Goal: Use online tool/utility: Utilize a website feature to perform a specific function

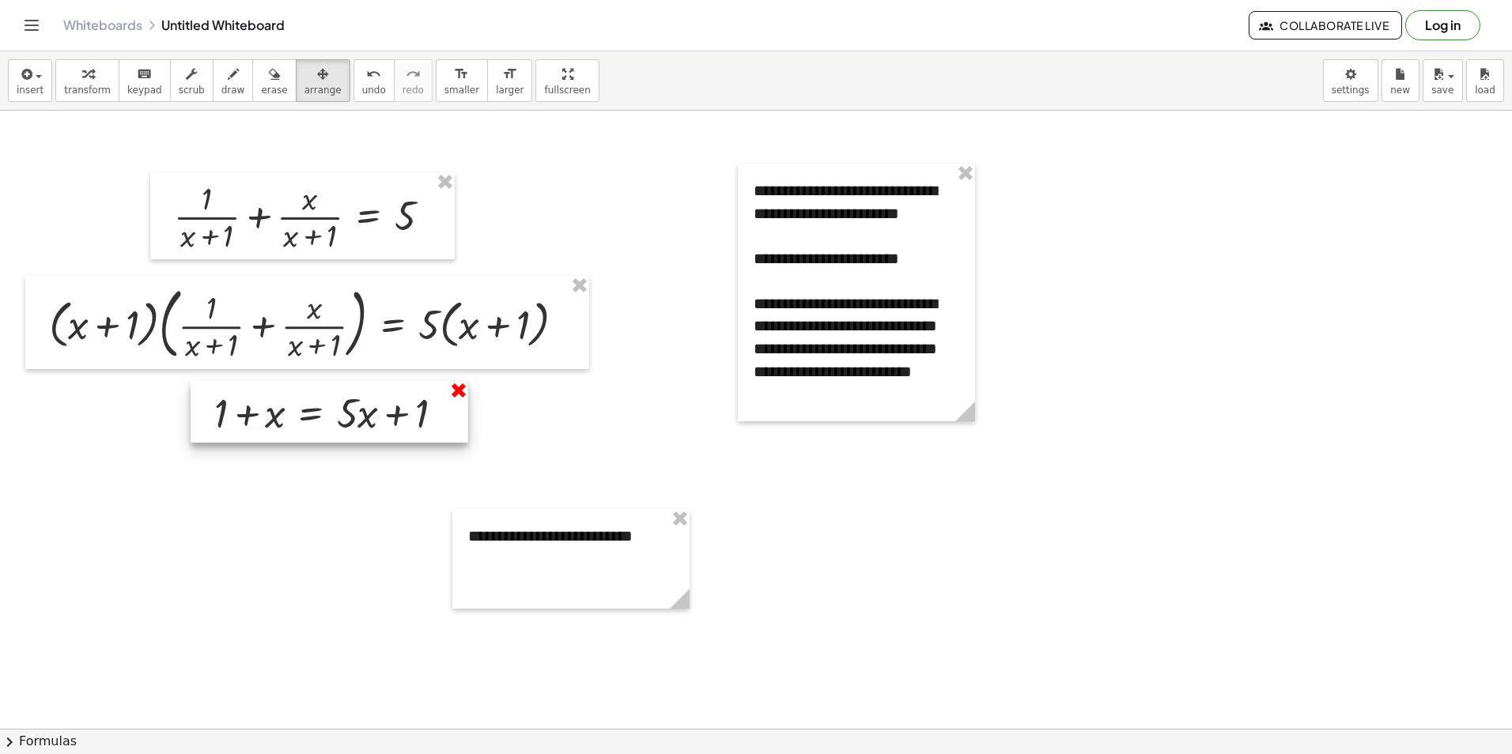
drag, startPoint x: 455, startPoint y: 392, endPoint x: 513, endPoint y: 330, distance: 85.0
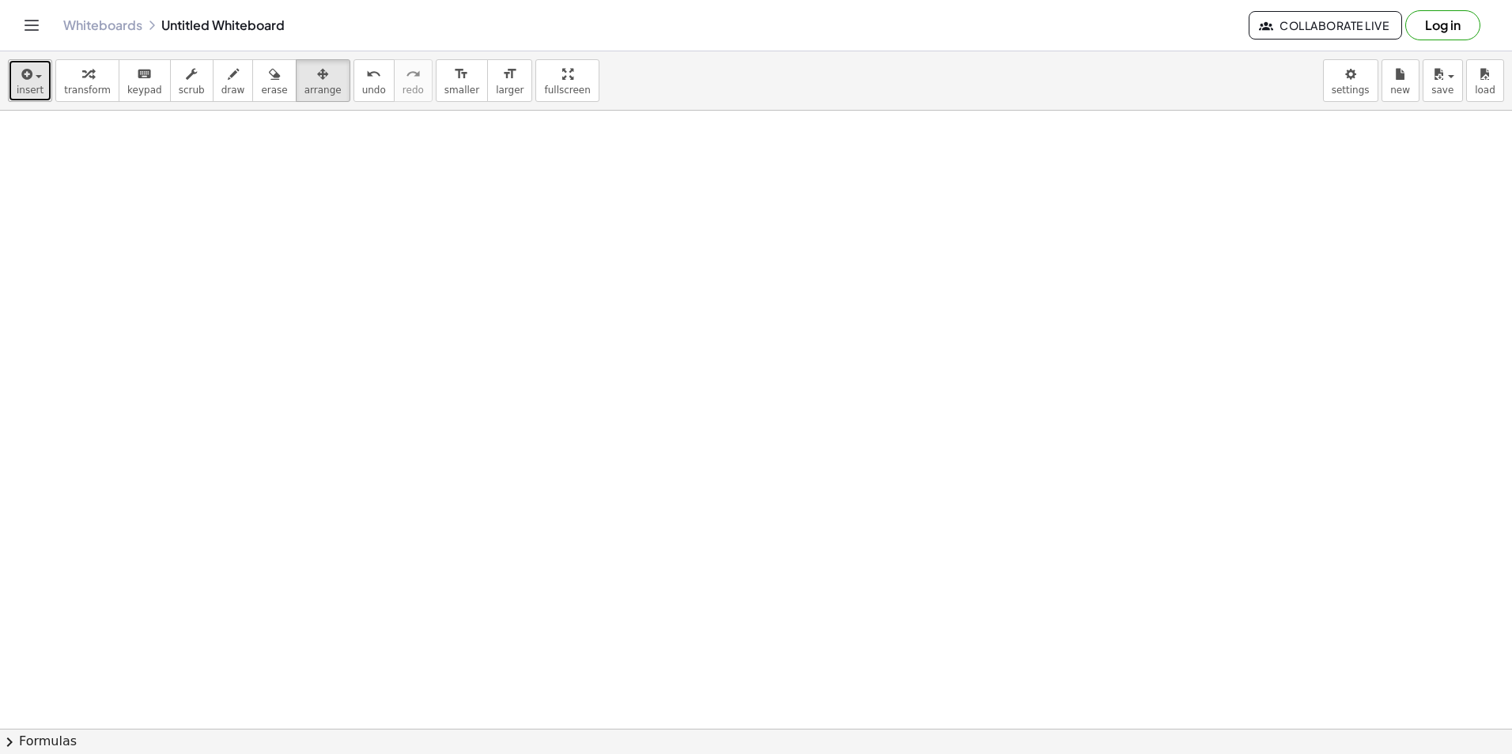
click at [23, 79] on icon "button" at bounding box center [25, 74] width 14 height 19
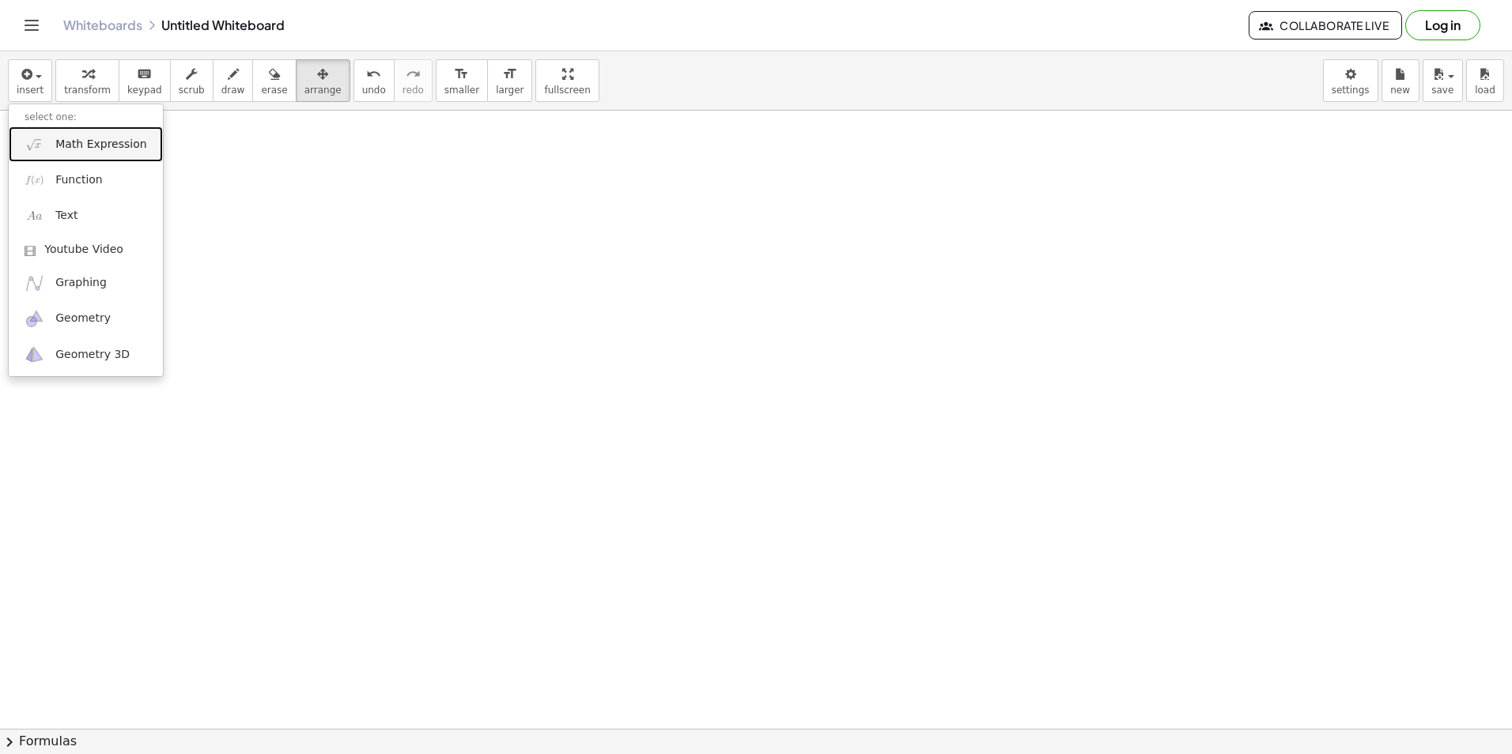
click at [123, 141] on span "Math Expression" at bounding box center [100, 145] width 91 height 16
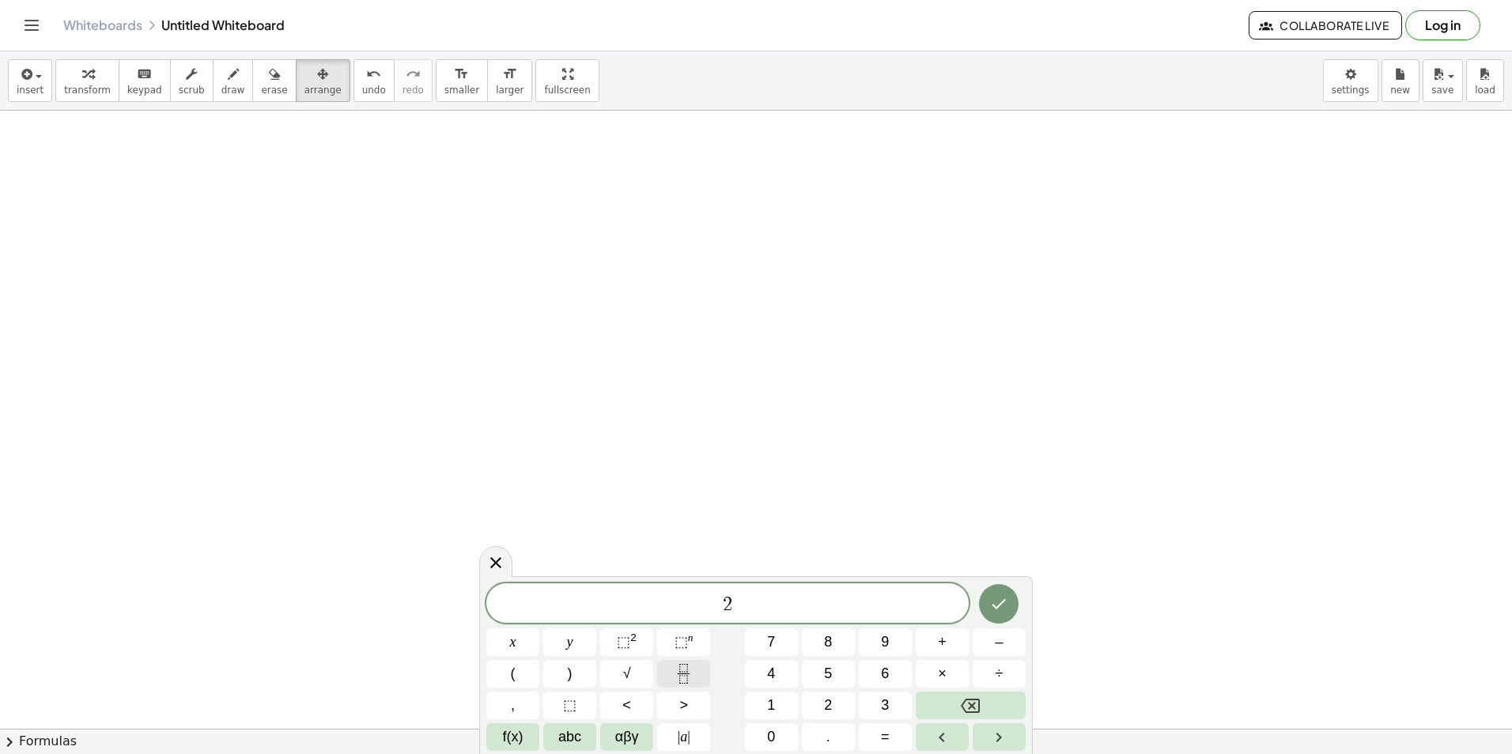
click at [676, 676] on icon "Fraction" at bounding box center [684, 674] width 20 height 20
click at [684, 673] on icon "Fraction" at bounding box center [684, 674] width 20 height 20
click at [690, 674] on icon "Fraction" at bounding box center [684, 674] width 20 height 20
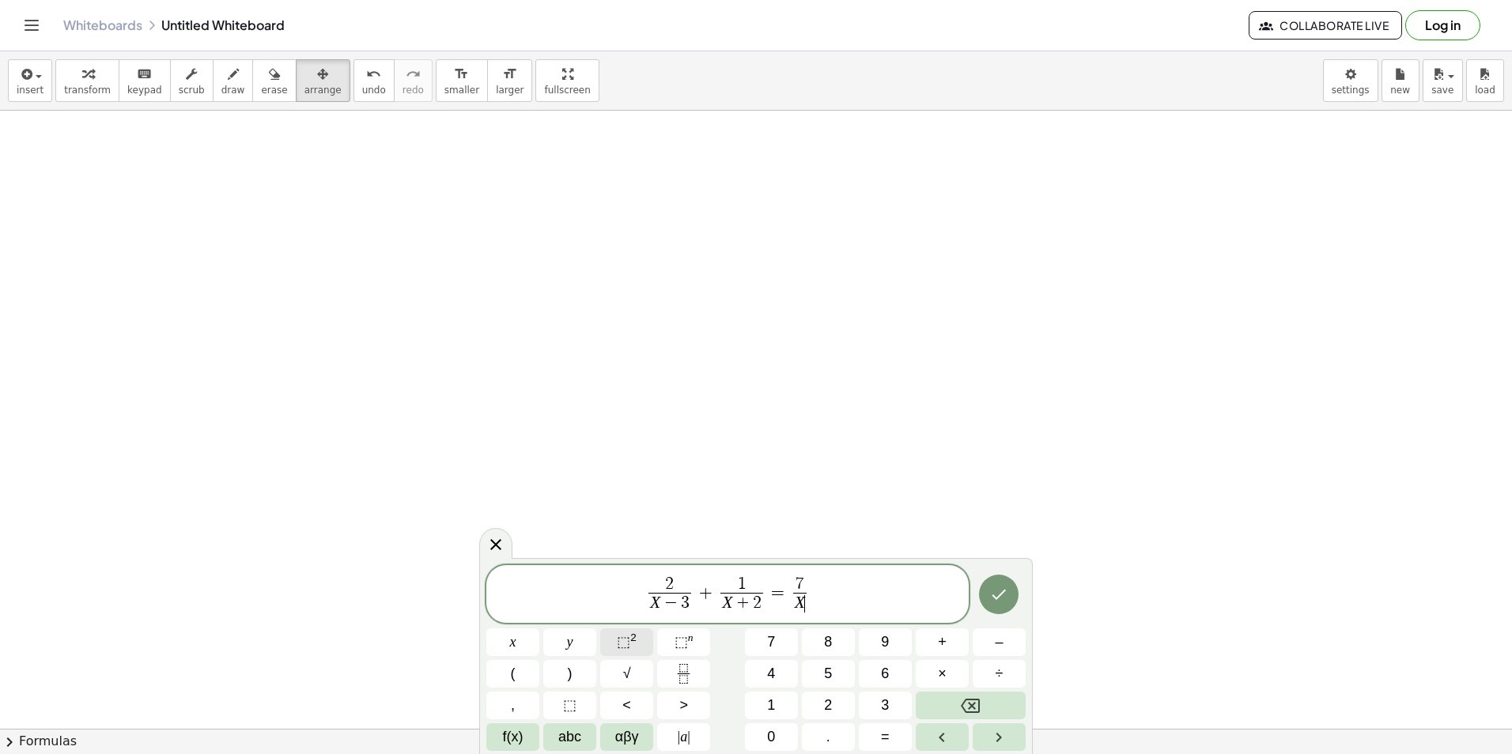
click at [644, 640] on button "⬚ 2" at bounding box center [626, 643] width 53 height 28
click at [870, 582] on span "2 X − 3 ​ + 1 X + 2 ​ = 7 X 2 − X − 6 ​ ​" at bounding box center [727, 591] width 482 height 49
click at [771, 599] on span "2" at bounding box center [775, 595] width 8 height 15
click at [625, 641] on span "⬚" at bounding box center [623, 642] width 13 height 16
click at [806, 602] on var "X" at bounding box center [803, 602] width 10 height 19
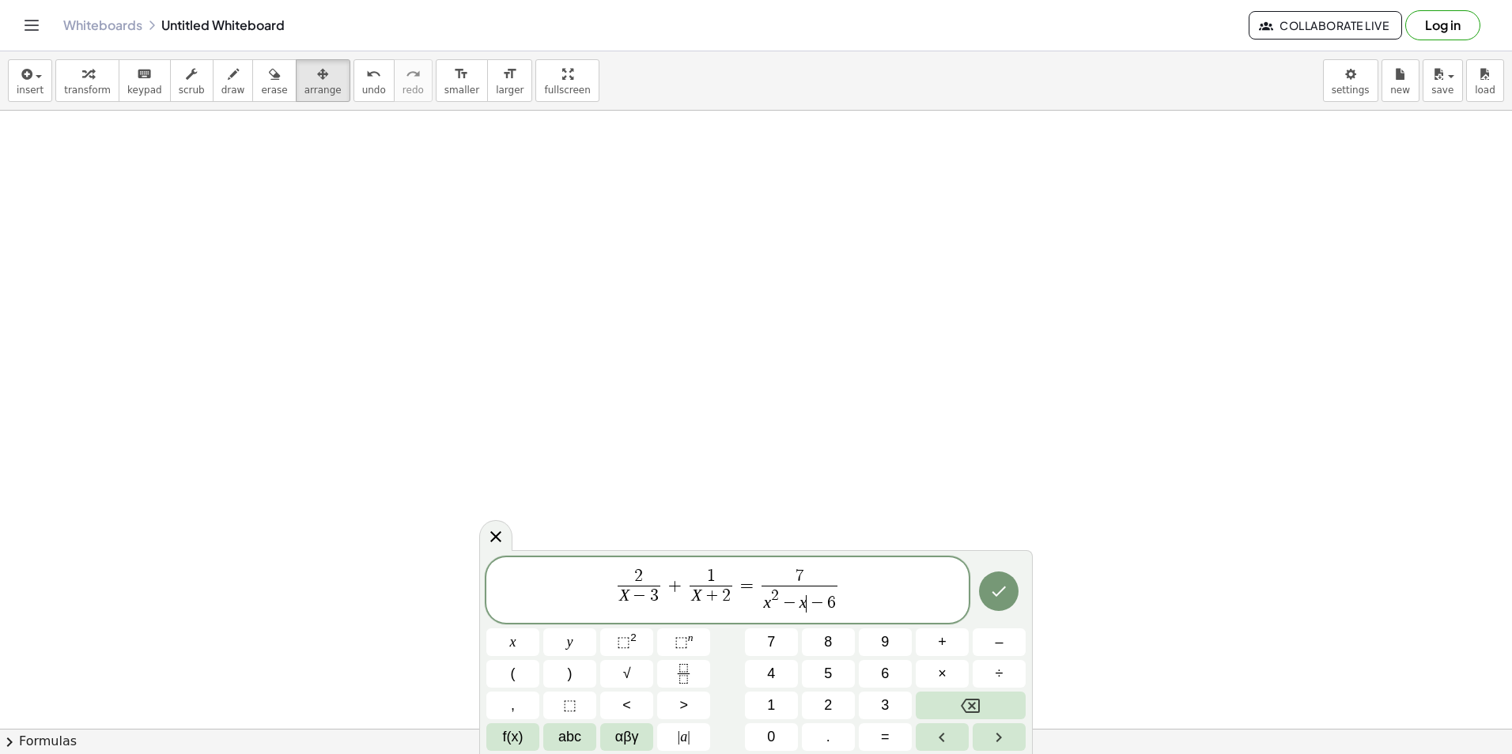
click at [704, 595] on span "+" at bounding box center [711, 596] width 21 height 17
click at [636, 596] on span "−" at bounding box center [641, 596] width 21 height 17
click at [992, 582] on icon "Done" at bounding box center [998, 591] width 19 height 19
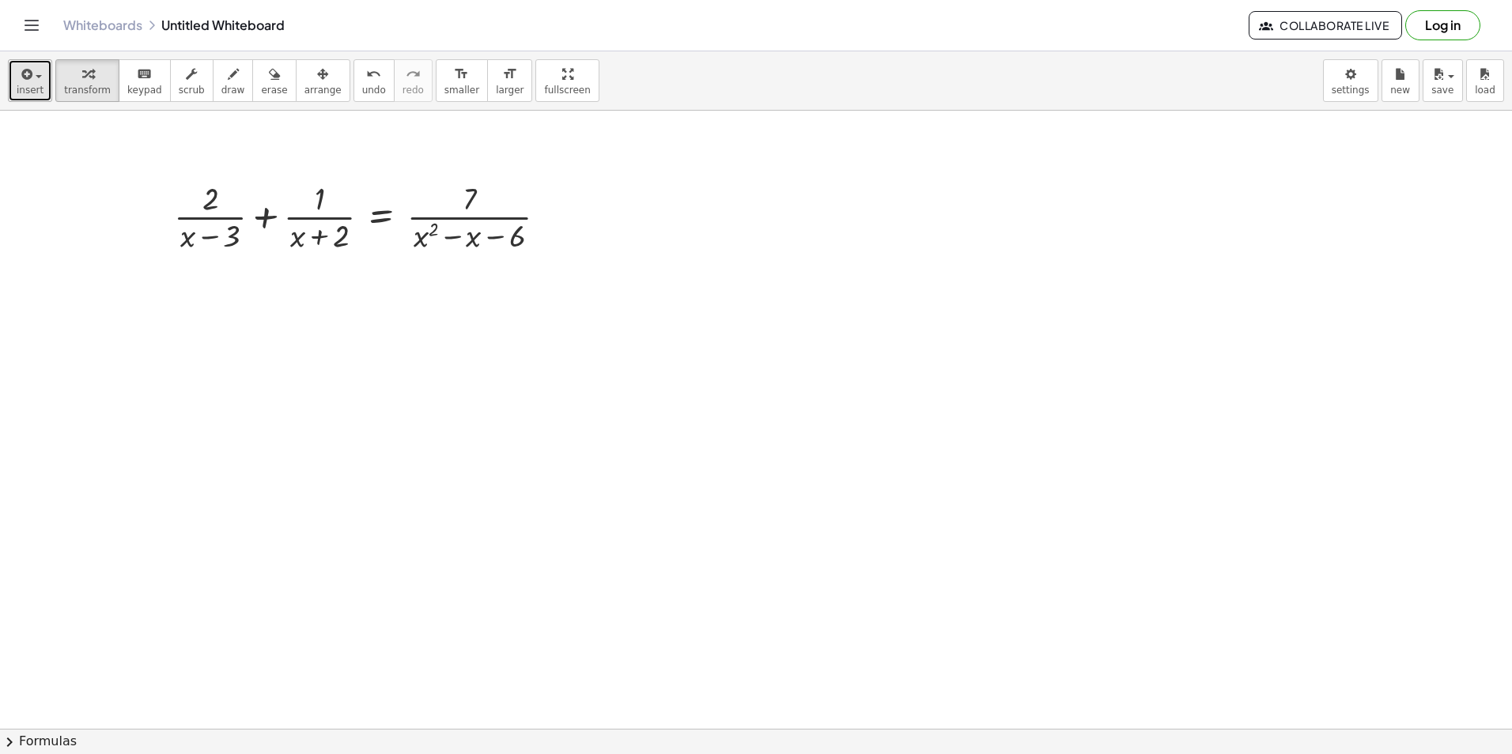
click at [14, 69] on button "insert" at bounding box center [30, 80] width 44 height 43
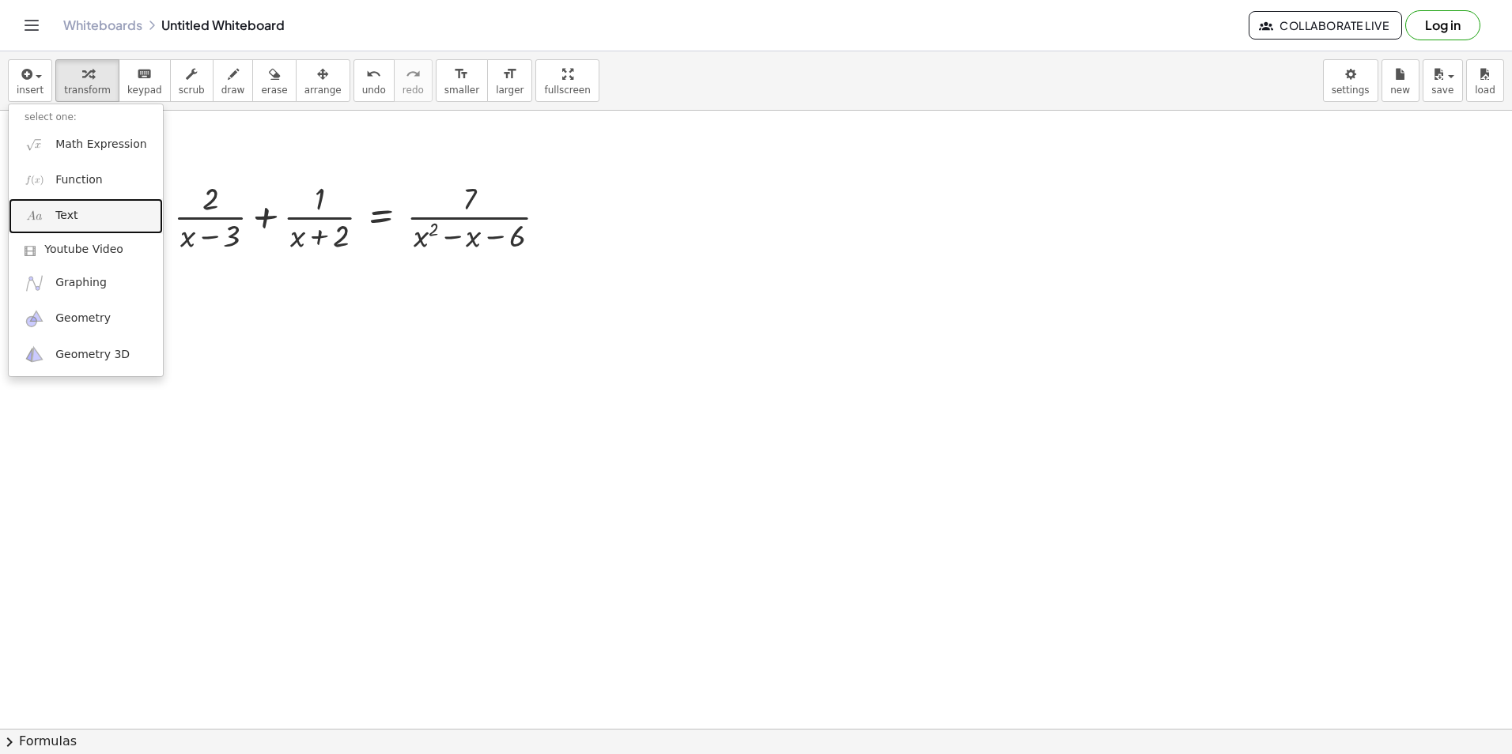
click at [85, 224] on link "Text" at bounding box center [86, 216] width 154 height 36
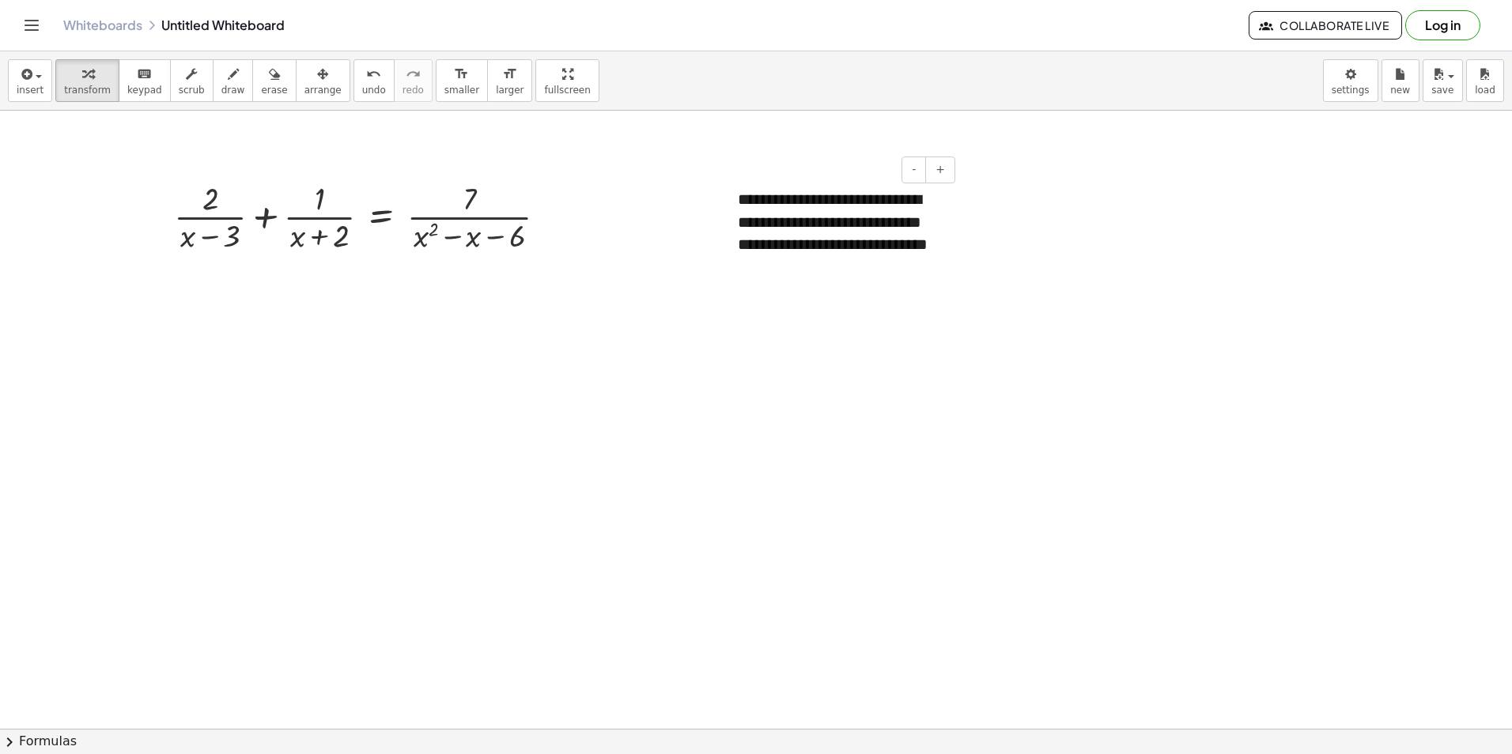
click at [922, 197] on div "**********" at bounding box center [840, 233] width 237 height 122
click at [926, 198] on div "**********" at bounding box center [840, 233] width 237 height 122
click at [828, 283] on div "**********" at bounding box center [840, 233] width 237 height 122
click at [832, 368] on div "**********" at bounding box center [841, 323] width 206 height 90
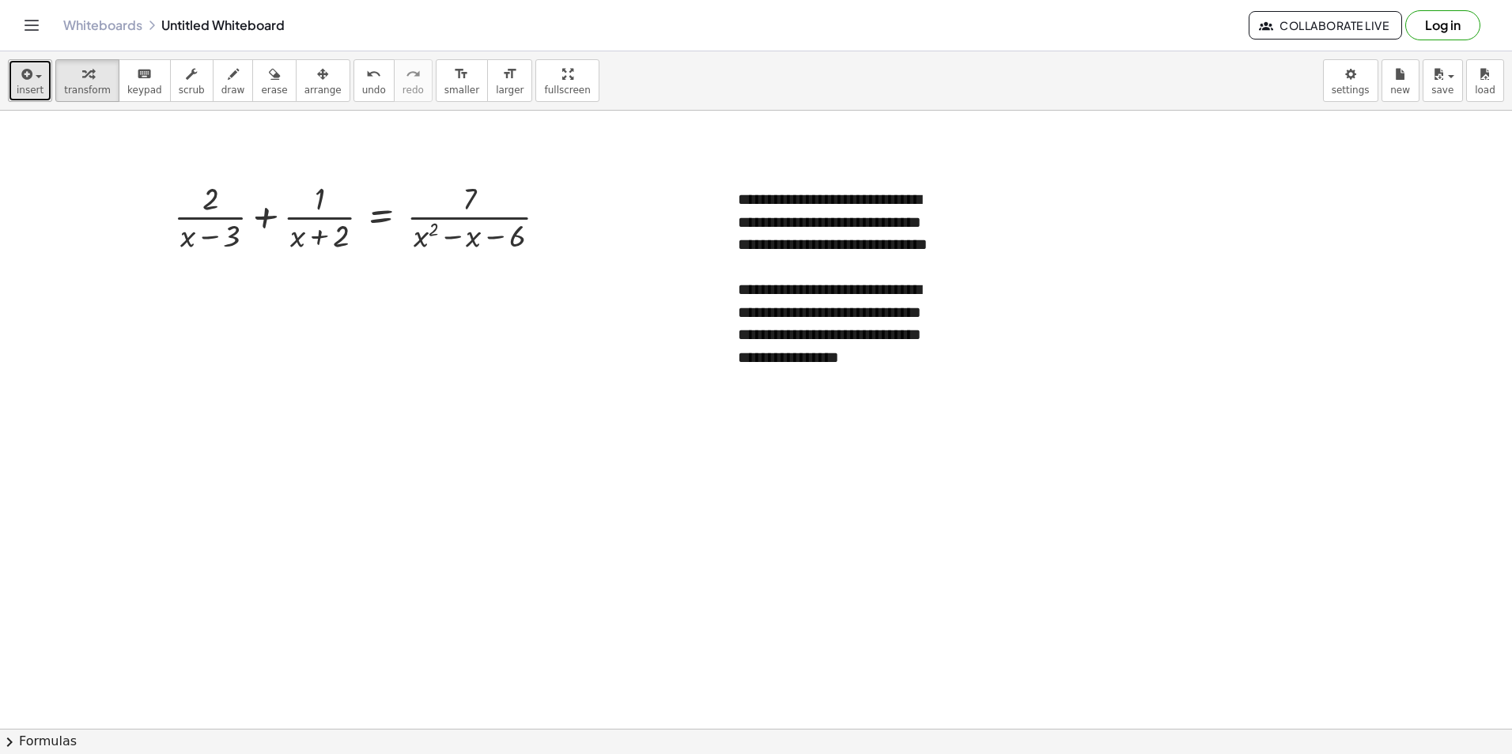
click at [43, 96] on button "insert" at bounding box center [30, 80] width 44 height 43
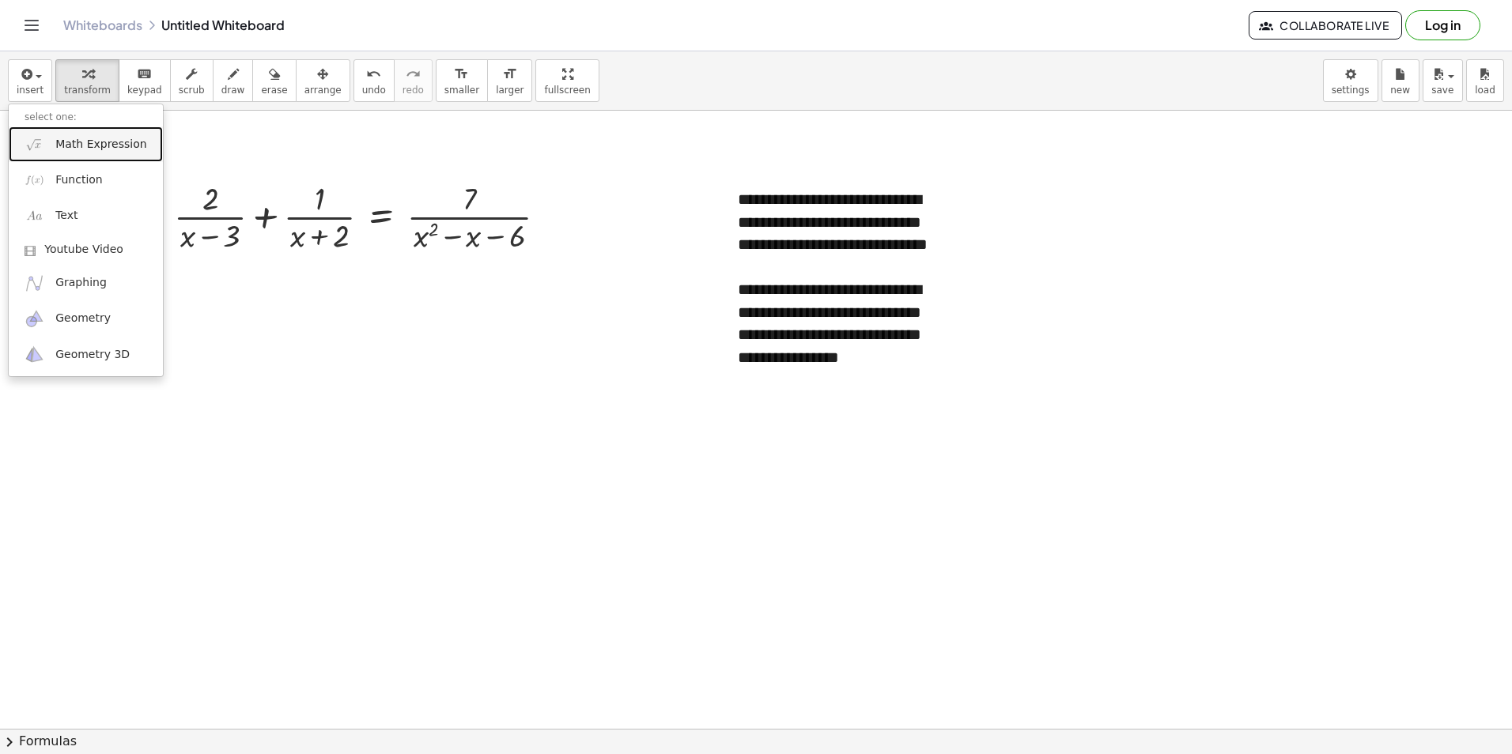
click at [88, 148] on span "Math Expression" at bounding box center [100, 145] width 91 height 16
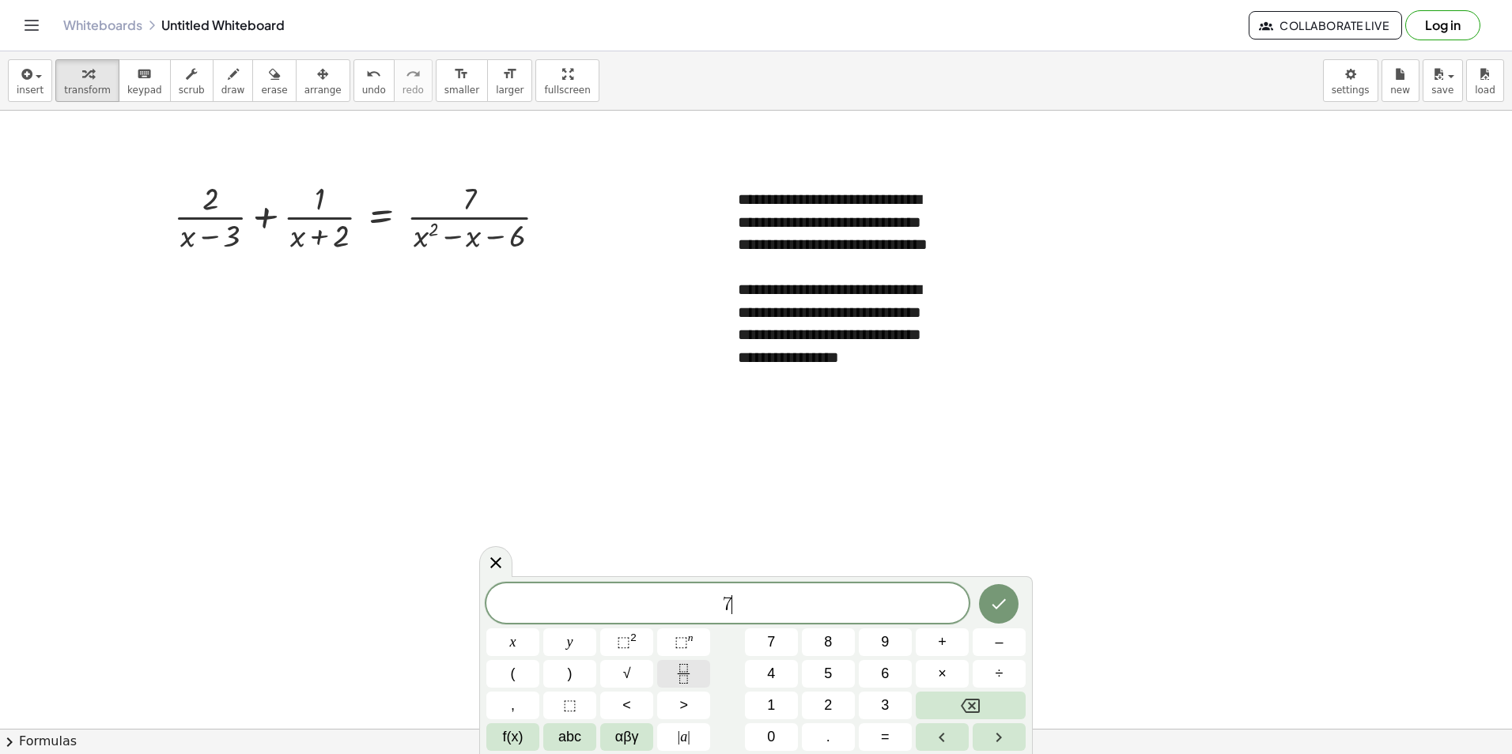
click at [690, 675] on icon "Fraction" at bounding box center [684, 674] width 20 height 20
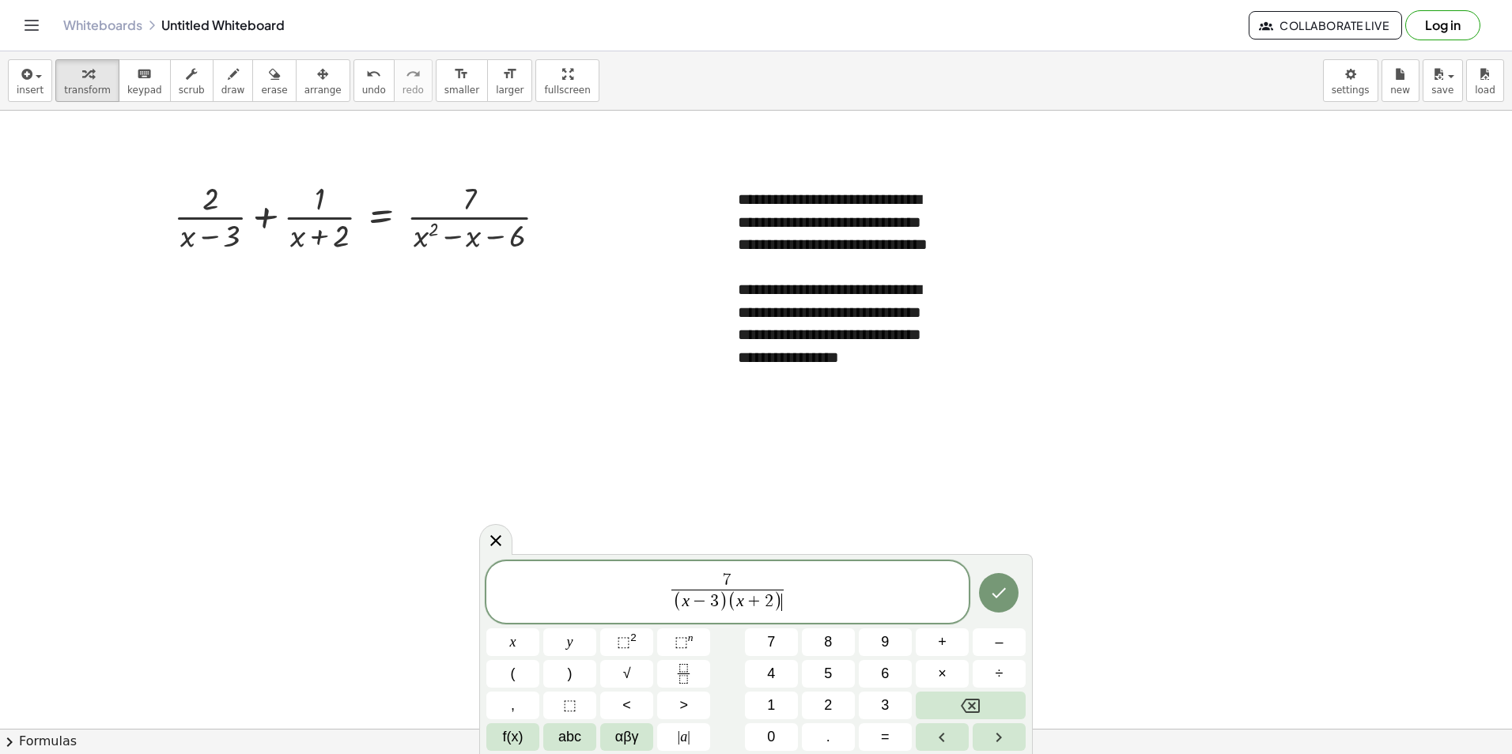
click at [539, 629] on div at bounding box center [512, 643] width 53 height 28
click at [996, 591] on icon "Done" at bounding box center [998, 592] width 19 height 19
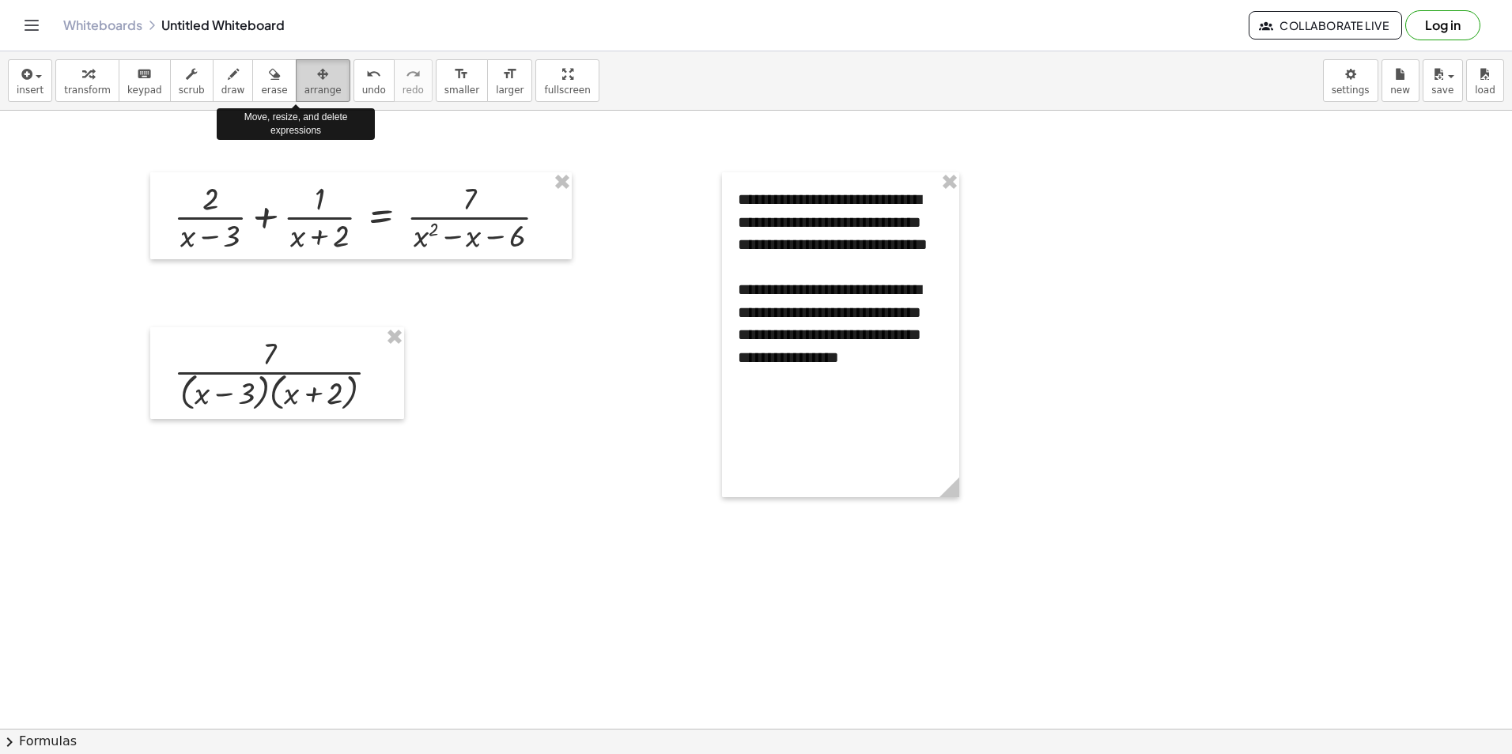
click at [317, 74] on icon "button" at bounding box center [322, 74] width 11 height 19
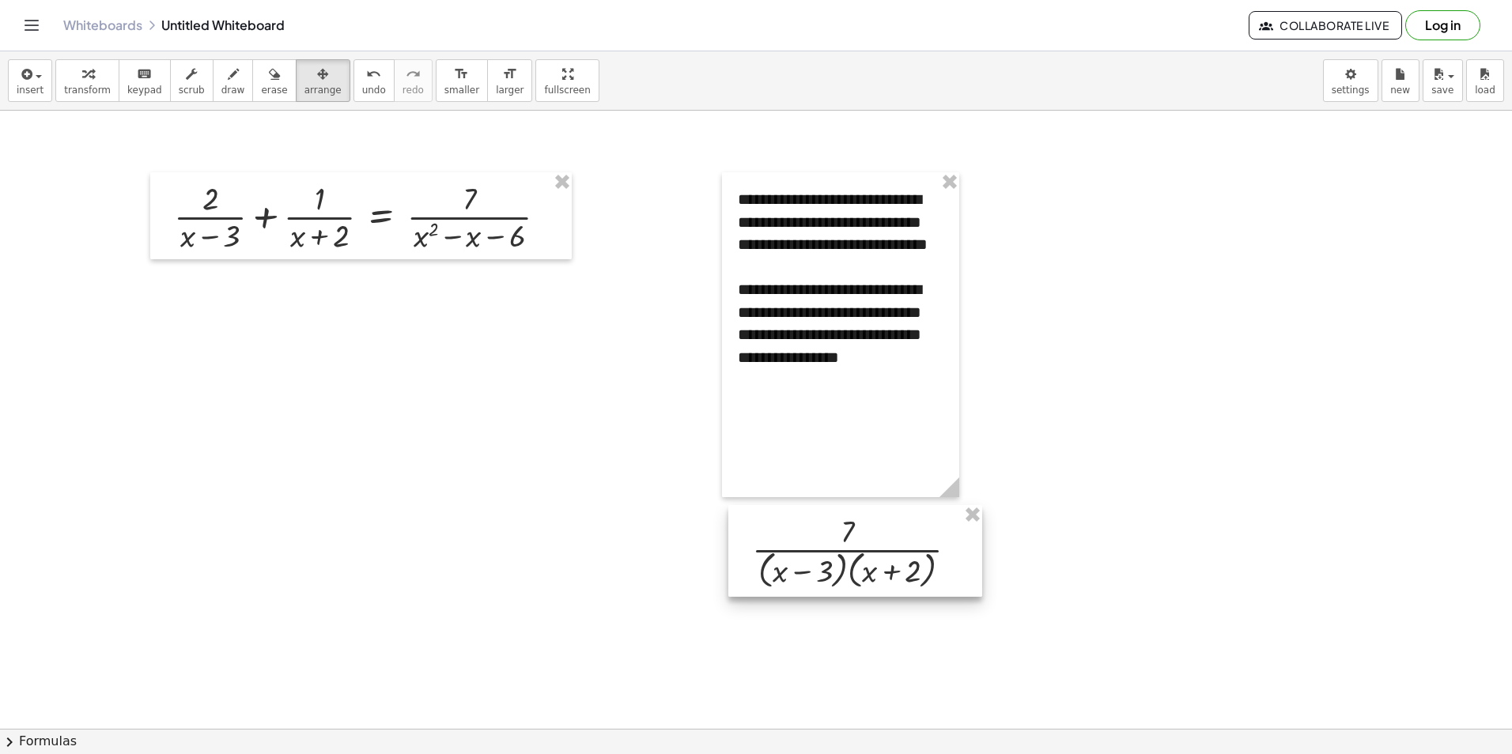
drag, startPoint x: 377, startPoint y: 382, endPoint x: 833, endPoint y: 533, distance: 479.8
click at [833, 533] on div at bounding box center [855, 551] width 254 height 92
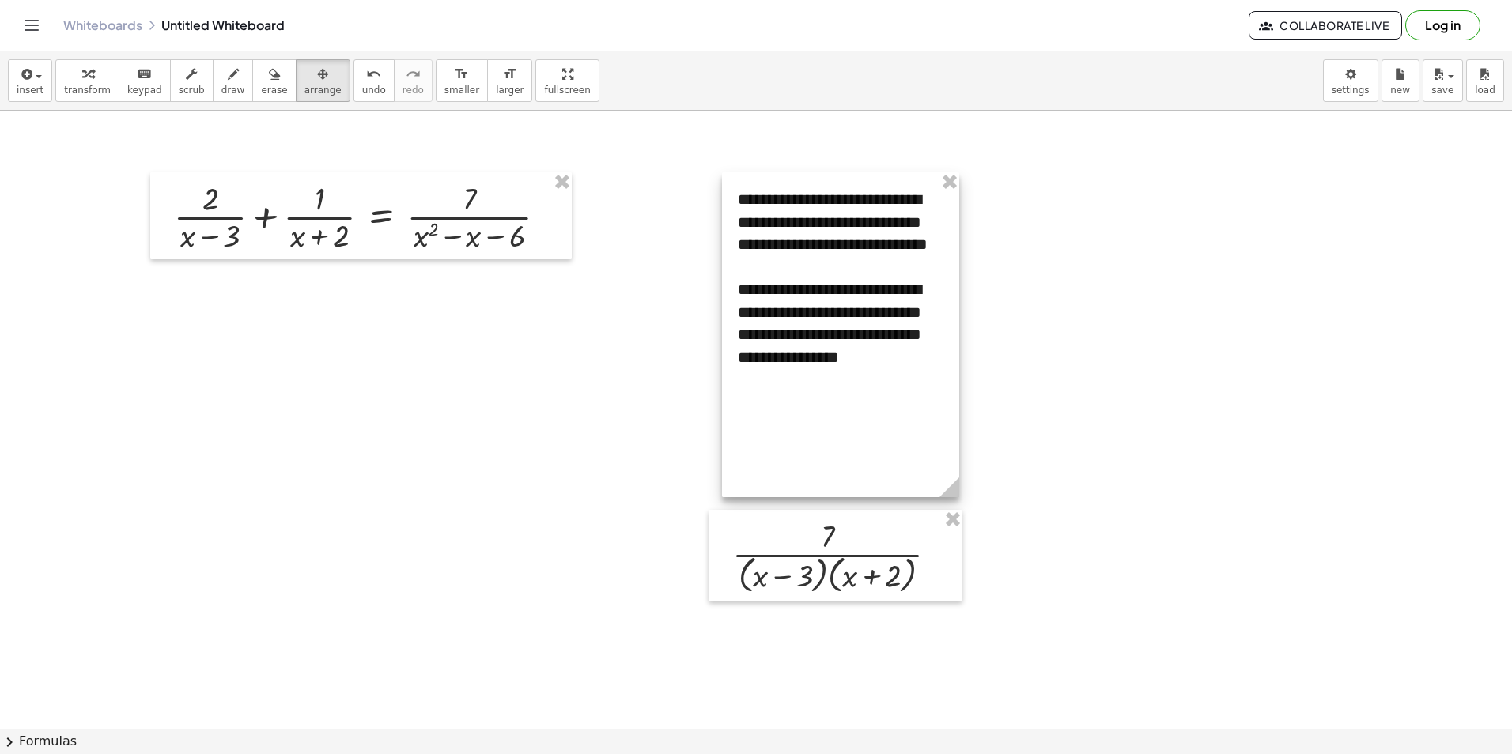
click at [835, 420] on div at bounding box center [840, 334] width 237 height 325
click at [802, 416] on div at bounding box center [840, 334] width 237 height 325
click at [100, 85] on span "transform" at bounding box center [87, 90] width 47 height 11
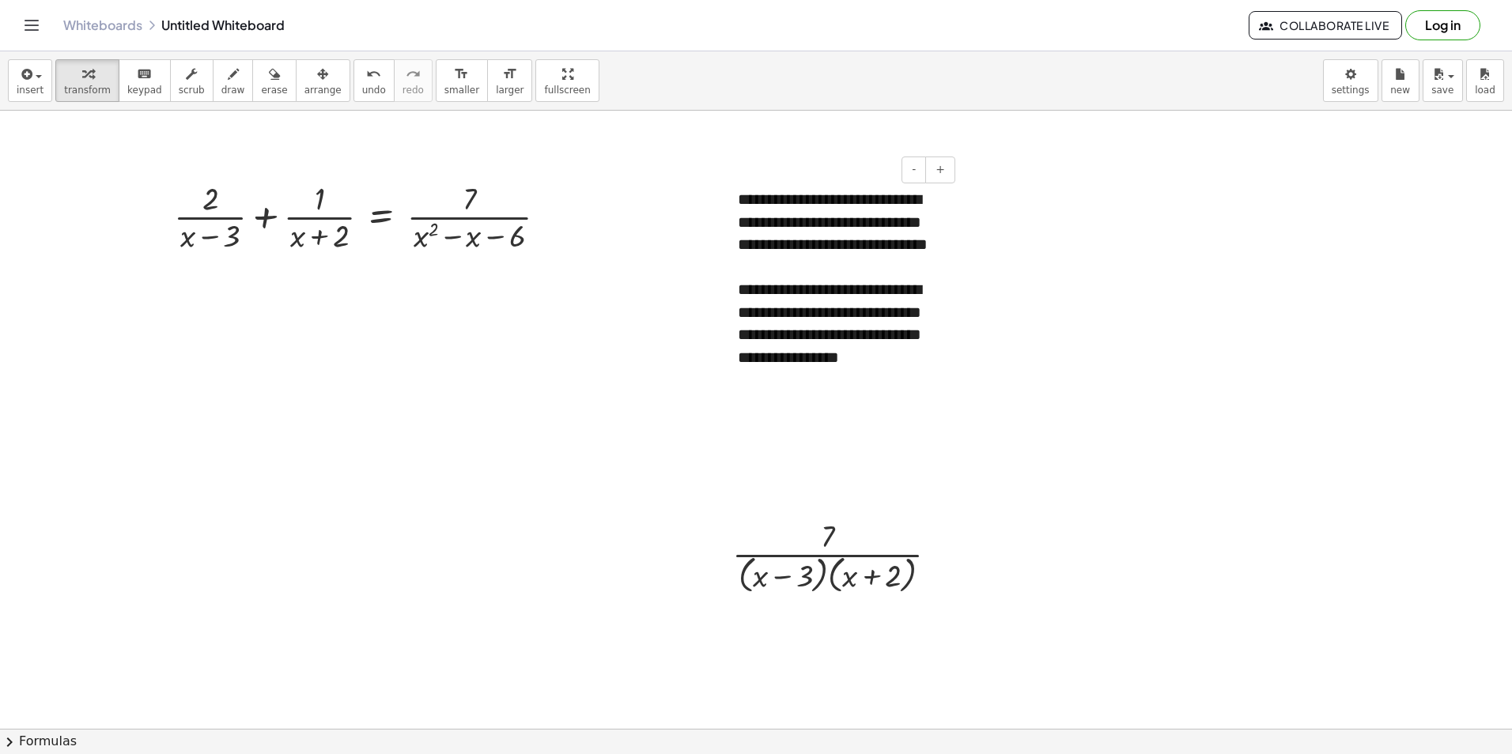
click at [835, 391] on div "**********" at bounding box center [841, 334] width 206 height 113
click at [39, 71] on div "button" at bounding box center [30, 73] width 27 height 19
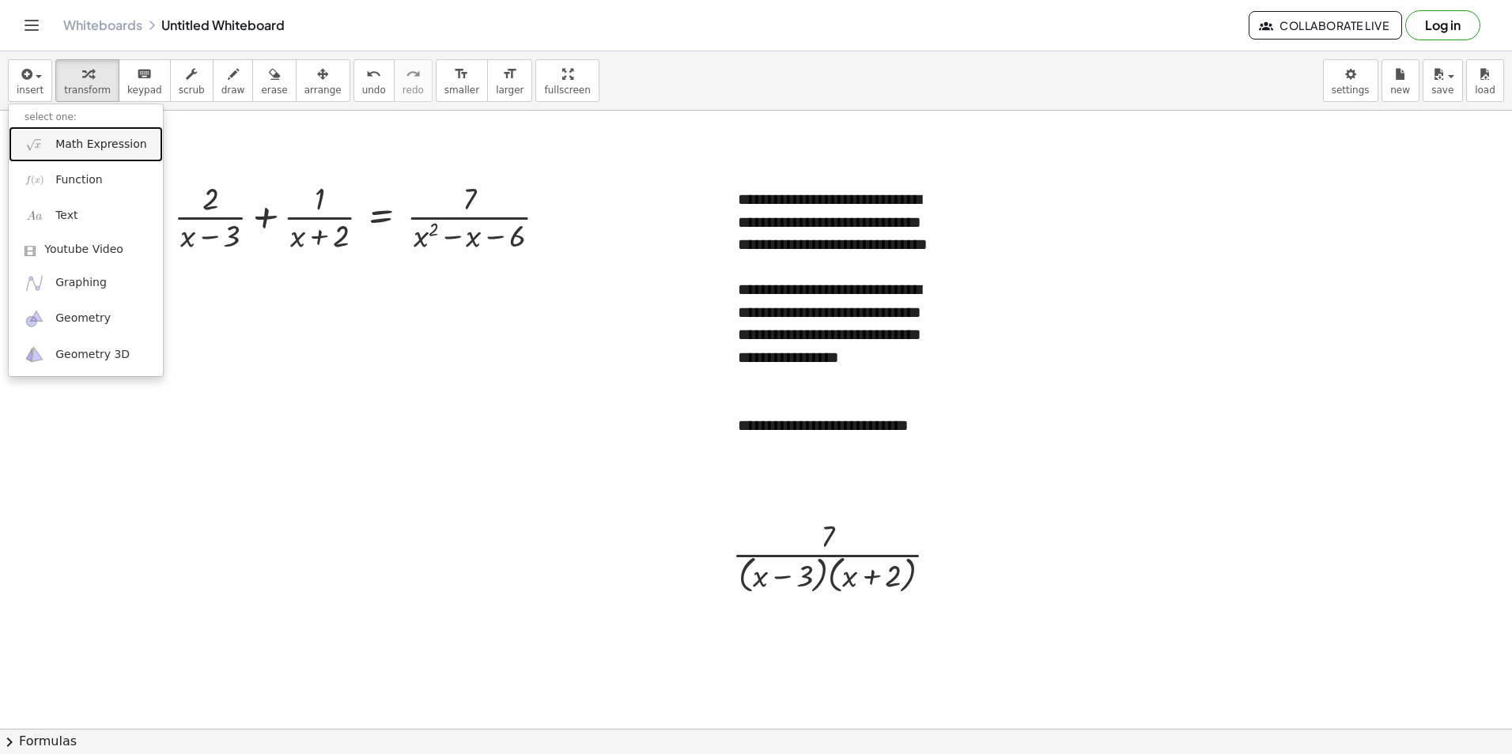
click at [93, 138] on span "Math Expression" at bounding box center [100, 145] width 91 height 16
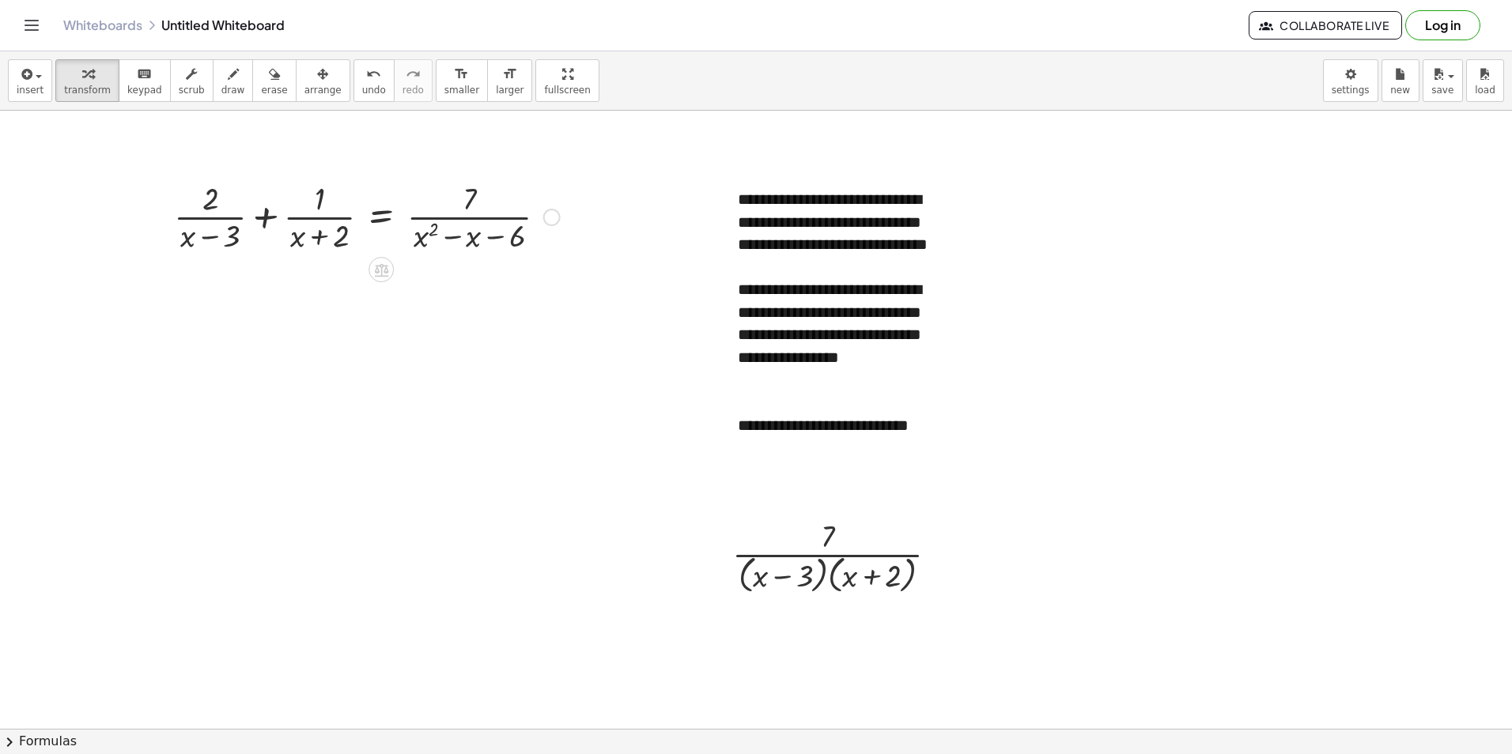
click at [547, 216] on div at bounding box center [551, 217] width 17 height 17
click at [614, 210] on li "Copy line as LaTeX" at bounding box center [648, 218] width 134 height 24
click at [21, 81] on icon "button" at bounding box center [25, 74] width 14 height 19
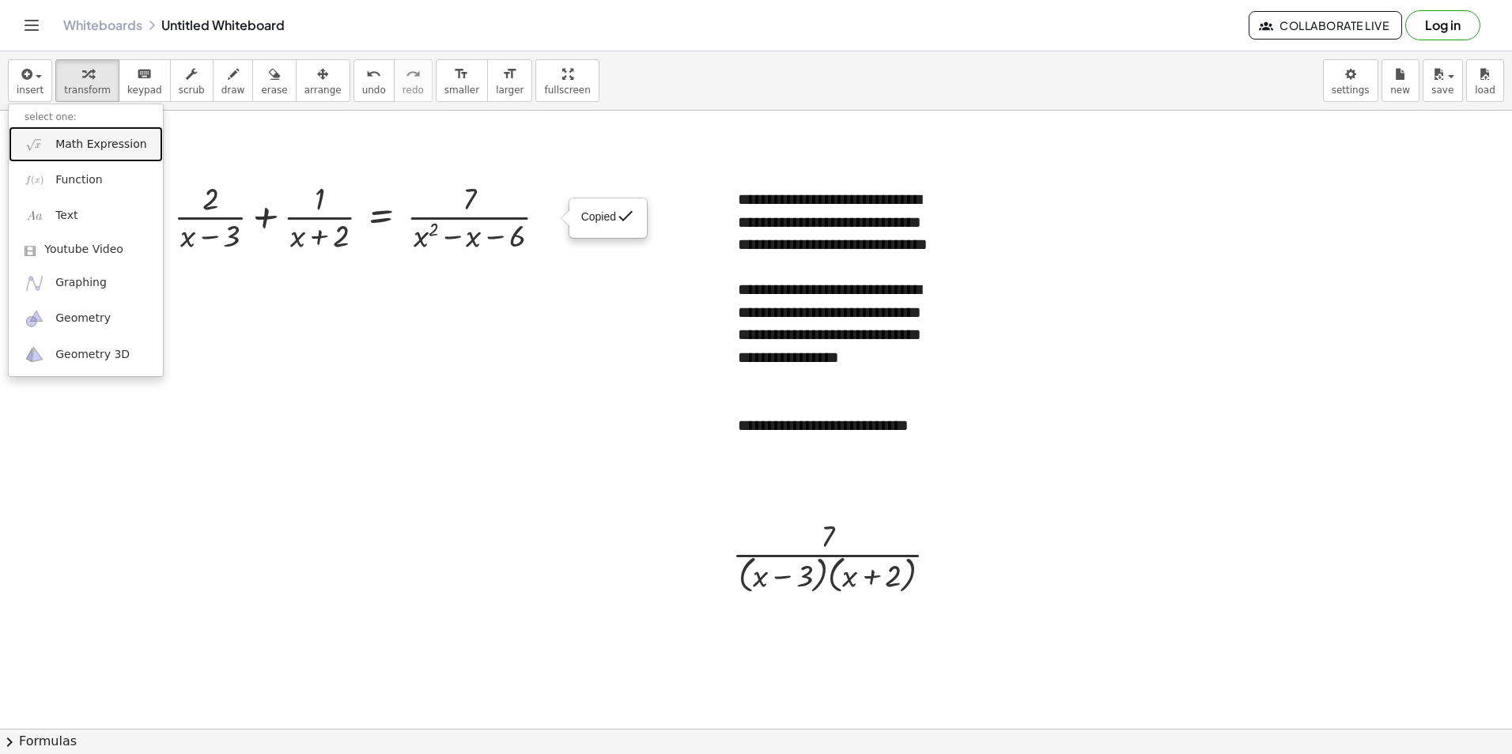
click at [72, 145] on span "Math Expression" at bounding box center [100, 145] width 91 height 16
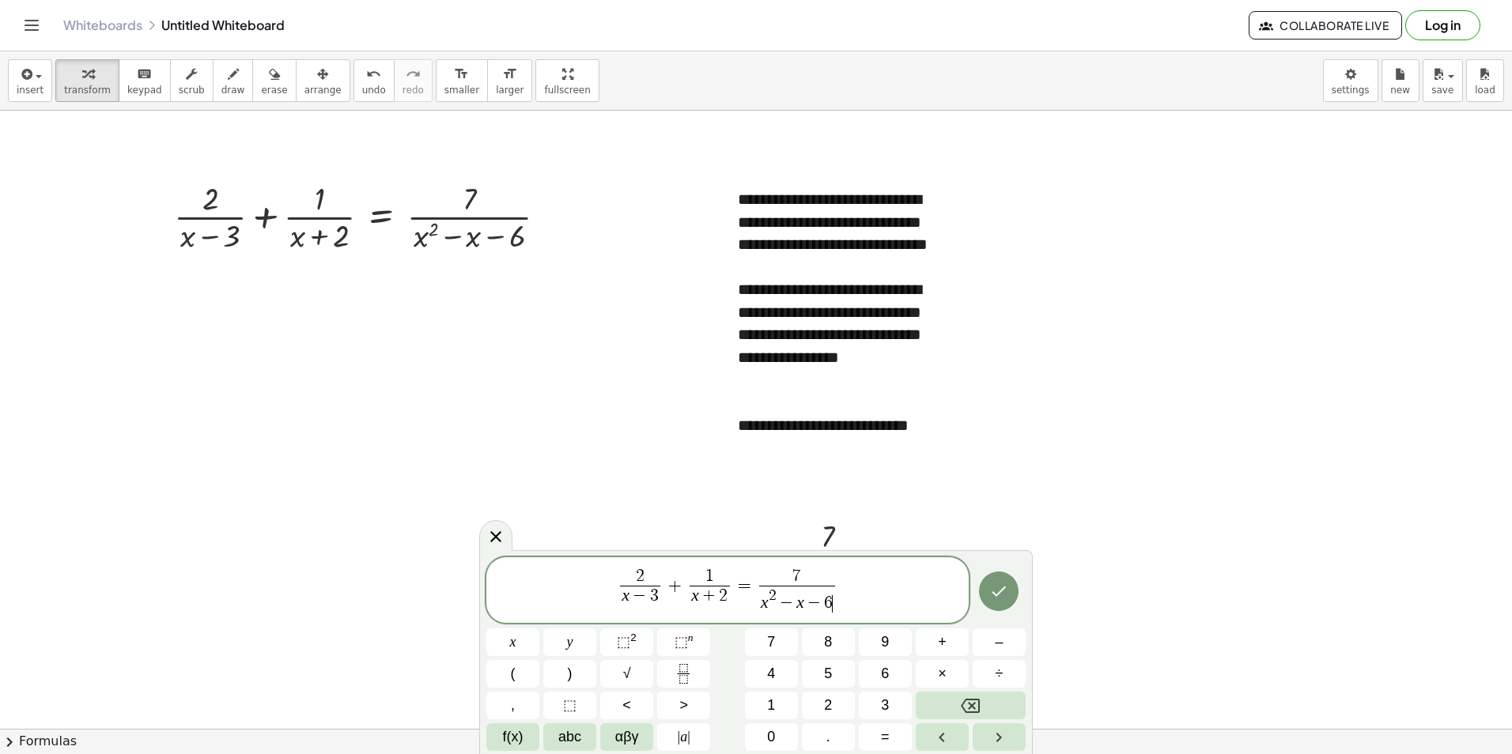
click at [830, 599] on span "6" at bounding box center [828, 603] width 9 height 17
click at [1014, 604] on button "Done" at bounding box center [999, 593] width 40 height 40
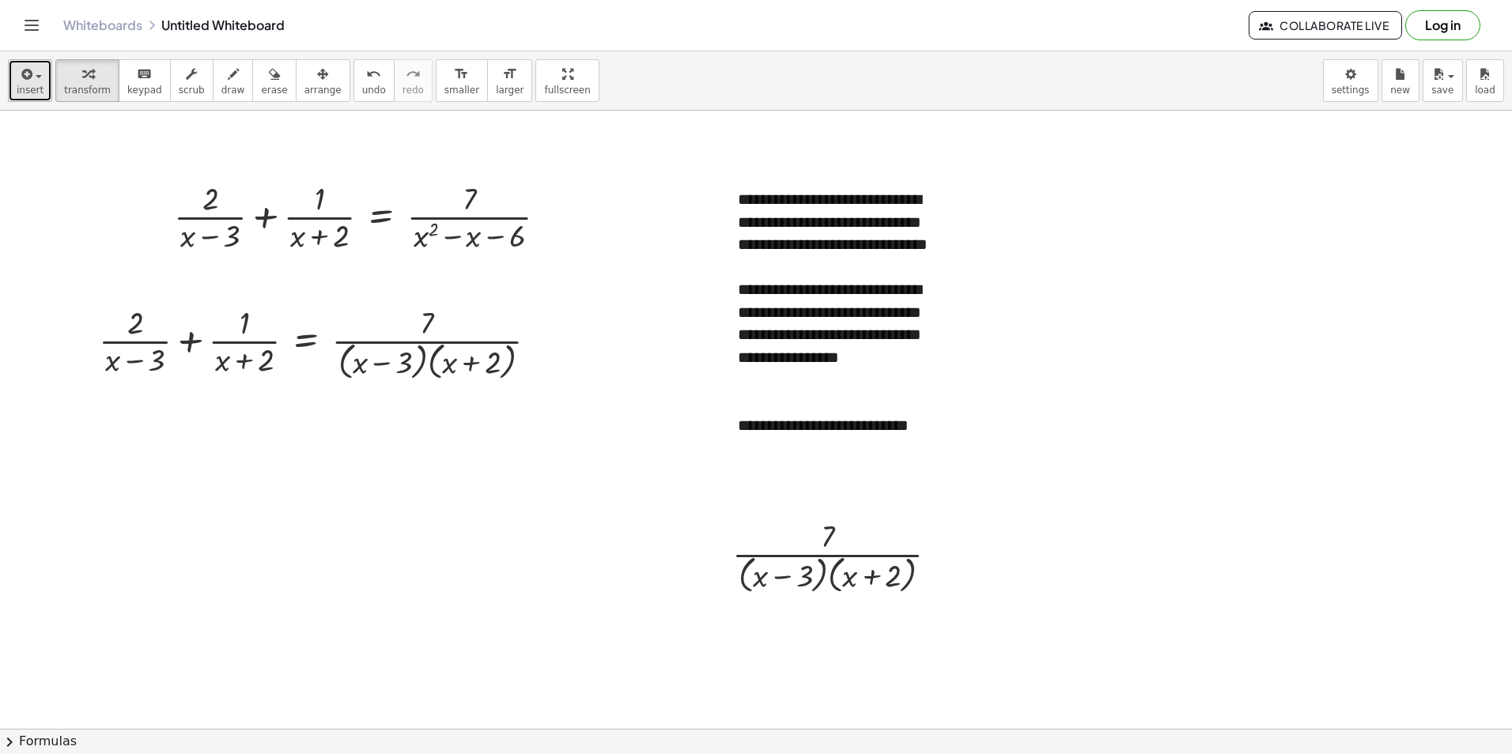
click at [19, 81] on icon "button" at bounding box center [25, 74] width 14 height 19
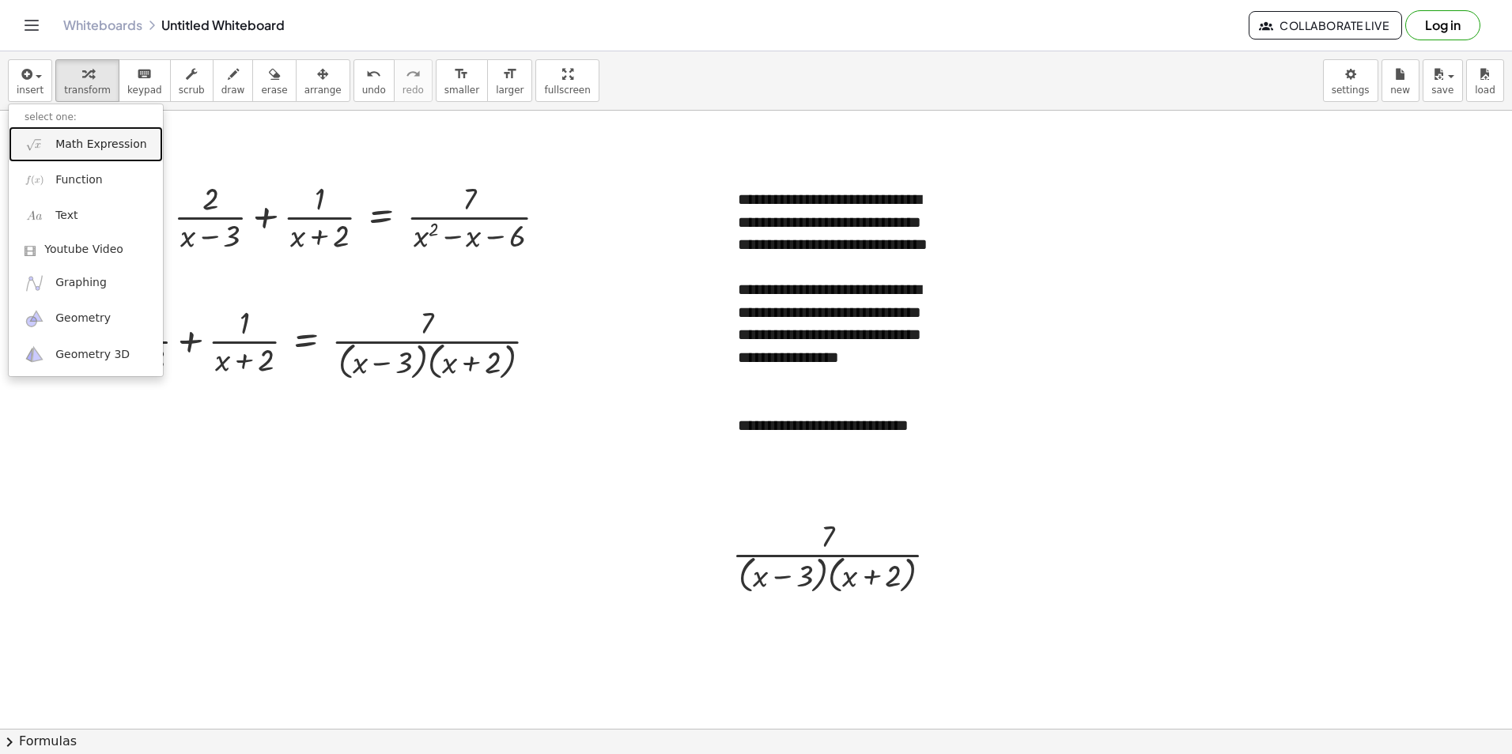
click at [89, 157] on link "Math Expression" at bounding box center [86, 145] width 154 height 36
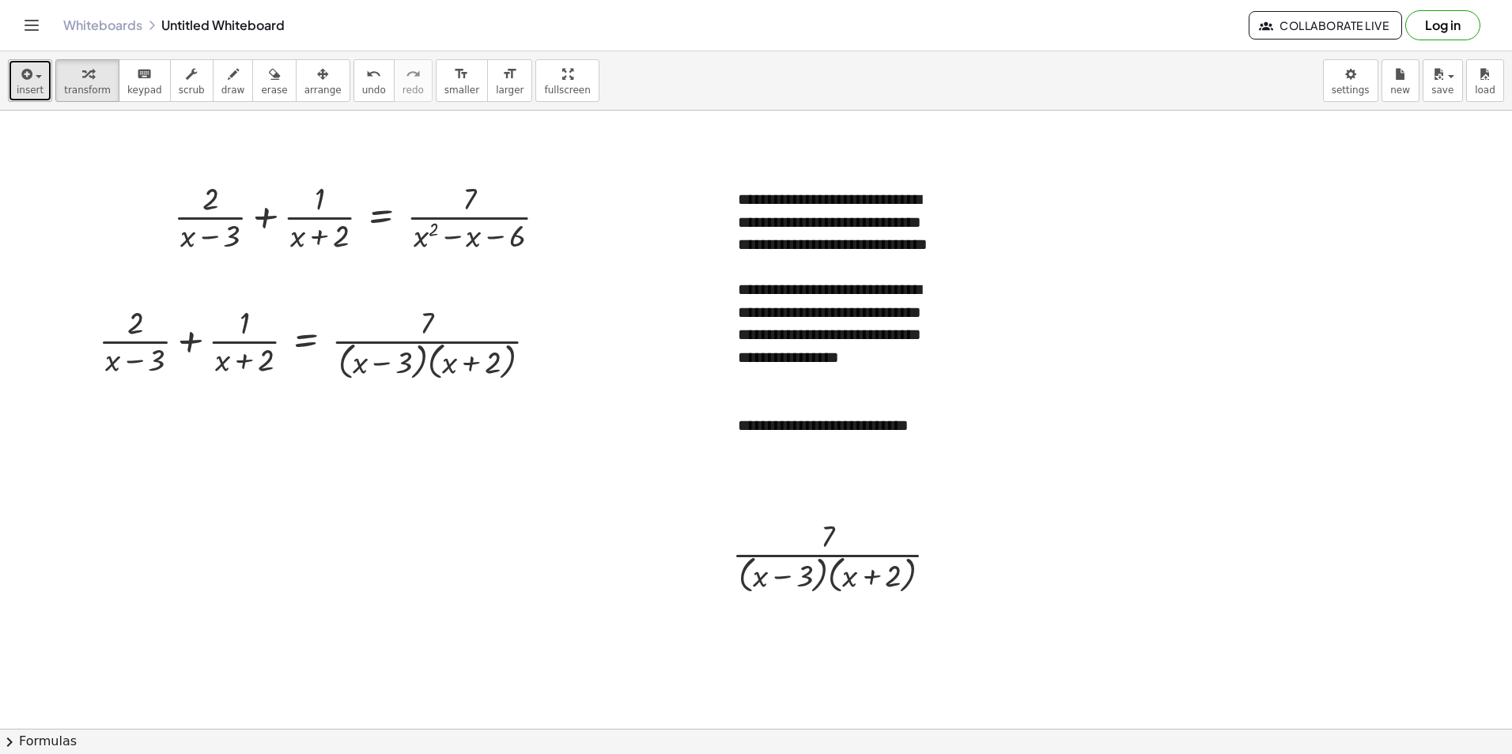
click at [36, 75] on span "button" at bounding box center [39, 76] width 6 height 3
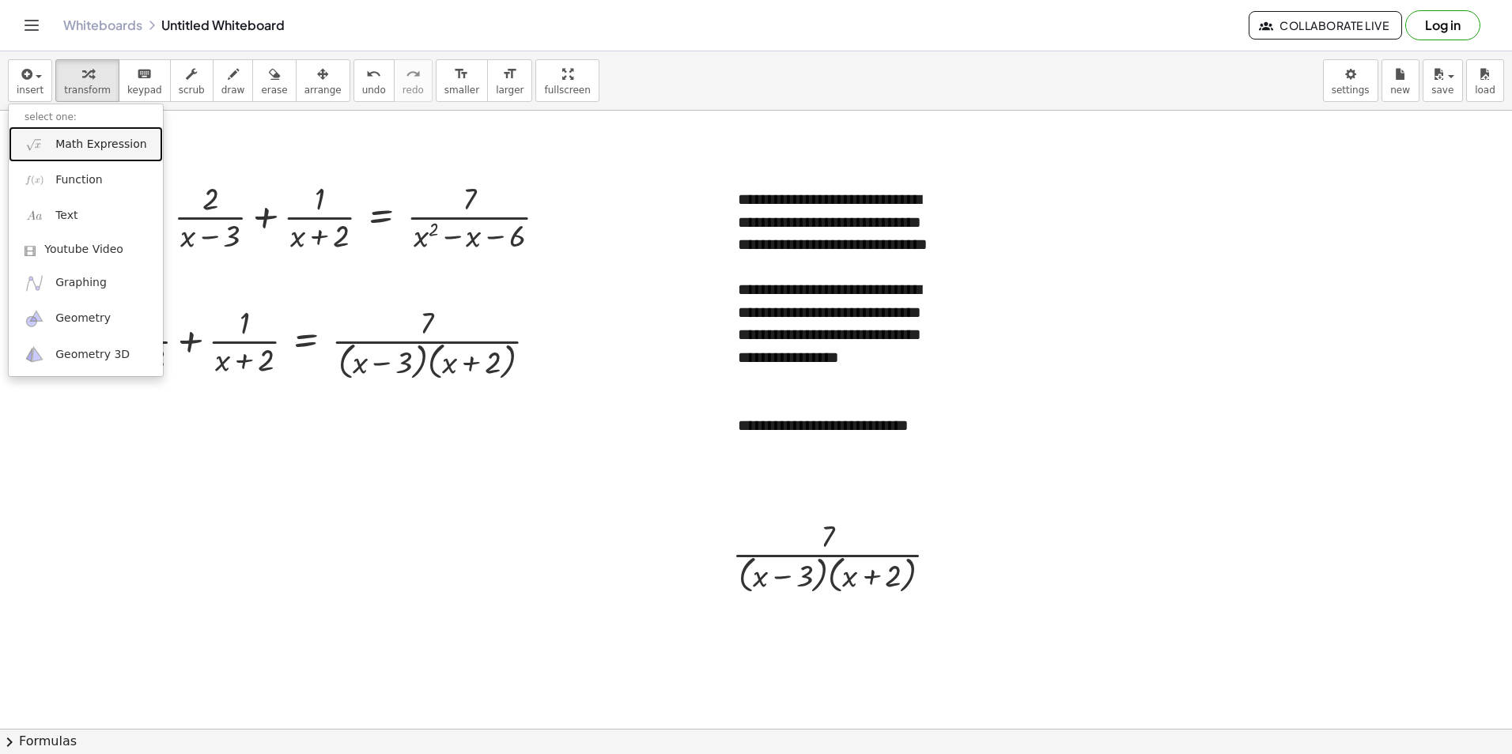
click at [96, 141] on span "Math Expression" at bounding box center [100, 145] width 91 height 16
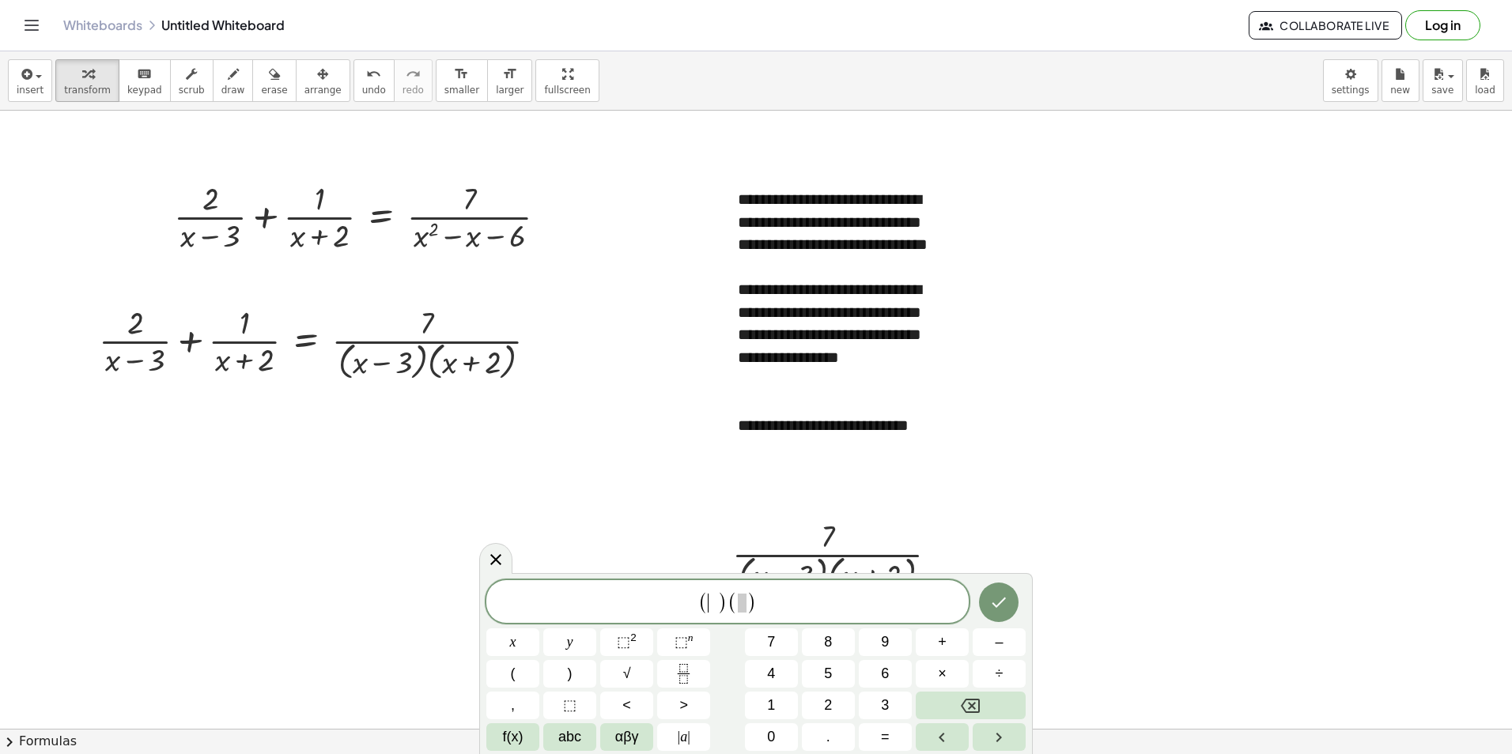
drag, startPoint x: 718, startPoint y: 601, endPoint x: 750, endPoint y: 599, distance: 32.5
click at [718, 600] on span ")" at bounding box center [722, 602] width 10 height 23
click at [657, 606] on span "( x − 3 ) ( x + 2 ​ )" at bounding box center [727, 603] width 482 height 26
click at [940, 666] on span "×" at bounding box center [942, 673] width 9 height 21
click at [995, 602] on icon "Done" at bounding box center [998, 602] width 19 height 19
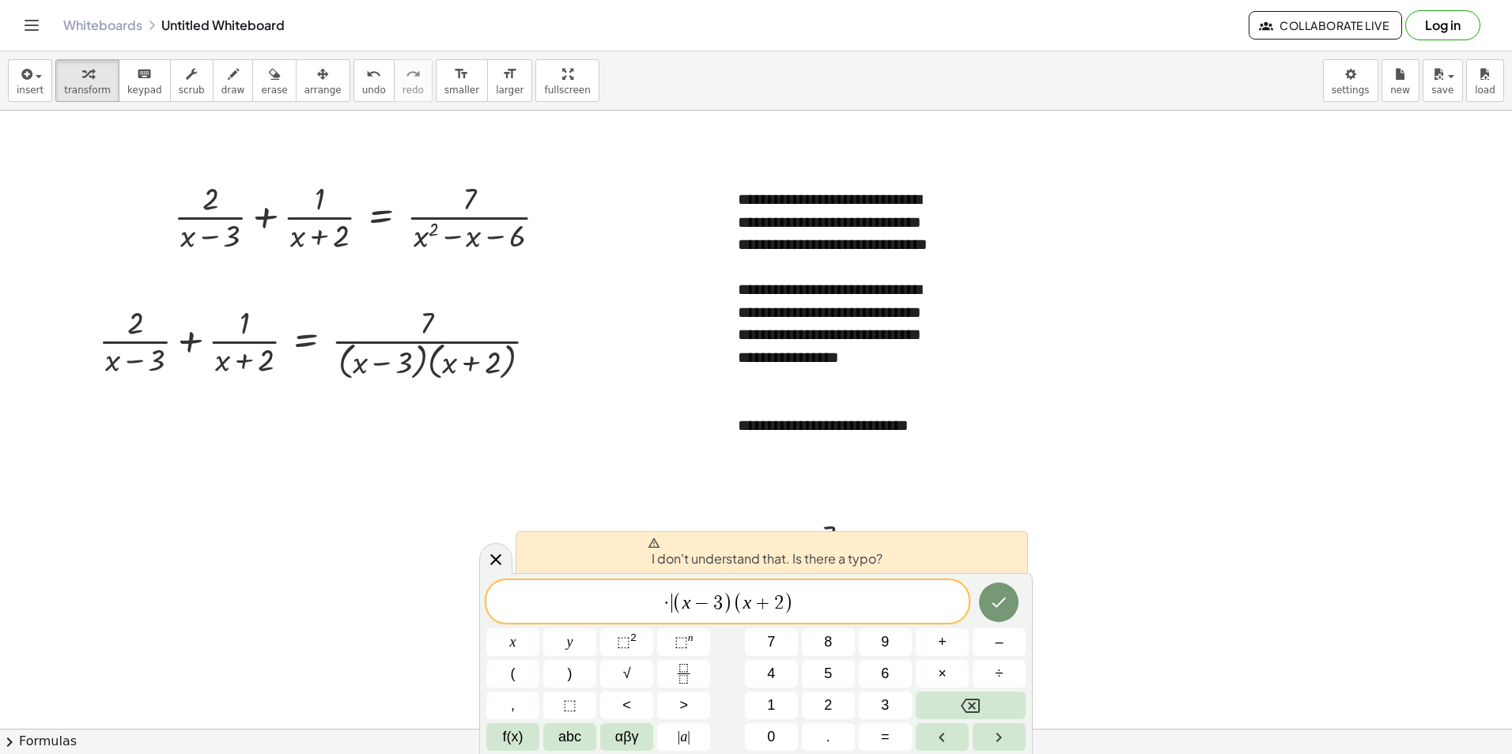
click at [842, 595] on span "· ​ ( x − 3 ) ( x + 2 )" at bounding box center [727, 603] width 482 height 26
click at [967, 615] on span "· ( x − 3 ) ( x + 2 ) ​" at bounding box center [727, 603] width 482 height 26
click at [987, 610] on button "Done" at bounding box center [999, 603] width 40 height 40
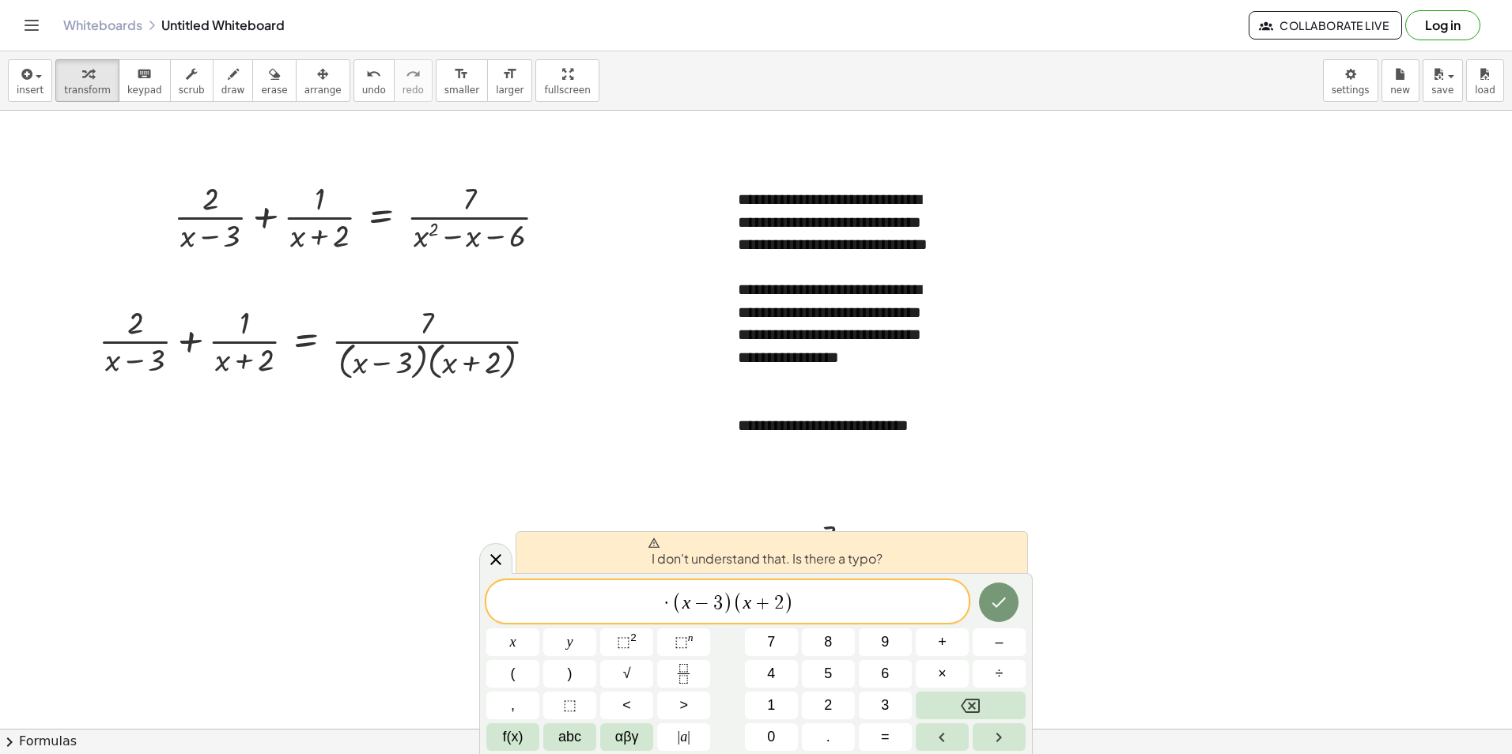
drag, startPoint x: 664, startPoint y: 600, endPoint x: 678, endPoint y: 600, distance: 14.2
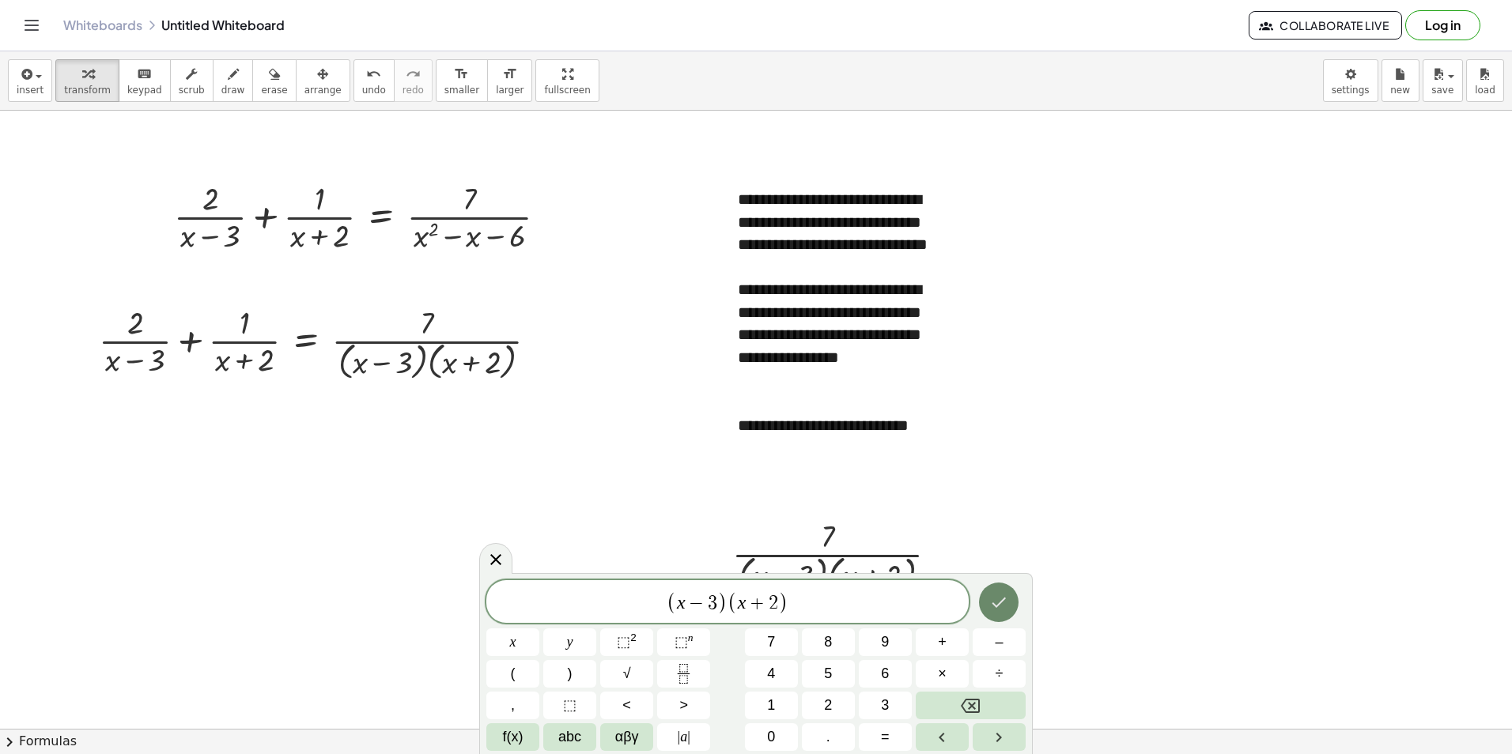
click at [1007, 596] on icon "Done" at bounding box center [998, 602] width 19 height 19
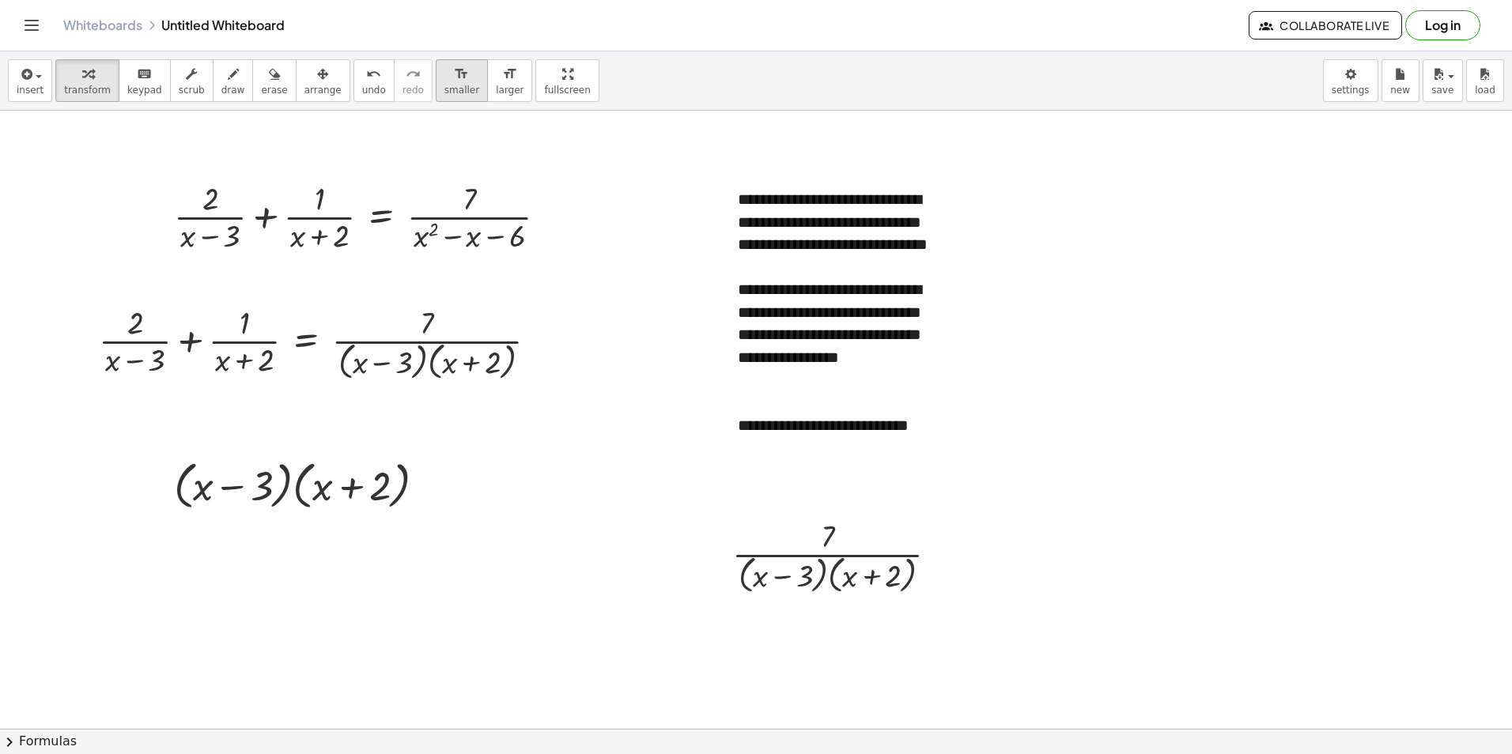
click at [444, 87] on span "smaller" at bounding box center [461, 90] width 35 height 11
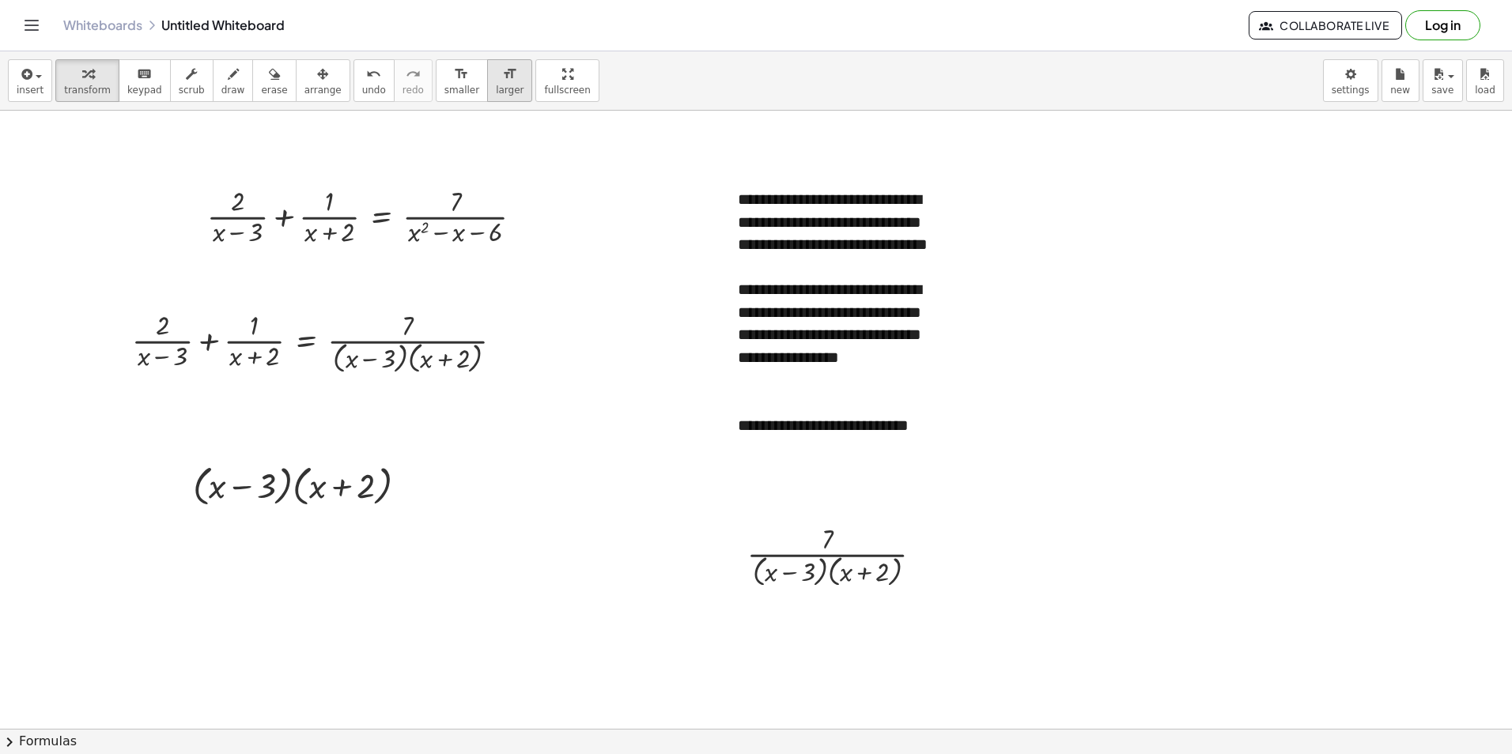
click at [502, 82] on icon "format_size" at bounding box center [509, 74] width 15 height 19
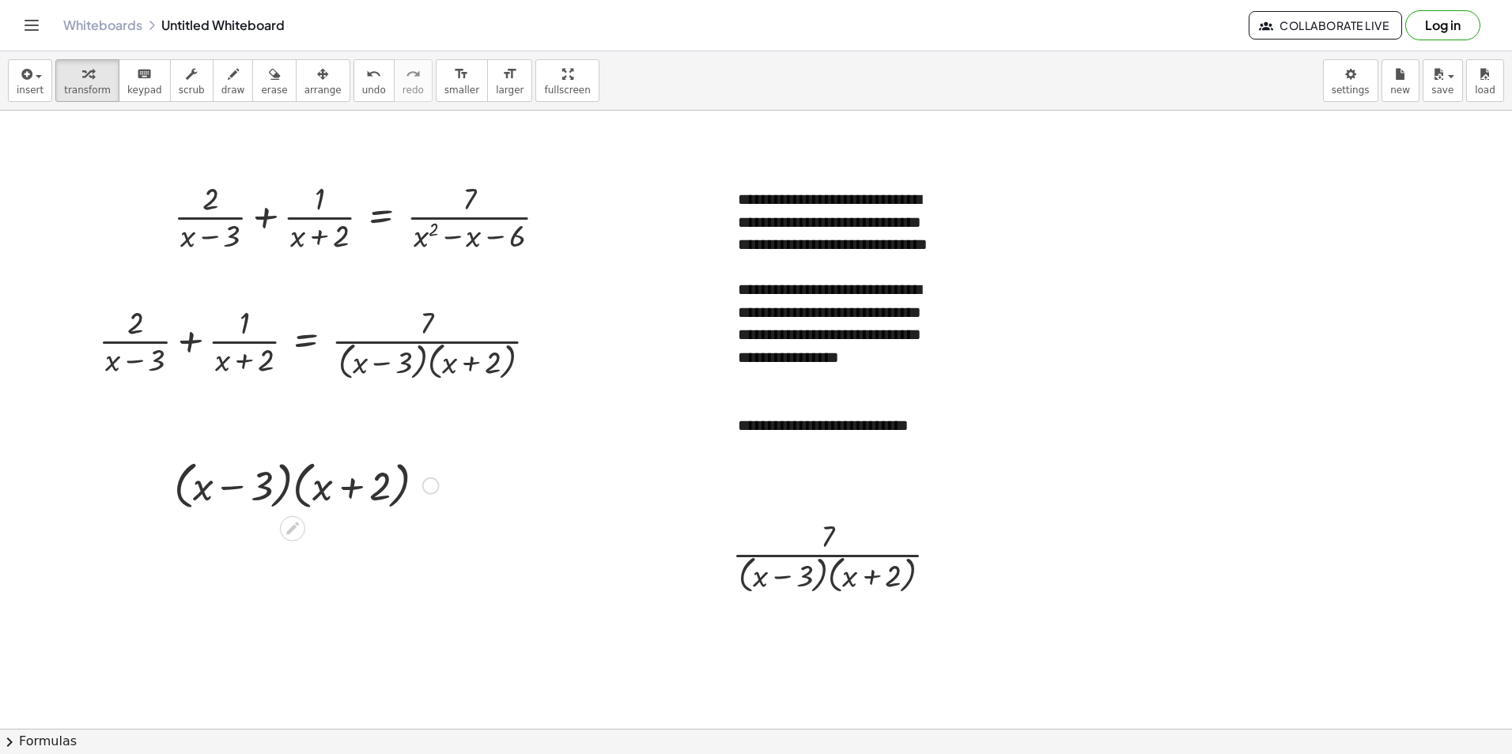
click at [278, 483] on div at bounding box center [306, 485] width 281 height 60
click at [292, 518] on div at bounding box center [292, 528] width 25 height 25
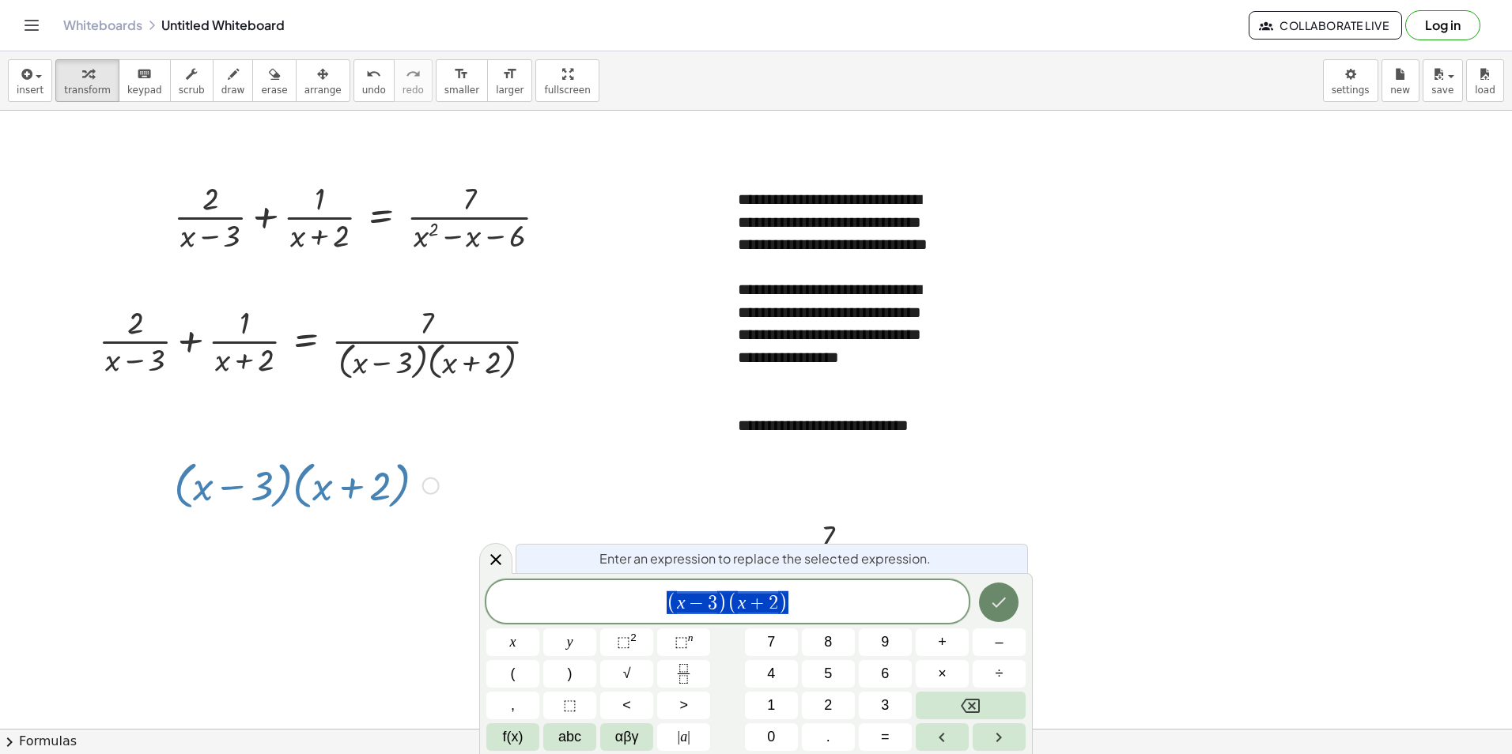
click at [1003, 595] on icon "Done" at bounding box center [998, 602] width 19 height 19
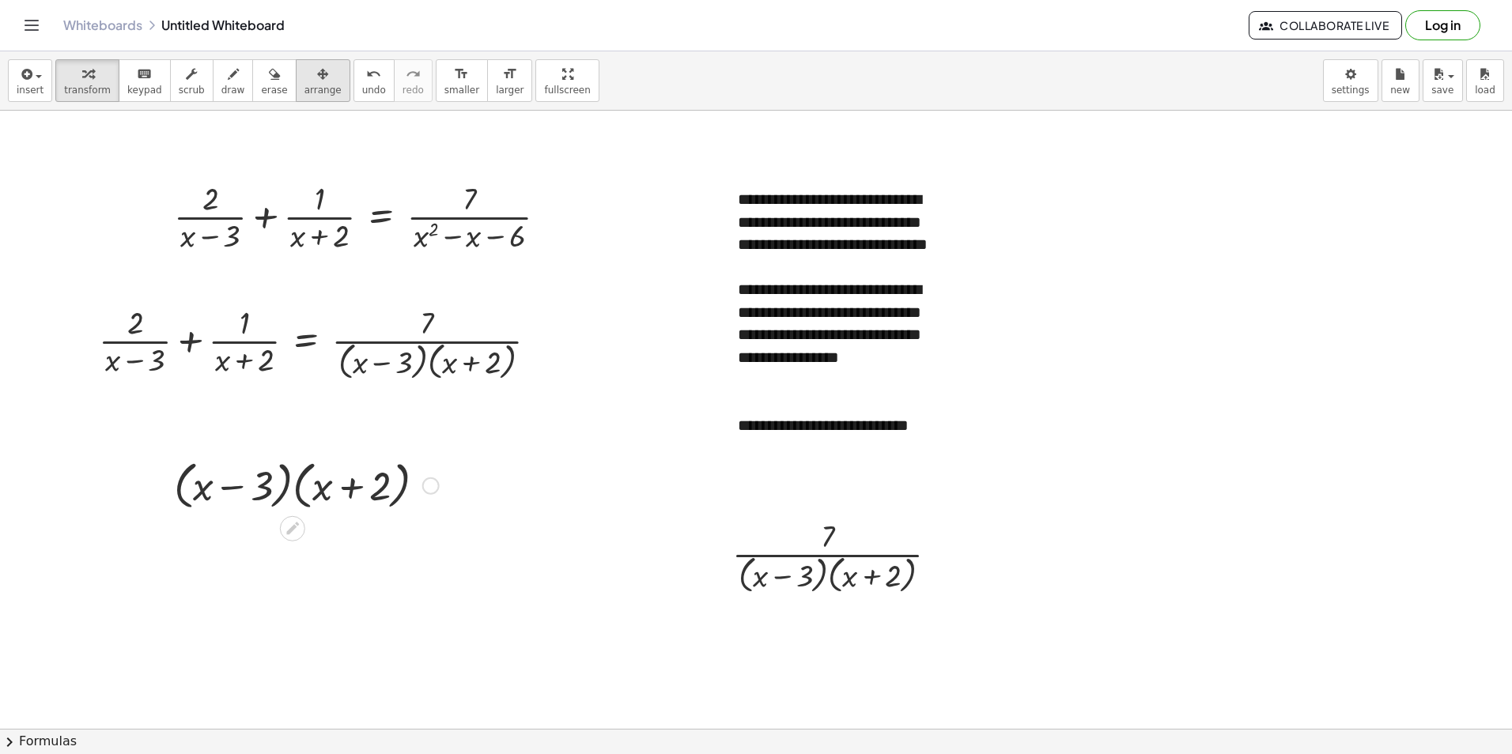
drag, startPoint x: 418, startPoint y: 485, endPoint x: 301, endPoint y: 79, distance: 422.9
click at [317, 79] on icon "button" at bounding box center [322, 74] width 11 height 19
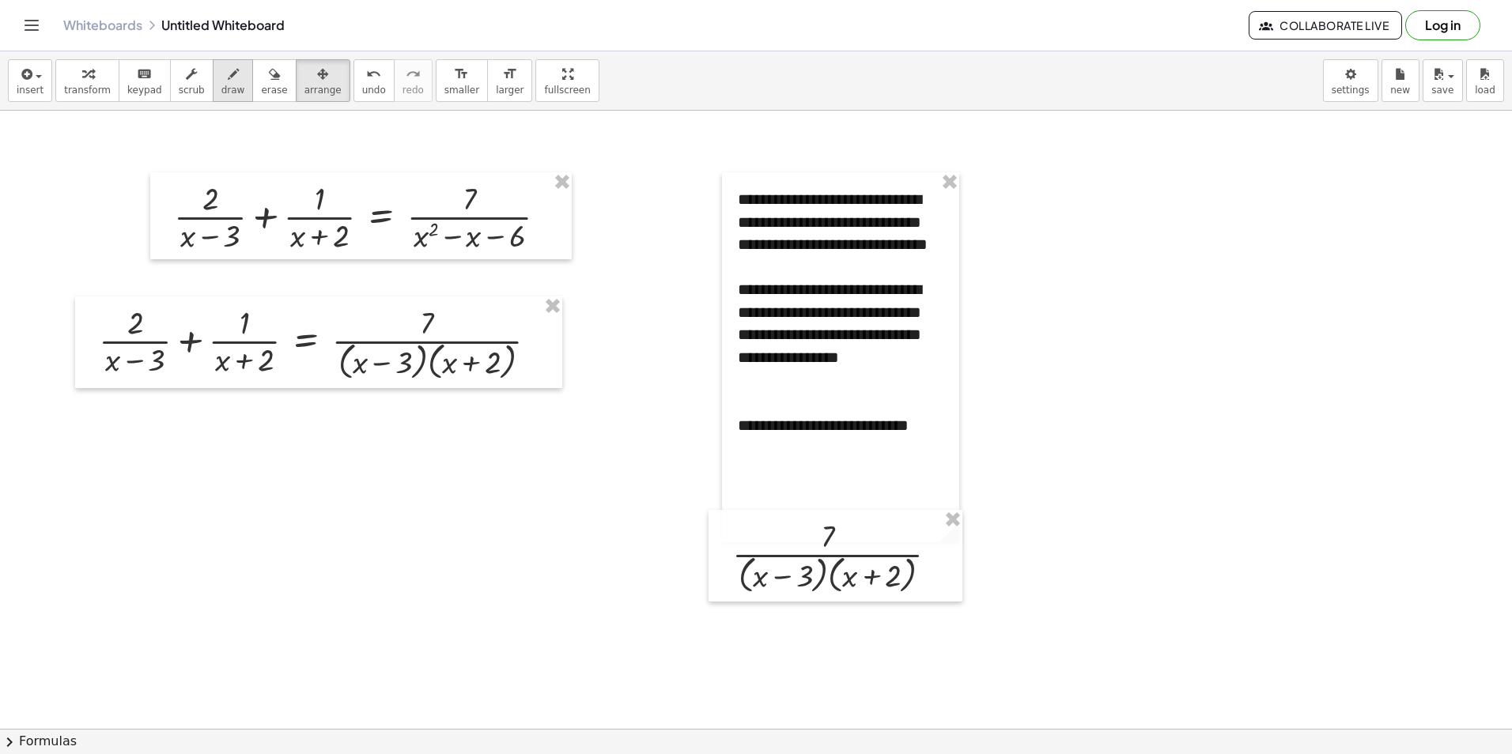
click at [228, 75] on icon "button" at bounding box center [233, 74] width 11 height 19
drag, startPoint x: 563, startPoint y: 312, endPoint x: 573, endPoint y: 342, distance: 31.8
drag, startPoint x: 583, startPoint y: 310, endPoint x: 576, endPoint y: 329, distance: 20.6
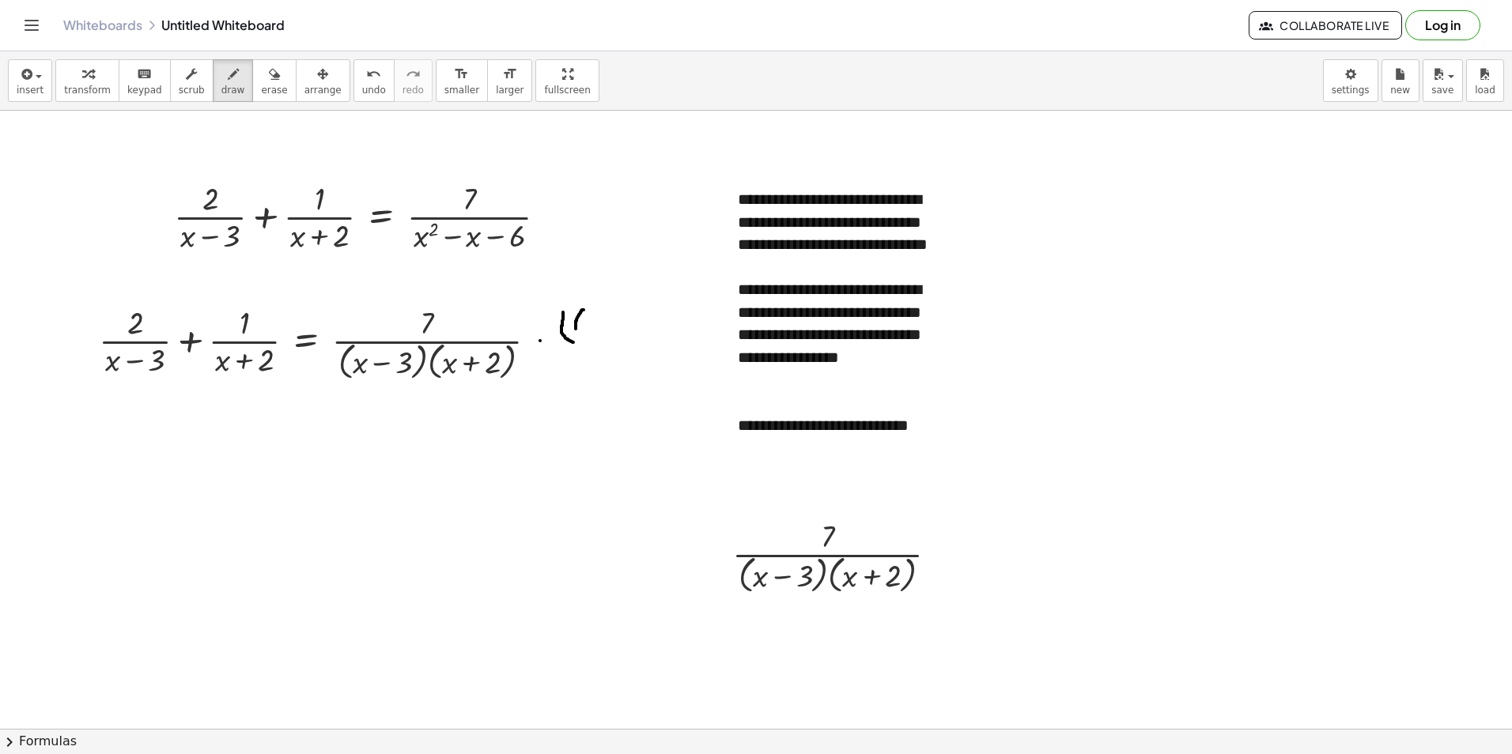
drag, startPoint x: 572, startPoint y: 314, endPoint x: 590, endPoint y: 323, distance: 20.5
drag, startPoint x: 595, startPoint y: 315, endPoint x: 604, endPoint y: 312, distance: 9.3
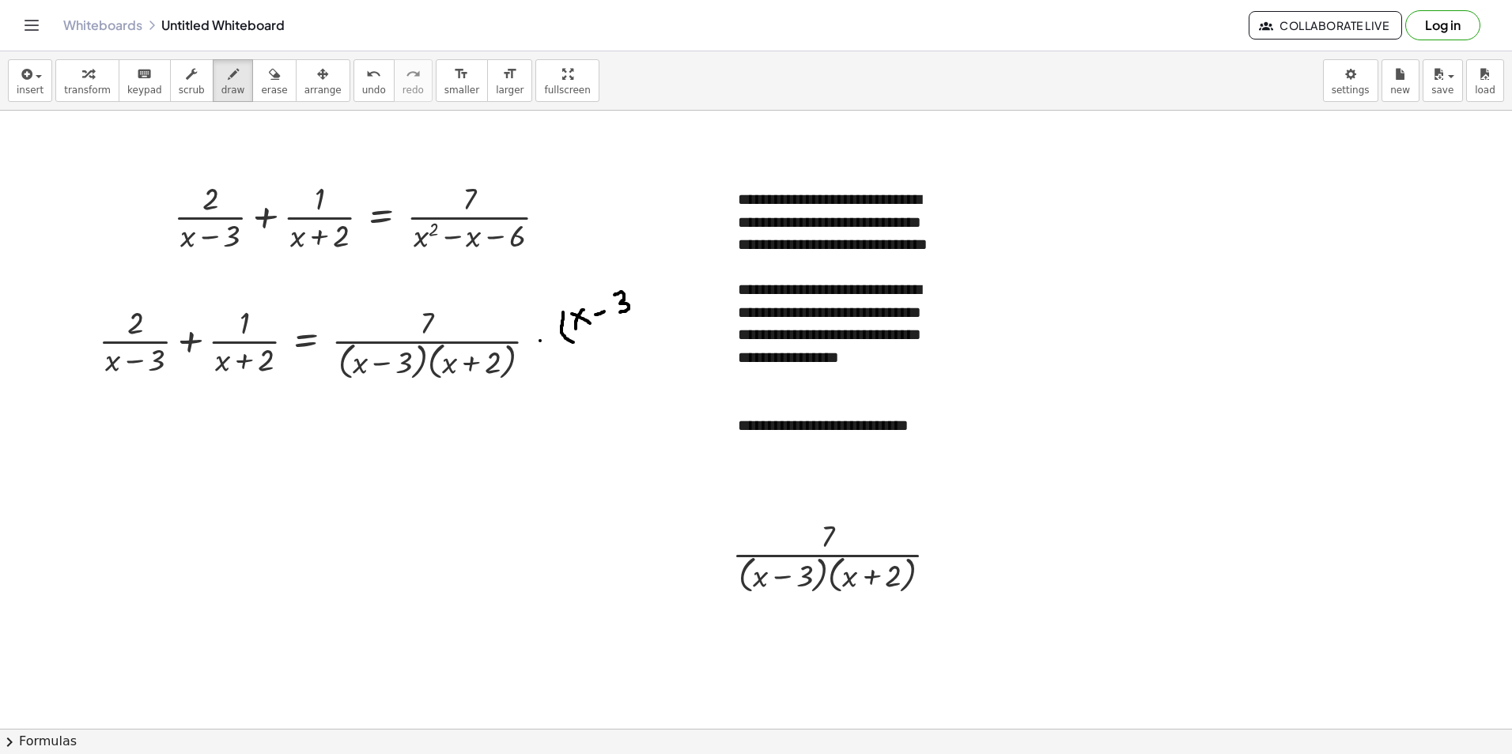
drag, startPoint x: 614, startPoint y: 295, endPoint x: 620, endPoint y: 312, distance: 18.3
drag, startPoint x: 628, startPoint y: 279, endPoint x: 629, endPoint y: 312, distance: 33.2
drag, startPoint x: 640, startPoint y: 282, endPoint x: 652, endPoint y: 312, distance: 31.6
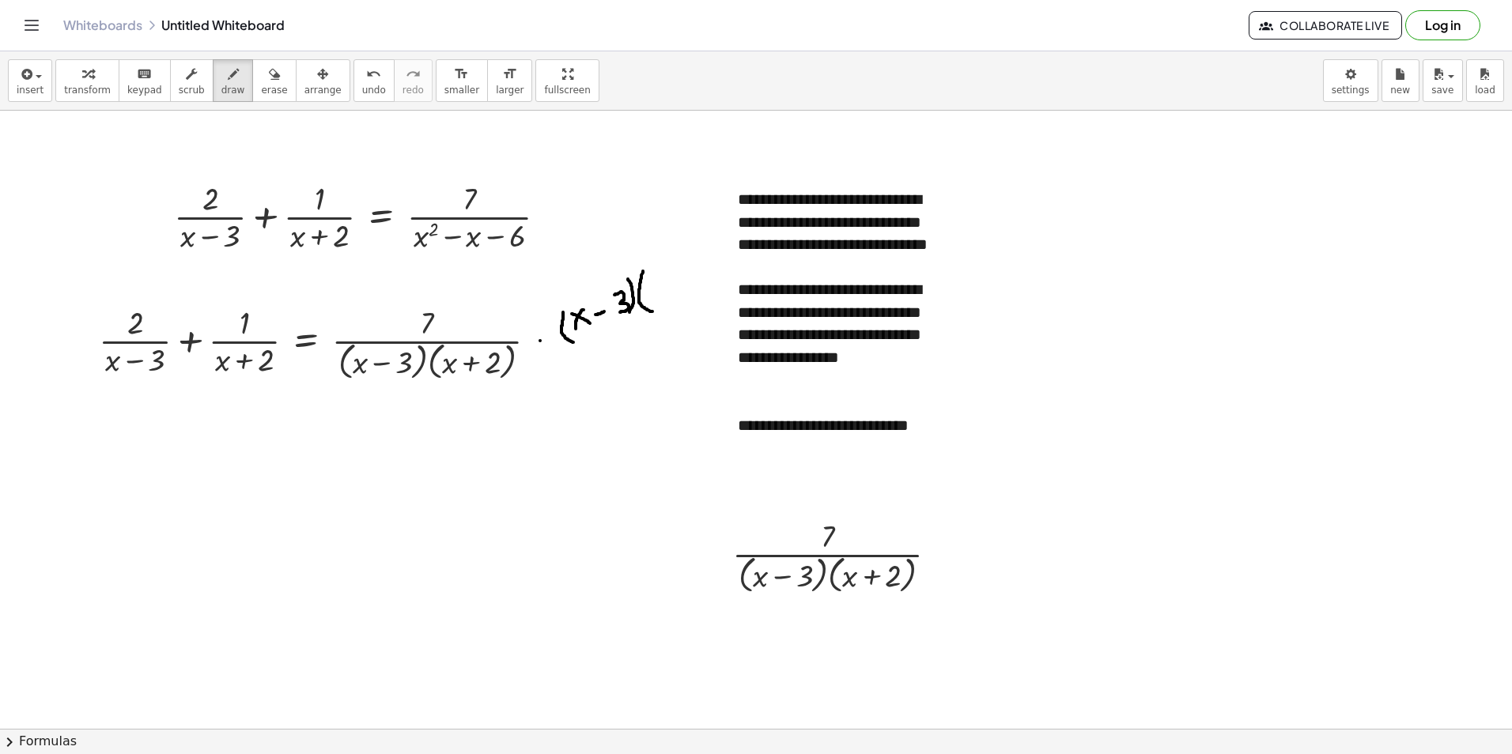
drag, startPoint x: 655, startPoint y: 288, endPoint x: 652, endPoint y: 297, distance: 9.8
drag, startPoint x: 653, startPoint y: 284, endPoint x: 664, endPoint y: 292, distance: 13.6
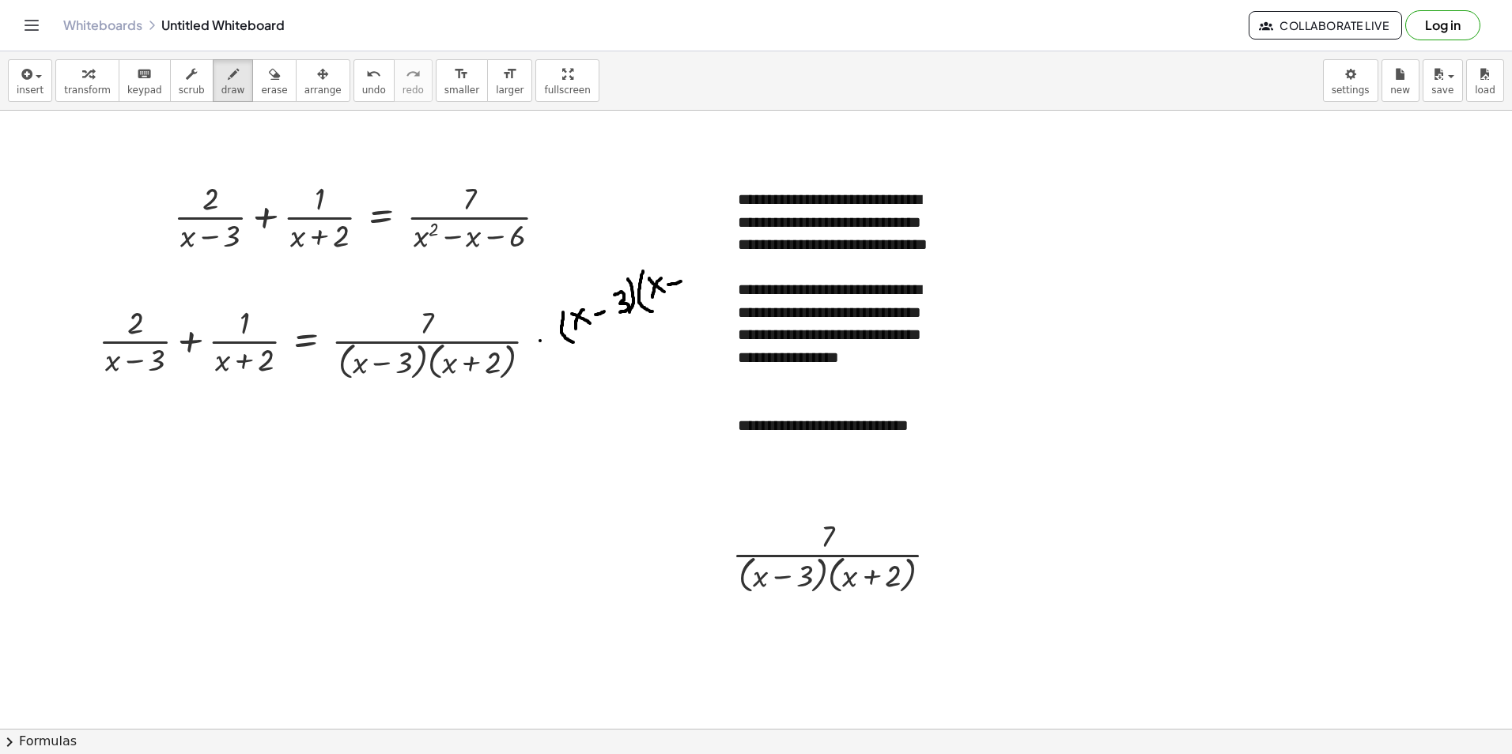
drag, startPoint x: 668, startPoint y: 285, endPoint x: 682, endPoint y: 281, distance: 14.0
drag, startPoint x: 685, startPoint y: 263, endPoint x: 703, endPoint y: 279, distance: 24.1
drag, startPoint x: 703, startPoint y: 253, endPoint x: 700, endPoint y: 296, distance: 43.6
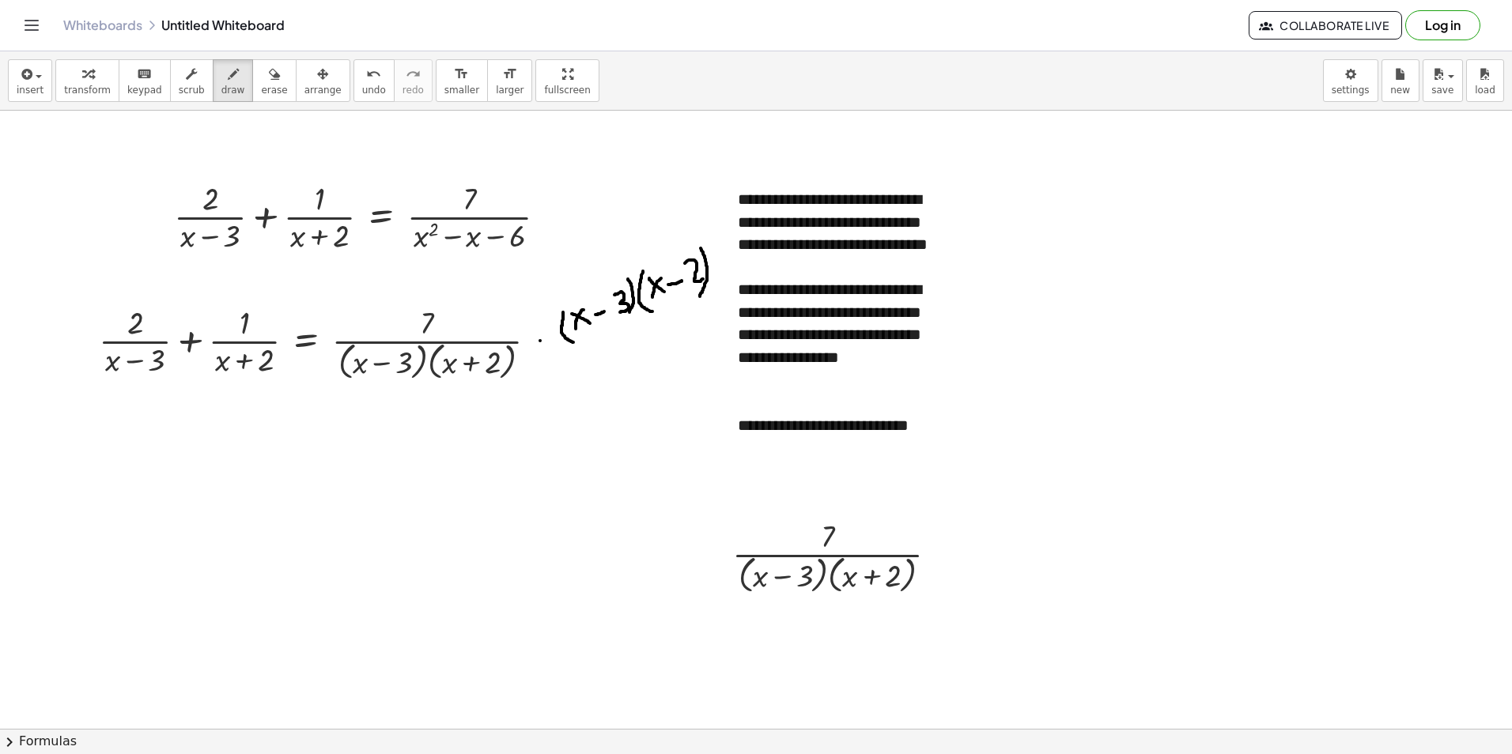
drag, startPoint x: 9, startPoint y: 297, endPoint x: 6, endPoint y: 319, distance: 22.4
drag, startPoint x: 6, startPoint y: 304, endPoint x: 19, endPoint y: 313, distance: 15.4
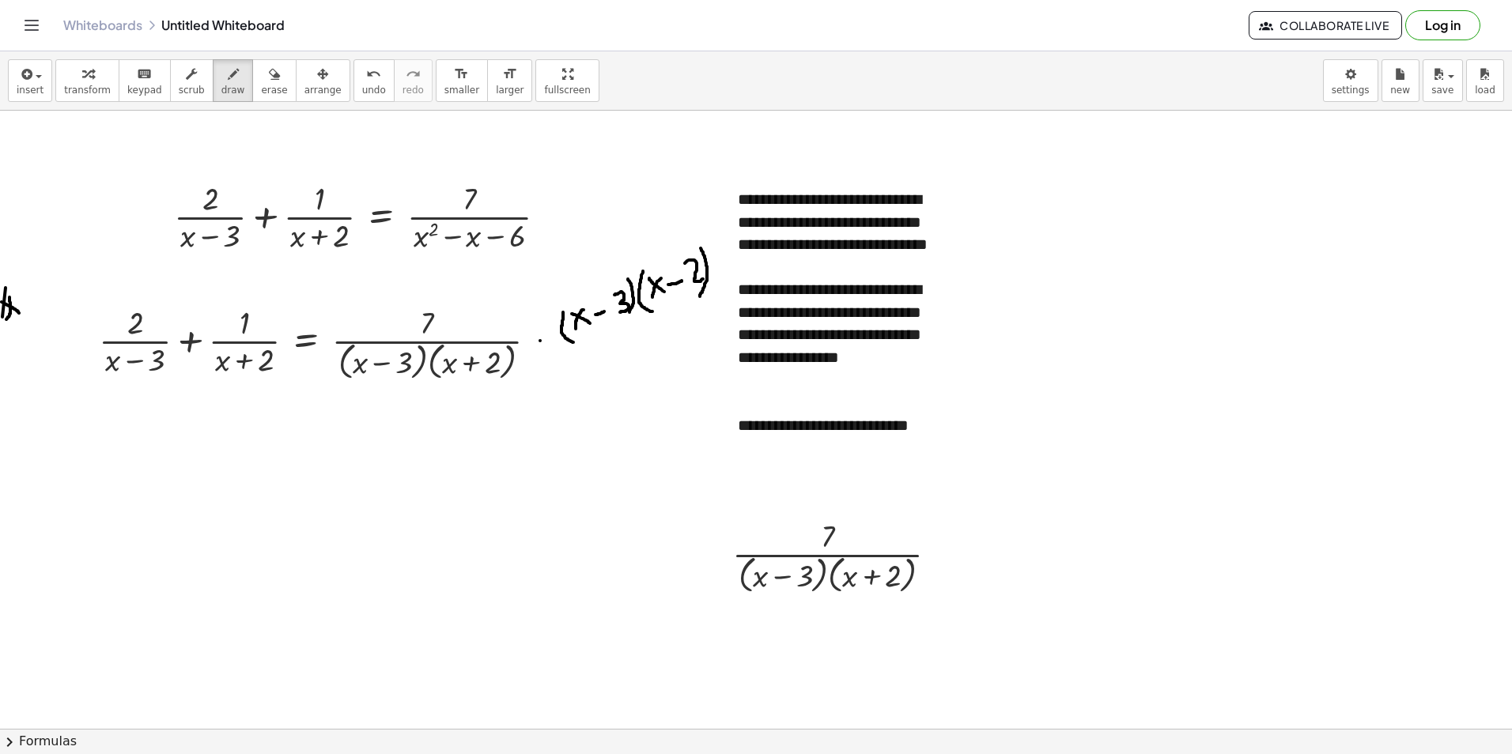
drag, startPoint x: 2, startPoint y: 317, endPoint x: 7, endPoint y: 305, distance: 12.8
drag, startPoint x: 3, startPoint y: 315, endPoint x: 13, endPoint y: 328, distance: 16.9
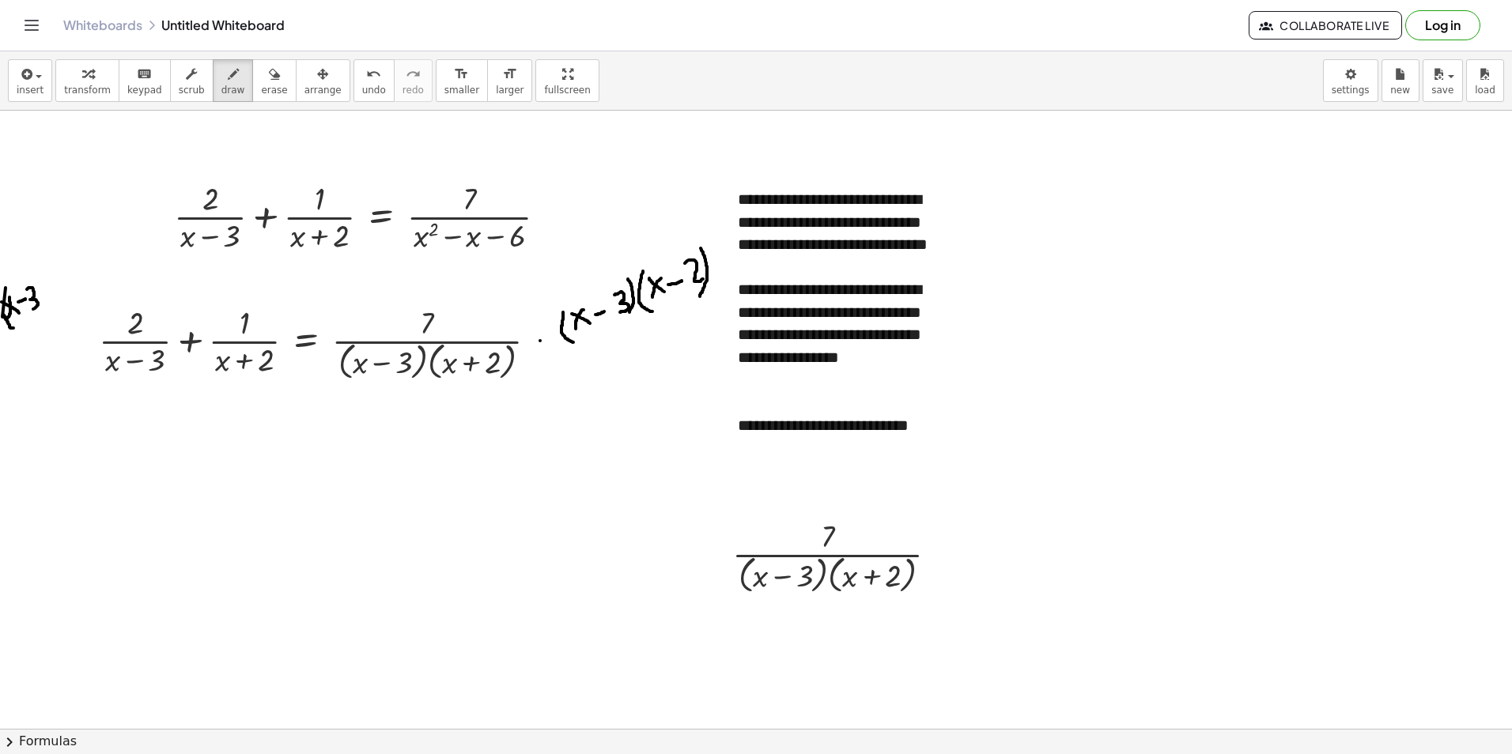
drag, startPoint x: 27, startPoint y: 289, endPoint x: 32, endPoint y: 310, distance: 21.1
drag, startPoint x: 35, startPoint y: 270, endPoint x: 43, endPoint y: 315, distance: 45.0
drag, startPoint x: 47, startPoint y: 262, endPoint x: 65, endPoint y: 304, distance: 46.1
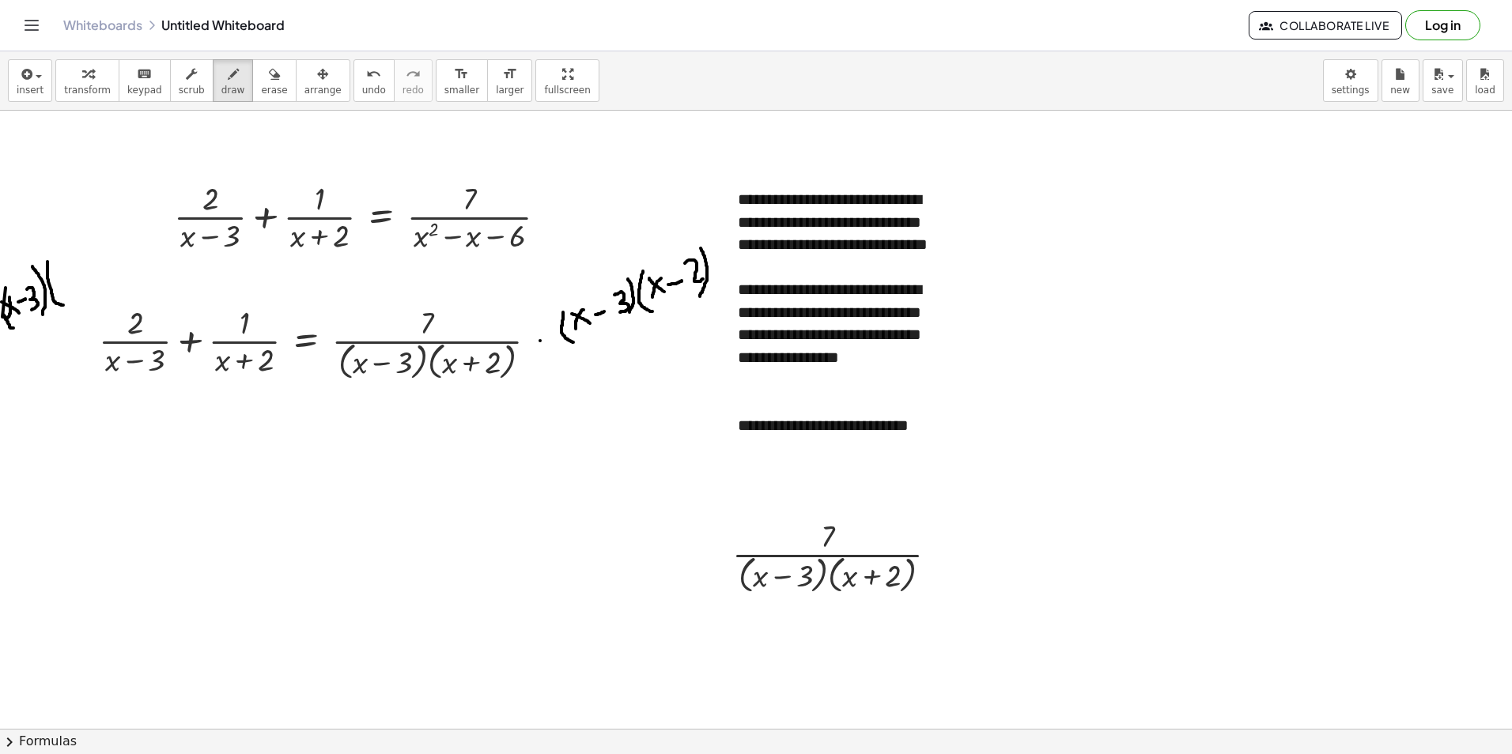
drag, startPoint x: 69, startPoint y: 272, endPoint x: 62, endPoint y: 291, distance: 20.3
drag, startPoint x: 59, startPoint y: 277, endPoint x: 73, endPoint y: 289, distance: 18.5
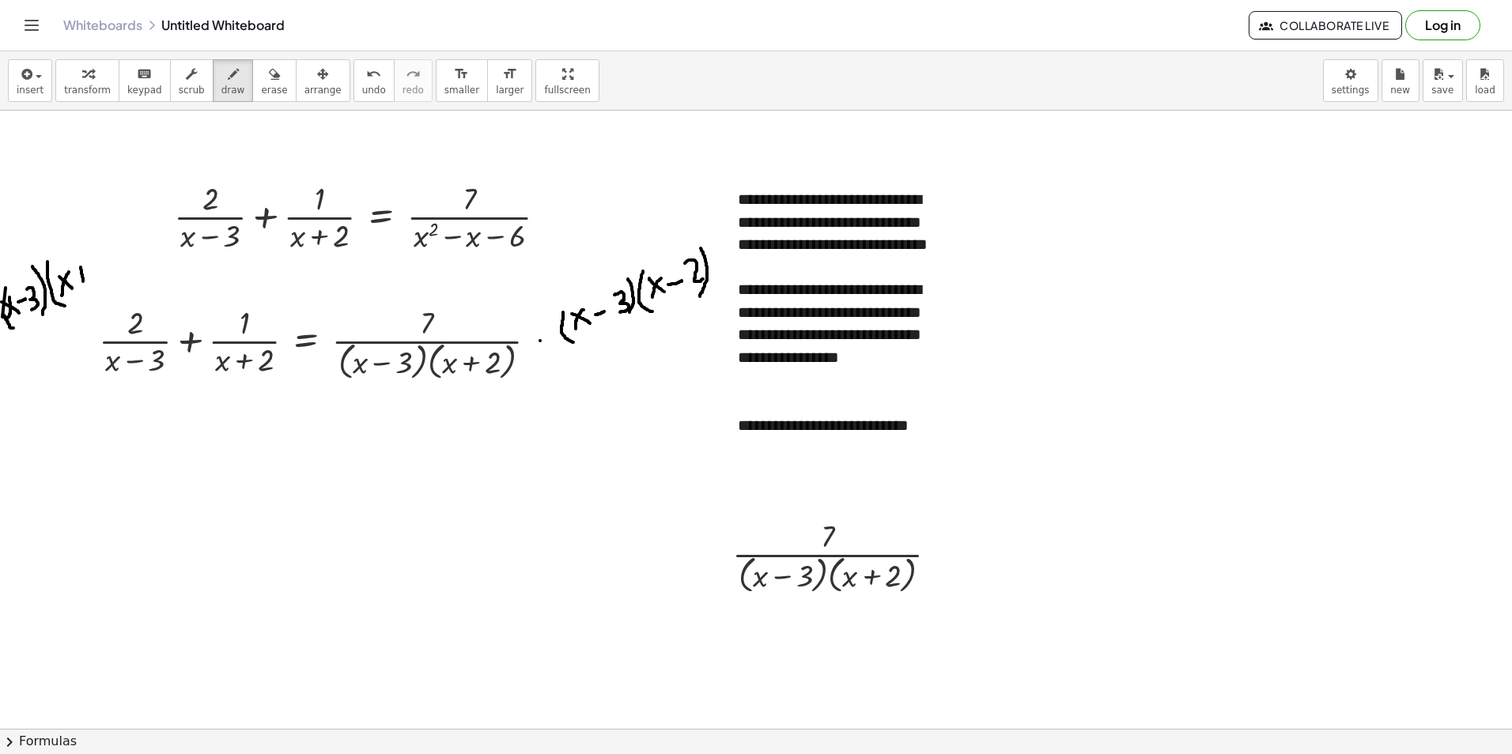
drag, startPoint x: 81, startPoint y: 267, endPoint x: 83, endPoint y: 281, distance: 14.4
drag, startPoint x: 76, startPoint y: 277, endPoint x: 93, endPoint y: 272, distance: 18.0
drag, startPoint x: 89, startPoint y: 259, endPoint x: 100, endPoint y: 281, distance: 24.8
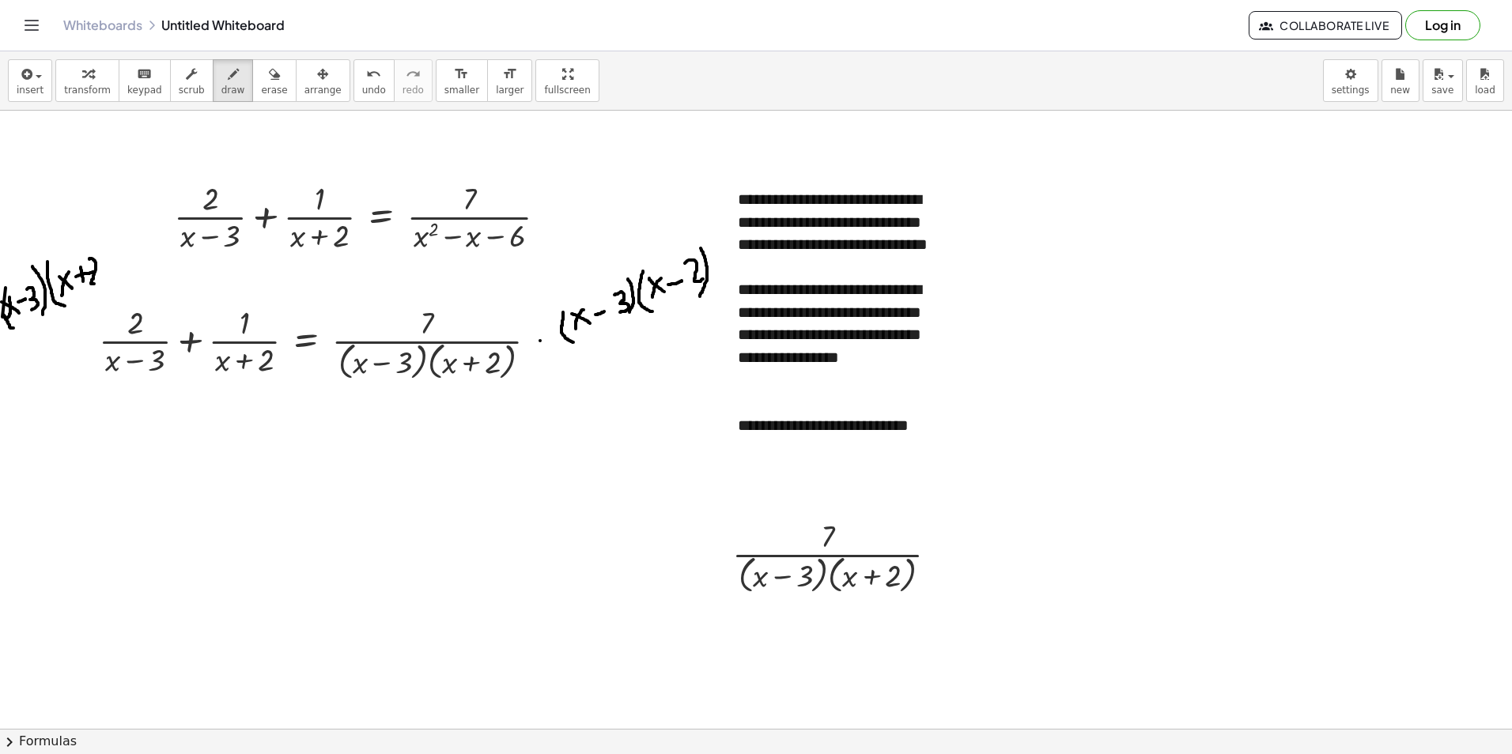
drag, startPoint x: 93, startPoint y: 240, endPoint x: 104, endPoint y: 285, distance: 45.6
drag, startPoint x: 43, startPoint y: 247, endPoint x: 0, endPoint y: 326, distance: 89.9
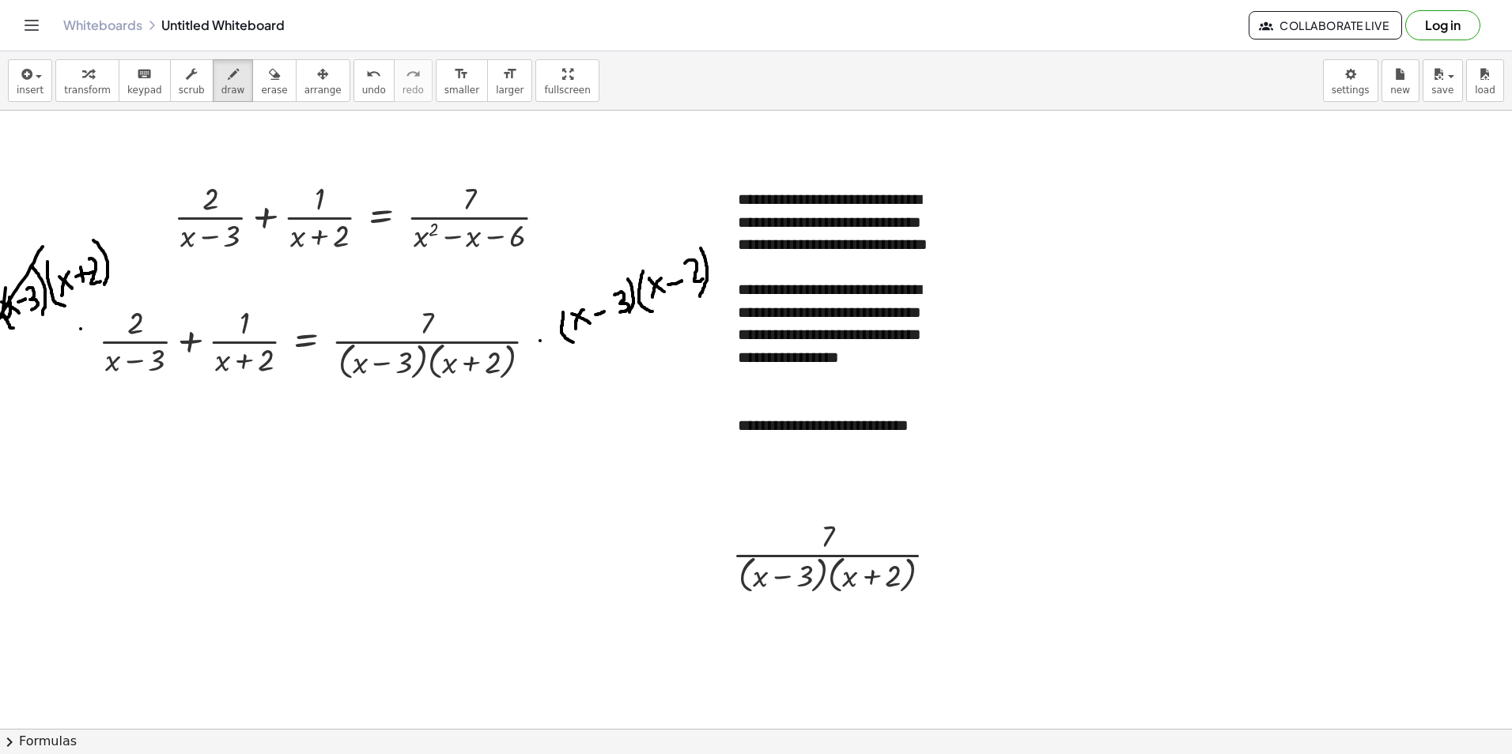
click at [0, 326] on html "**********" at bounding box center [756, 377] width 1512 height 754
drag, startPoint x: 152, startPoint y: 346, endPoint x: 85, endPoint y: 370, distance: 71.5
drag, startPoint x: 254, startPoint y: 361, endPoint x: 218, endPoint y: 375, distance: 38.3
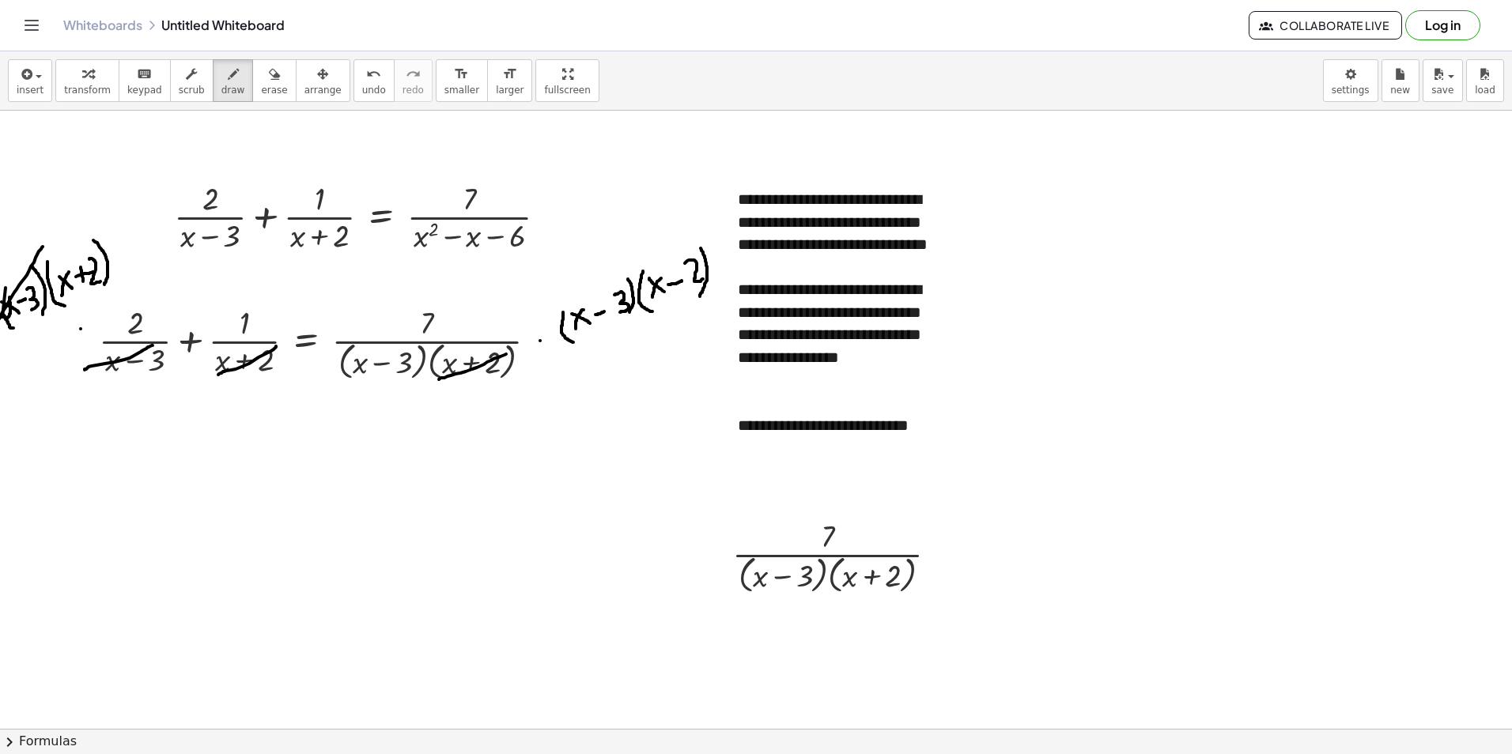
drag, startPoint x: 487, startPoint y: 362, endPoint x: 439, endPoint y: 380, distance: 51.3
click at [32, 75] on span "button" at bounding box center [33, 75] width 3 height 11
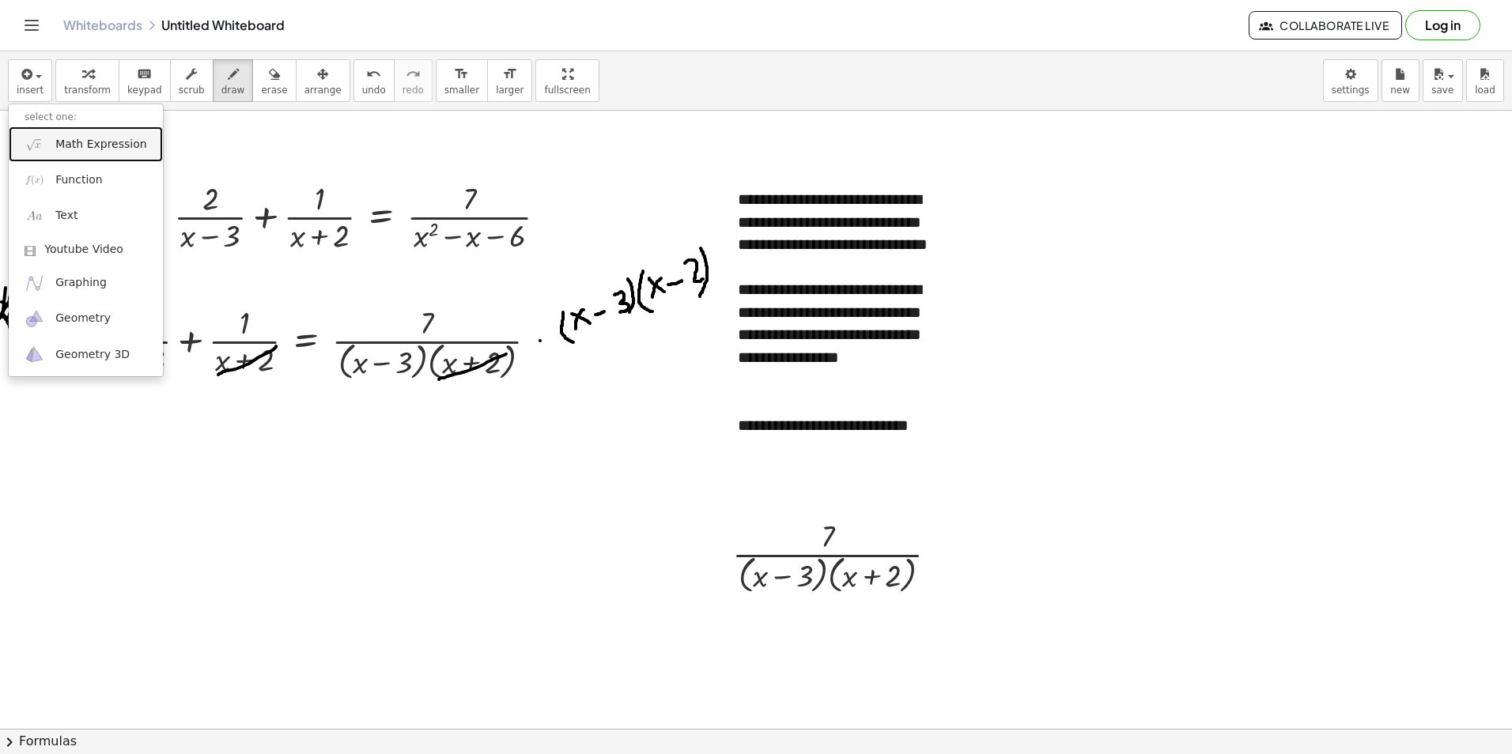
click at [102, 148] on span "Math Expression" at bounding box center [100, 145] width 91 height 16
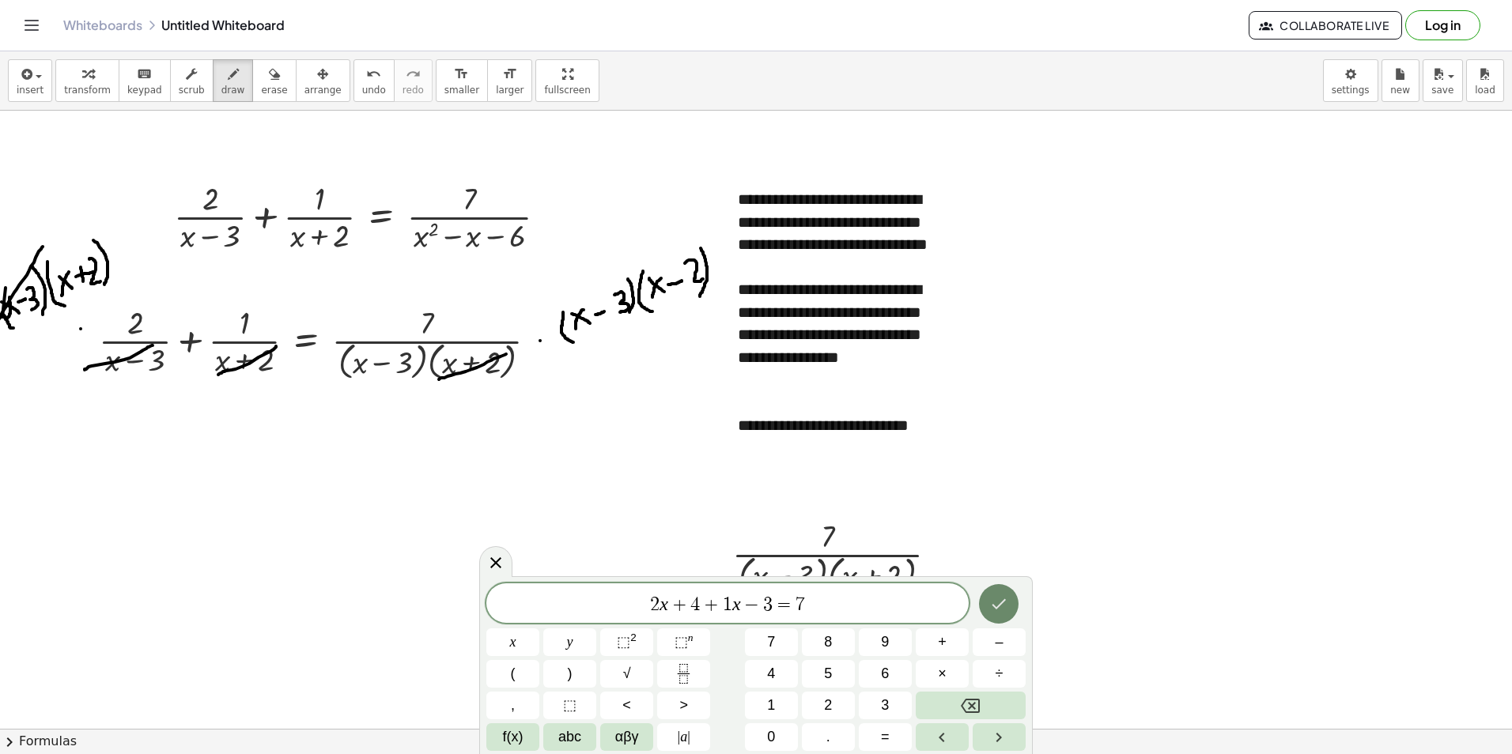
click at [1006, 608] on icon "Done" at bounding box center [998, 604] width 19 height 19
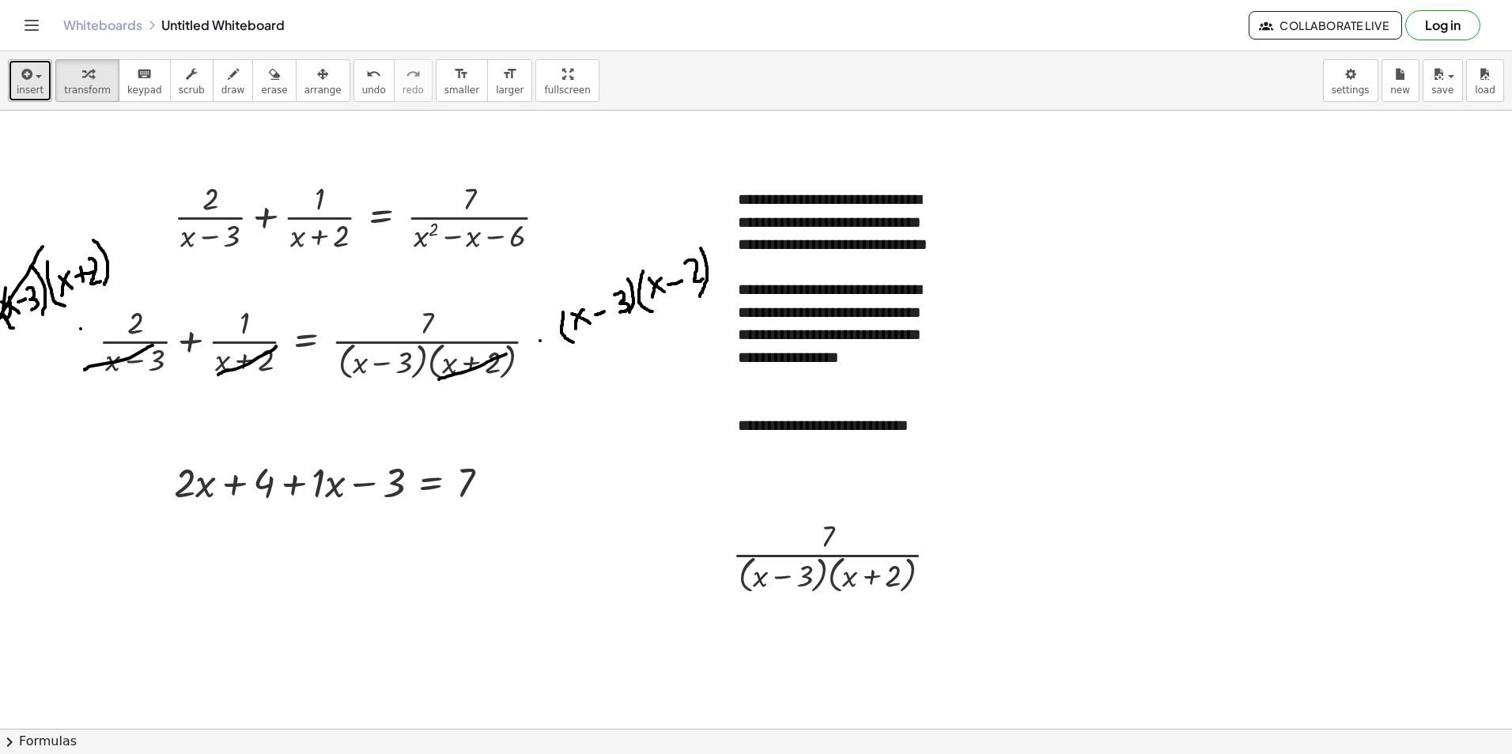
click at [36, 77] on span "button" at bounding box center [39, 76] width 6 height 3
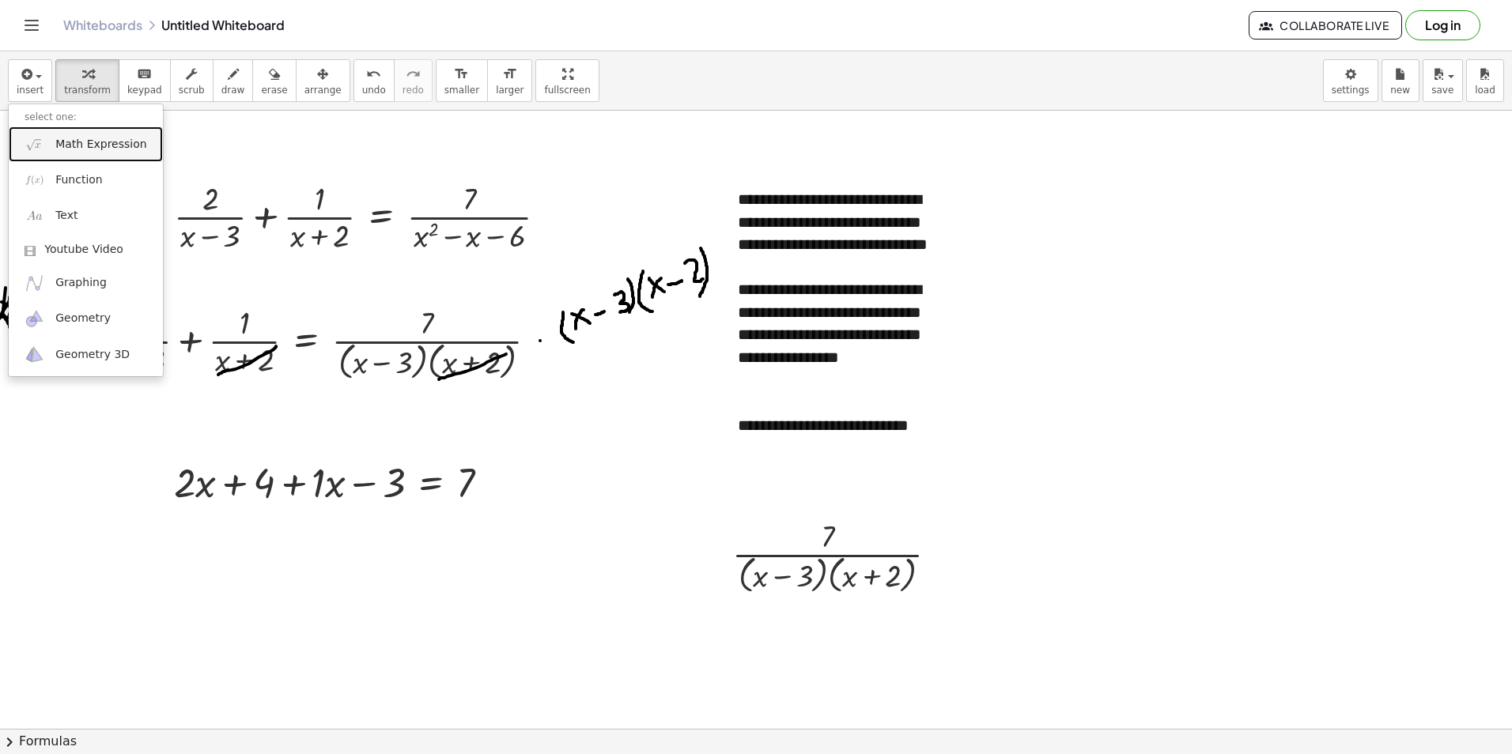
click at [76, 145] on span "Math Expression" at bounding box center [100, 145] width 91 height 16
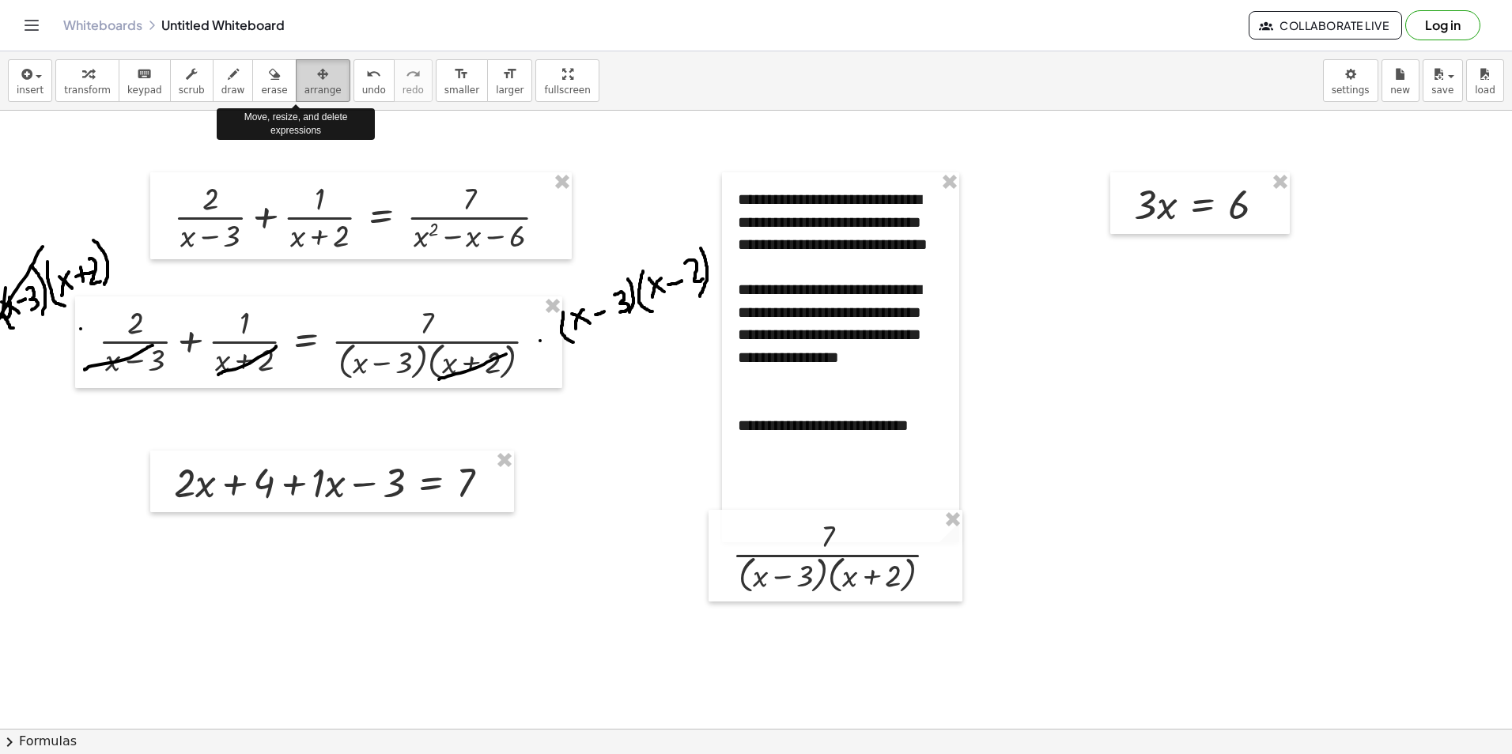
click at [304, 74] on div "button" at bounding box center [322, 73] width 37 height 19
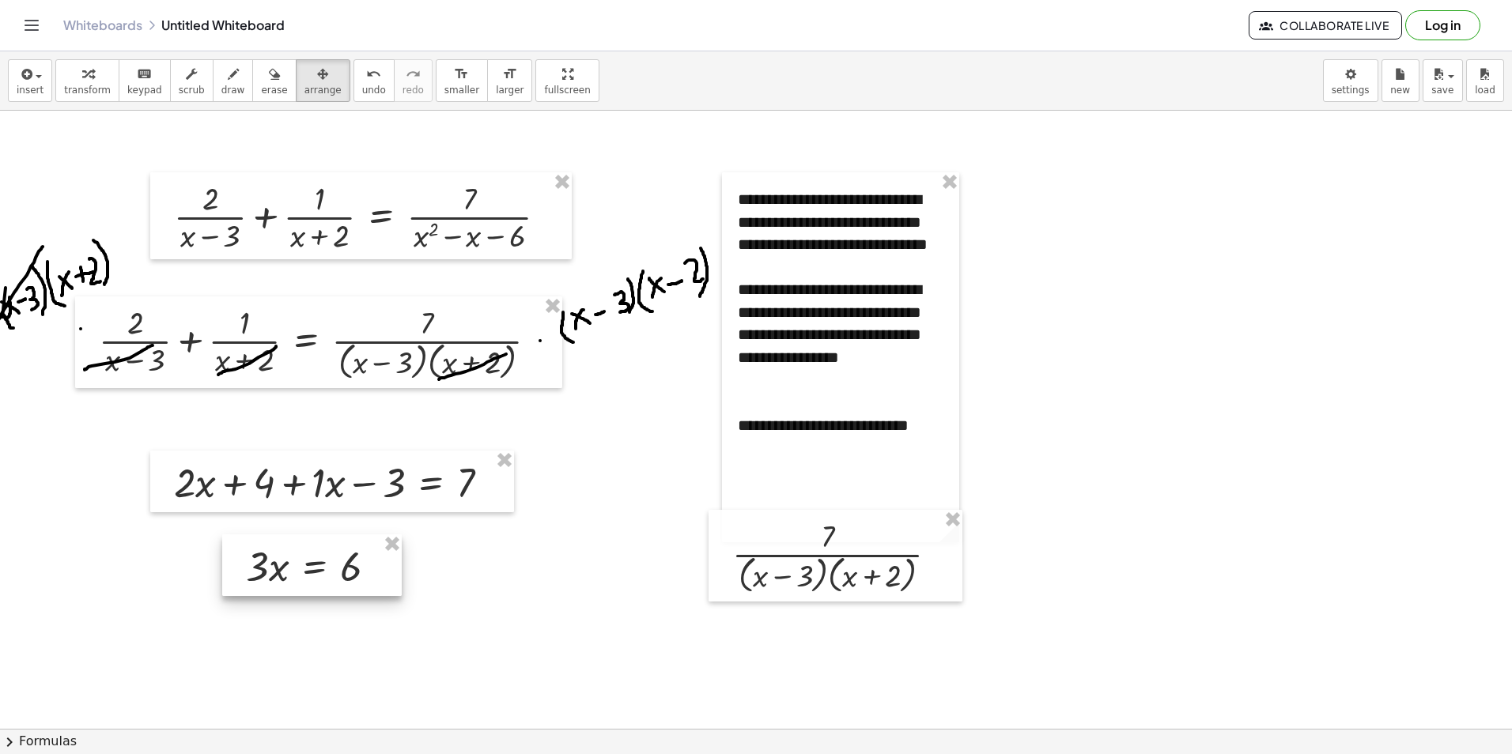
drag, startPoint x: 1165, startPoint y: 230, endPoint x: 364, endPoint y: 570, distance: 870.1
click at [364, 570] on div at bounding box center [311, 565] width 179 height 62
click at [9, 66] on button "insert" at bounding box center [30, 80] width 44 height 43
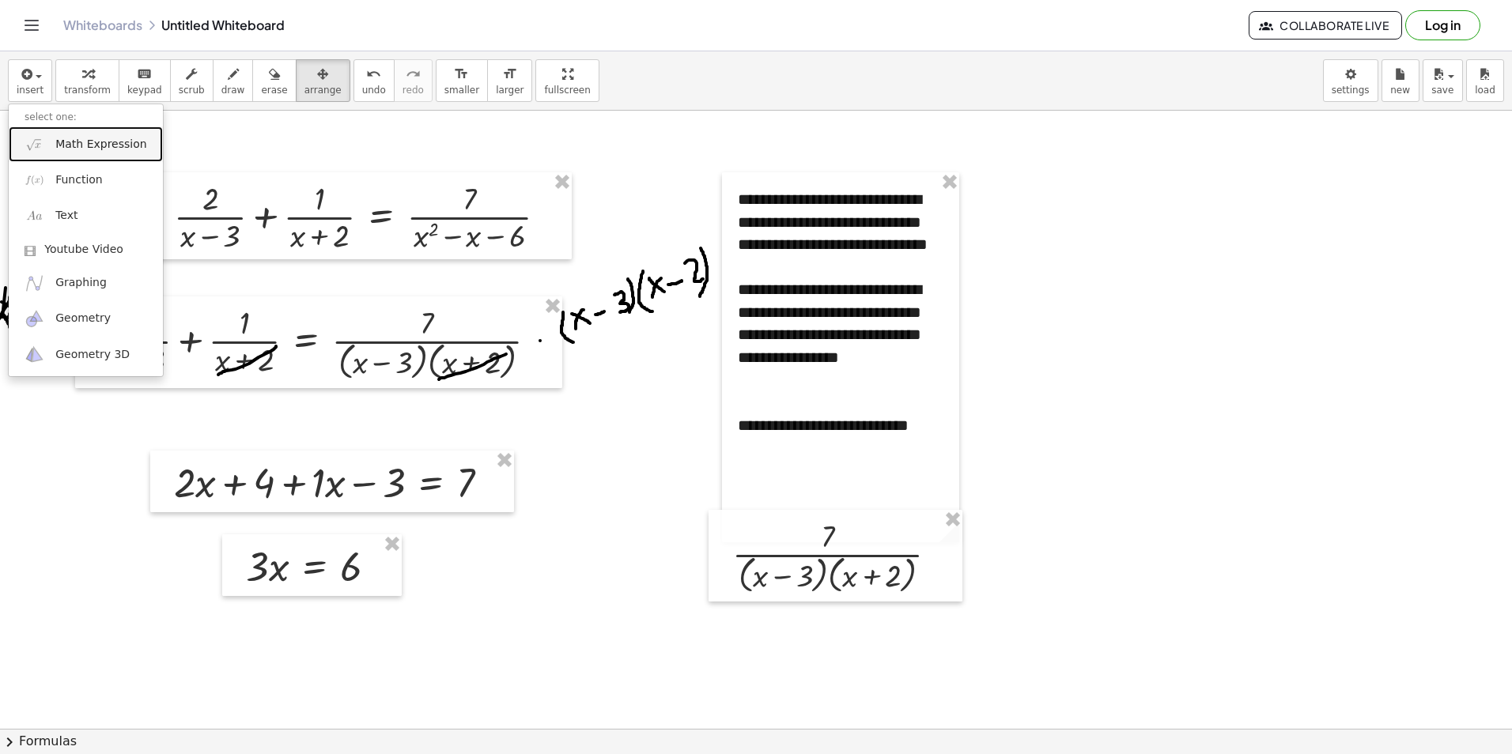
click at [96, 149] on span "Math Expression" at bounding box center [100, 145] width 91 height 16
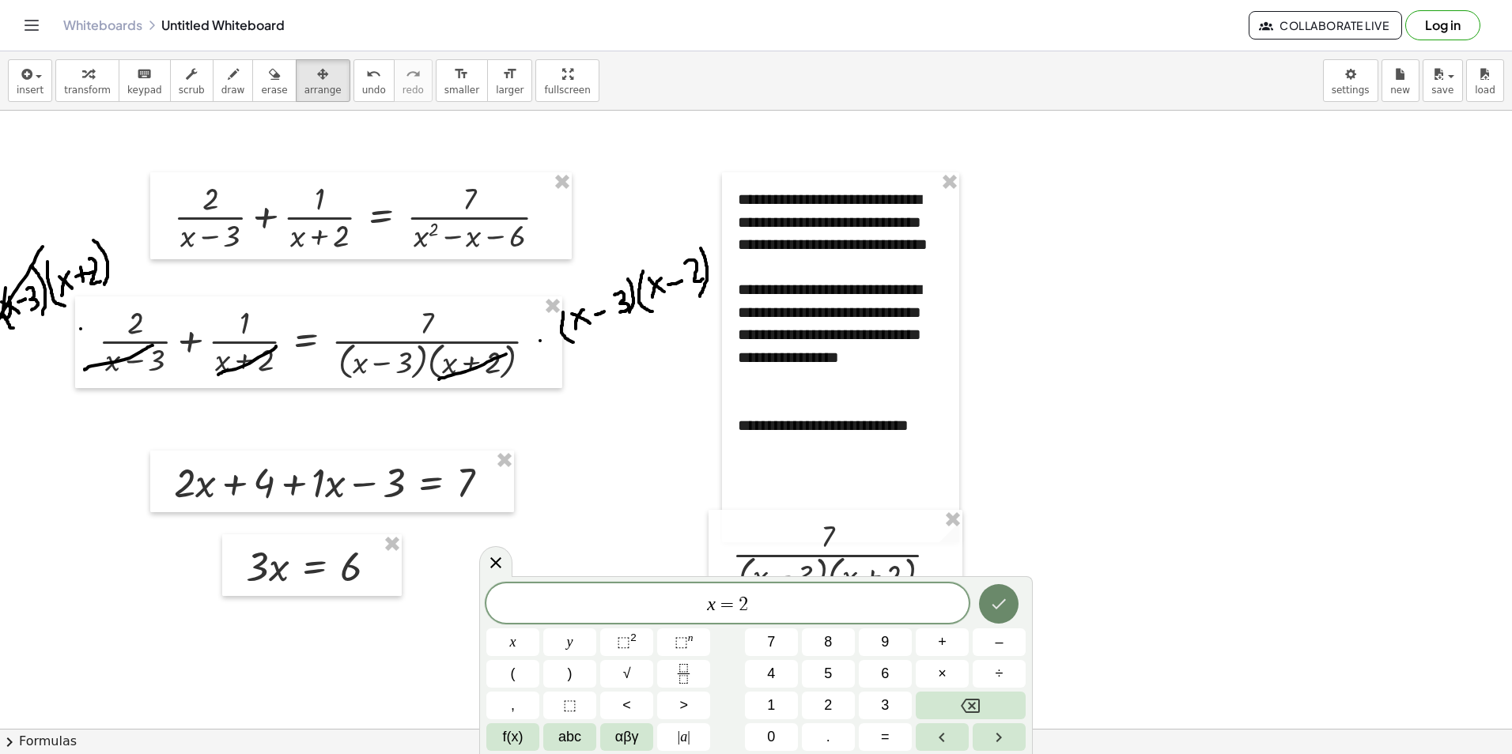
click at [984, 598] on button "Done" at bounding box center [999, 604] width 40 height 40
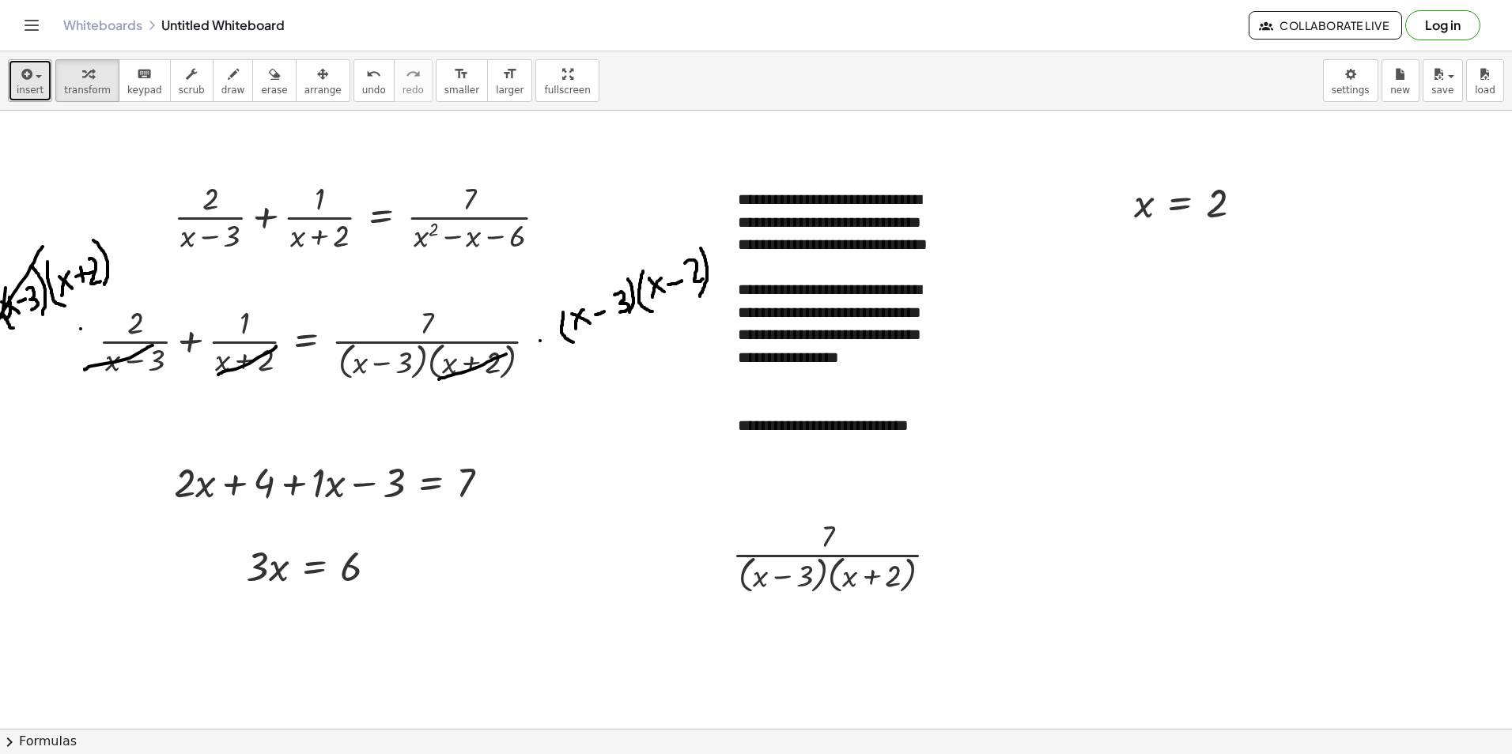
click at [24, 81] on icon "button" at bounding box center [25, 74] width 14 height 19
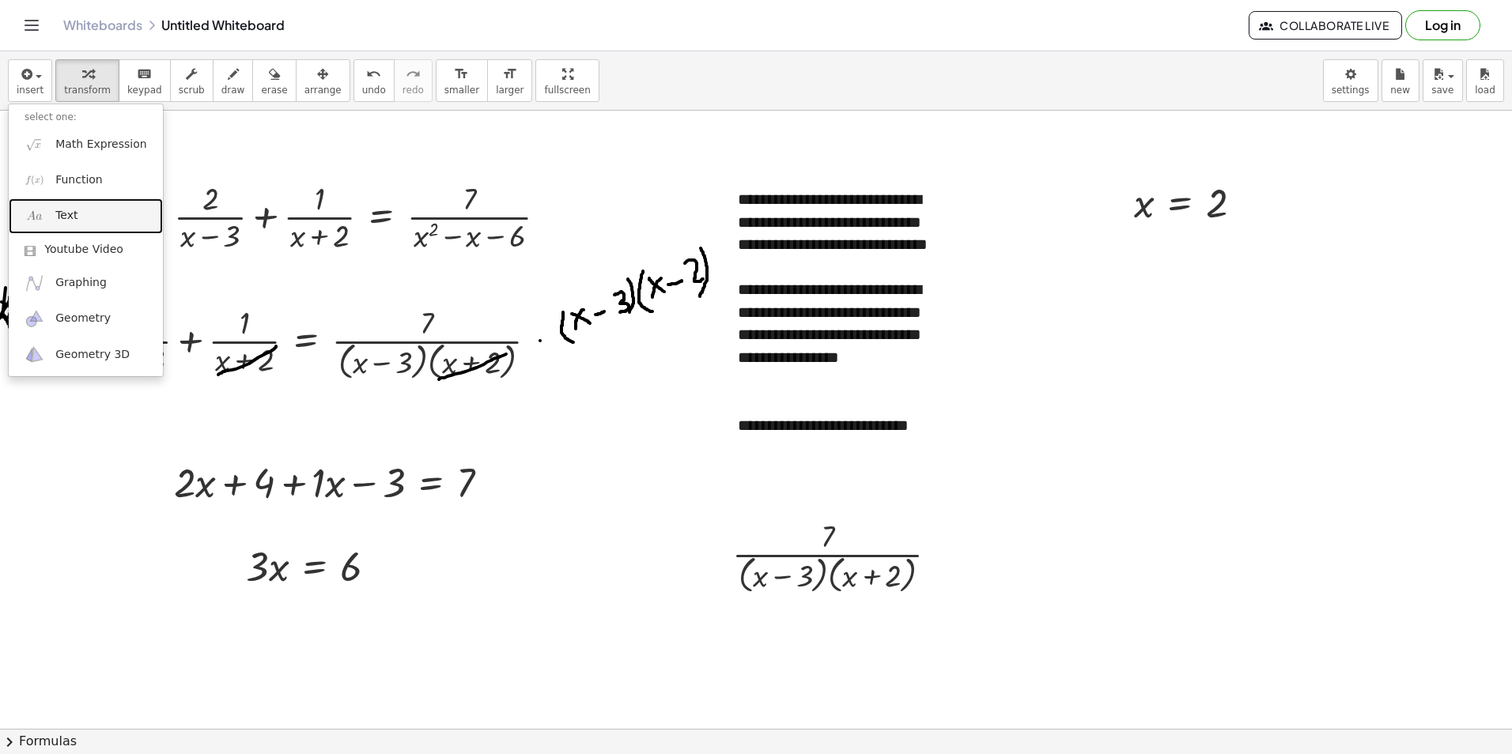
click at [110, 219] on link "Text" at bounding box center [86, 216] width 154 height 36
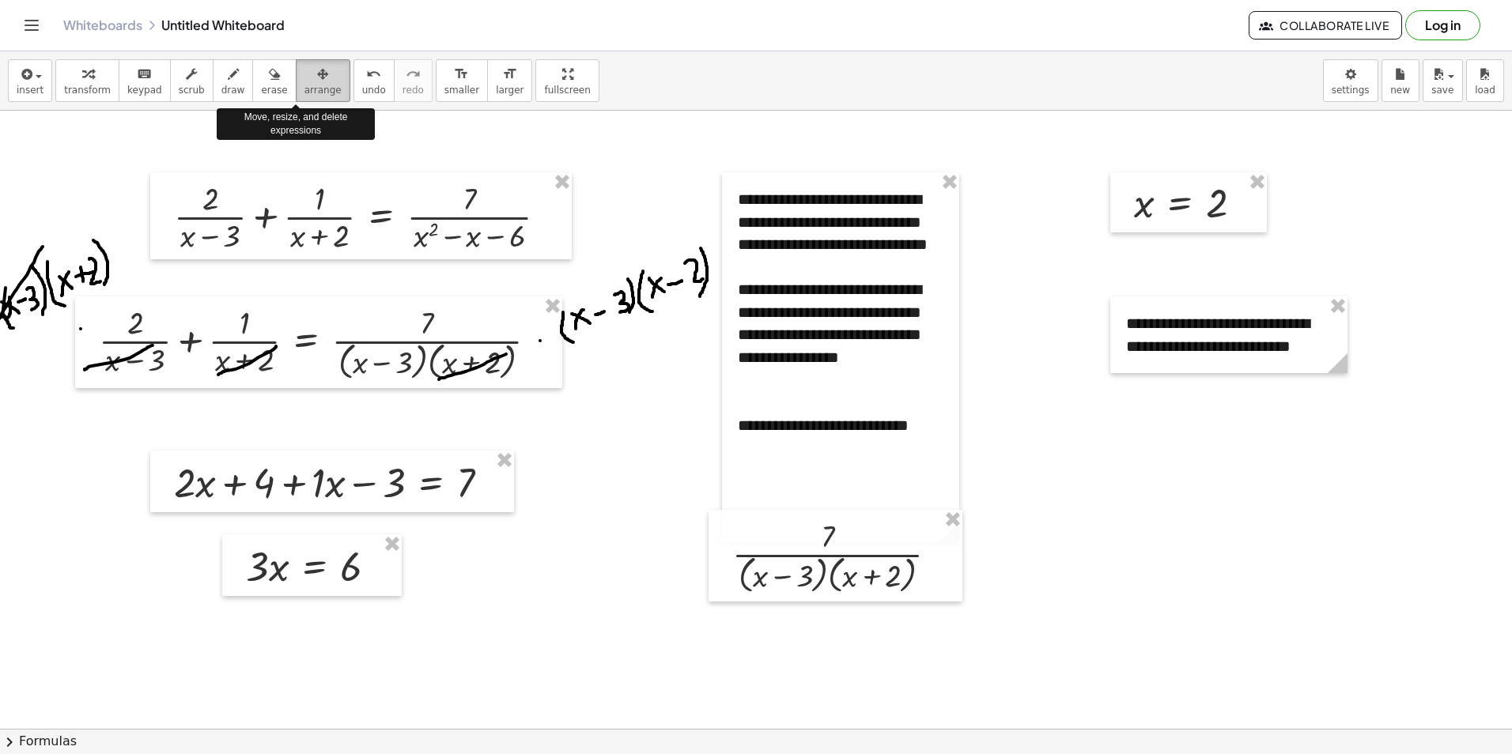
click at [304, 76] on div "button" at bounding box center [322, 73] width 37 height 19
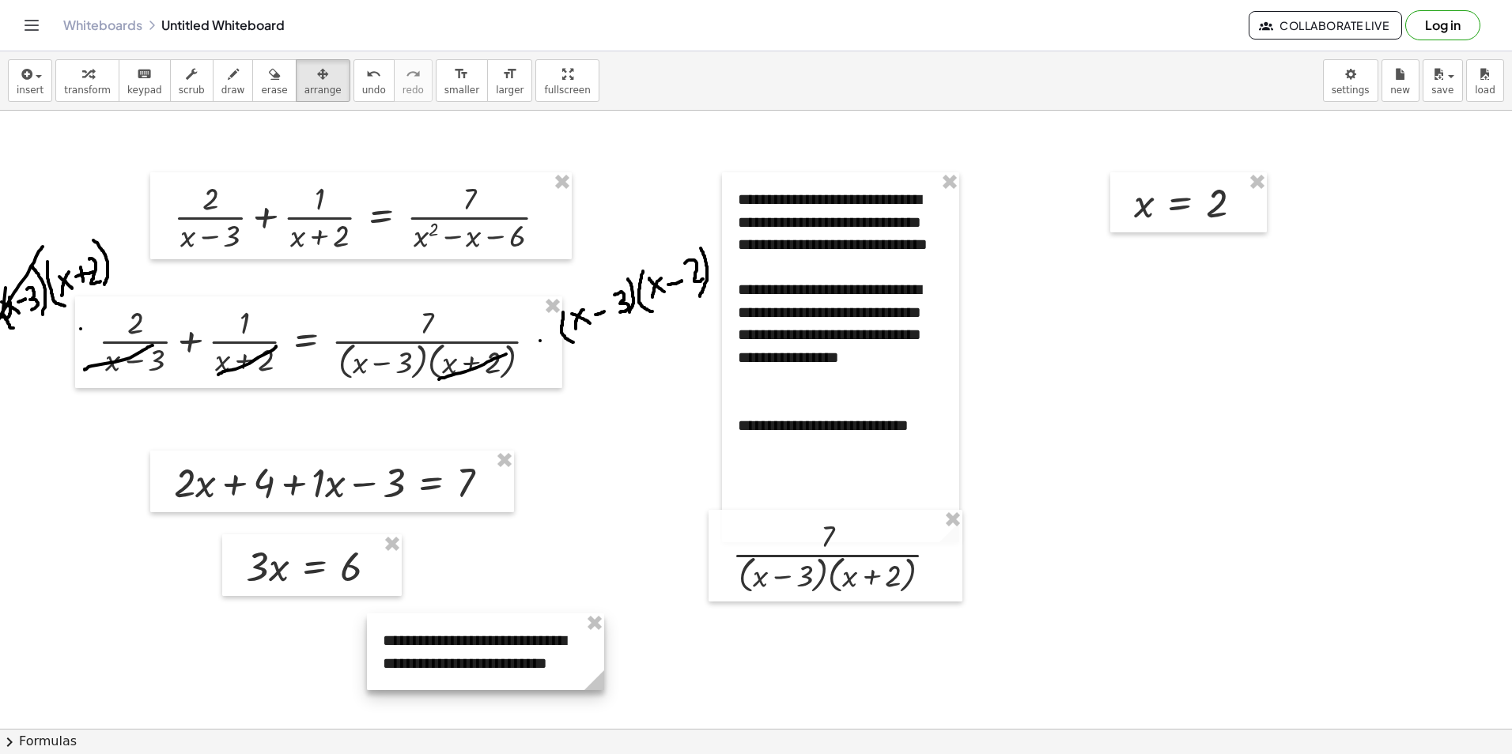
drag, startPoint x: 1252, startPoint y: 334, endPoint x: 542, endPoint y: 631, distance: 770.1
click at [540, 639] on div at bounding box center [485, 652] width 237 height 77
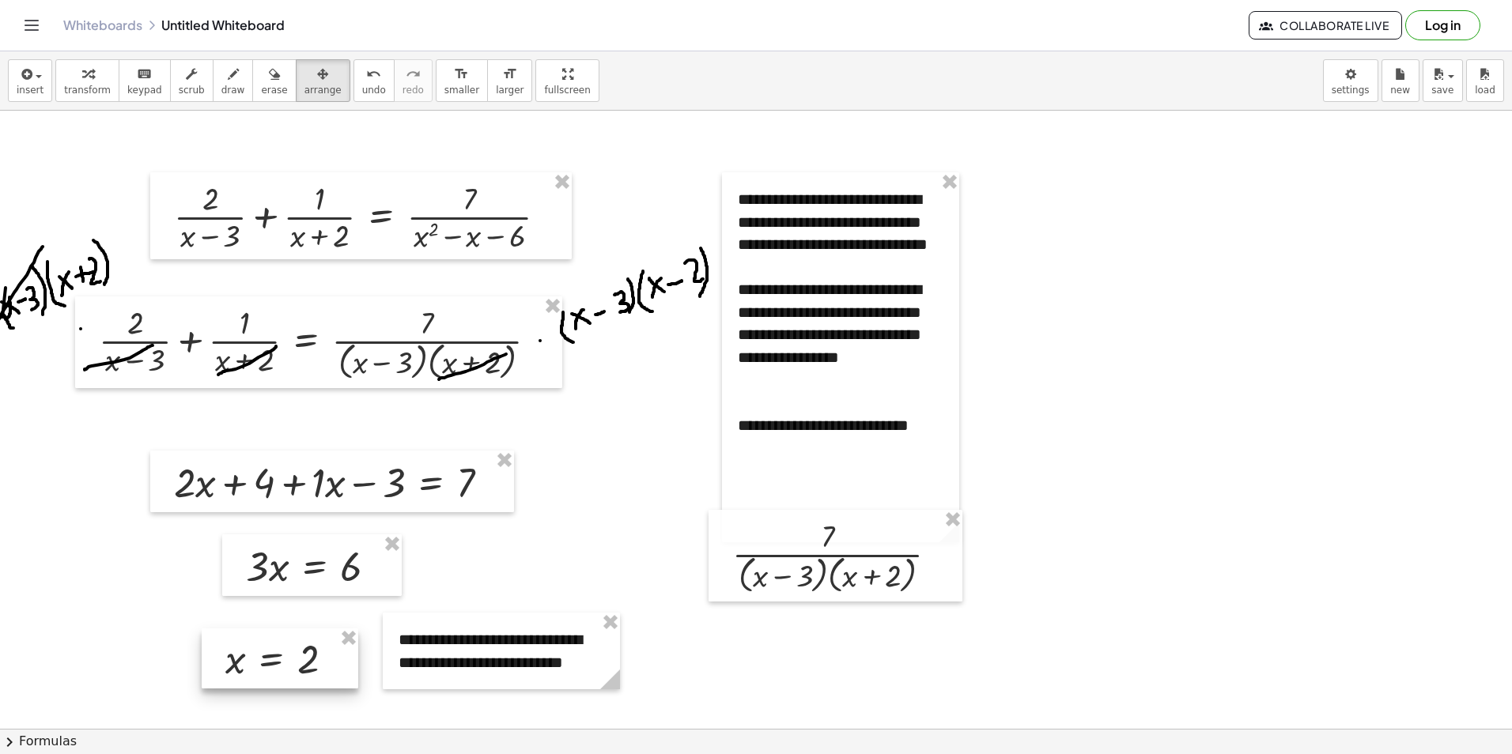
drag, startPoint x: 1194, startPoint y: 200, endPoint x: 285, endPoint y: 656, distance: 1016.5
click at [285, 656] on div at bounding box center [280, 659] width 157 height 60
click at [35, 31] on icon "Toggle navigation" at bounding box center [31, 25] width 19 height 19
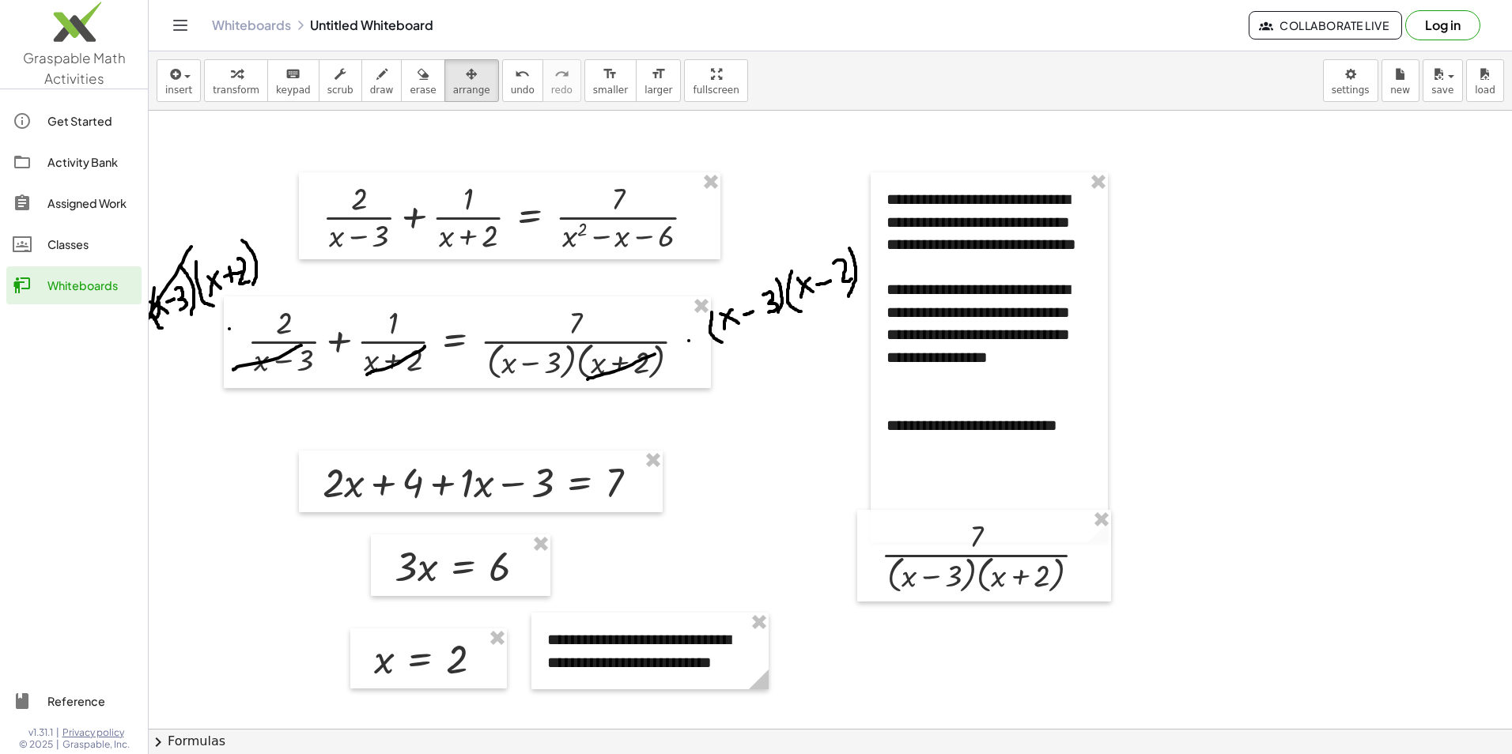
click at [194, 24] on div "Whiteboards Untitled Whiteboard Collaborate Live Log in" at bounding box center [830, 25] width 1325 height 51
click at [185, 25] on icon "Toggle navigation" at bounding box center [180, 25] width 19 height 19
